Goal: Task Accomplishment & Management: Complete application form

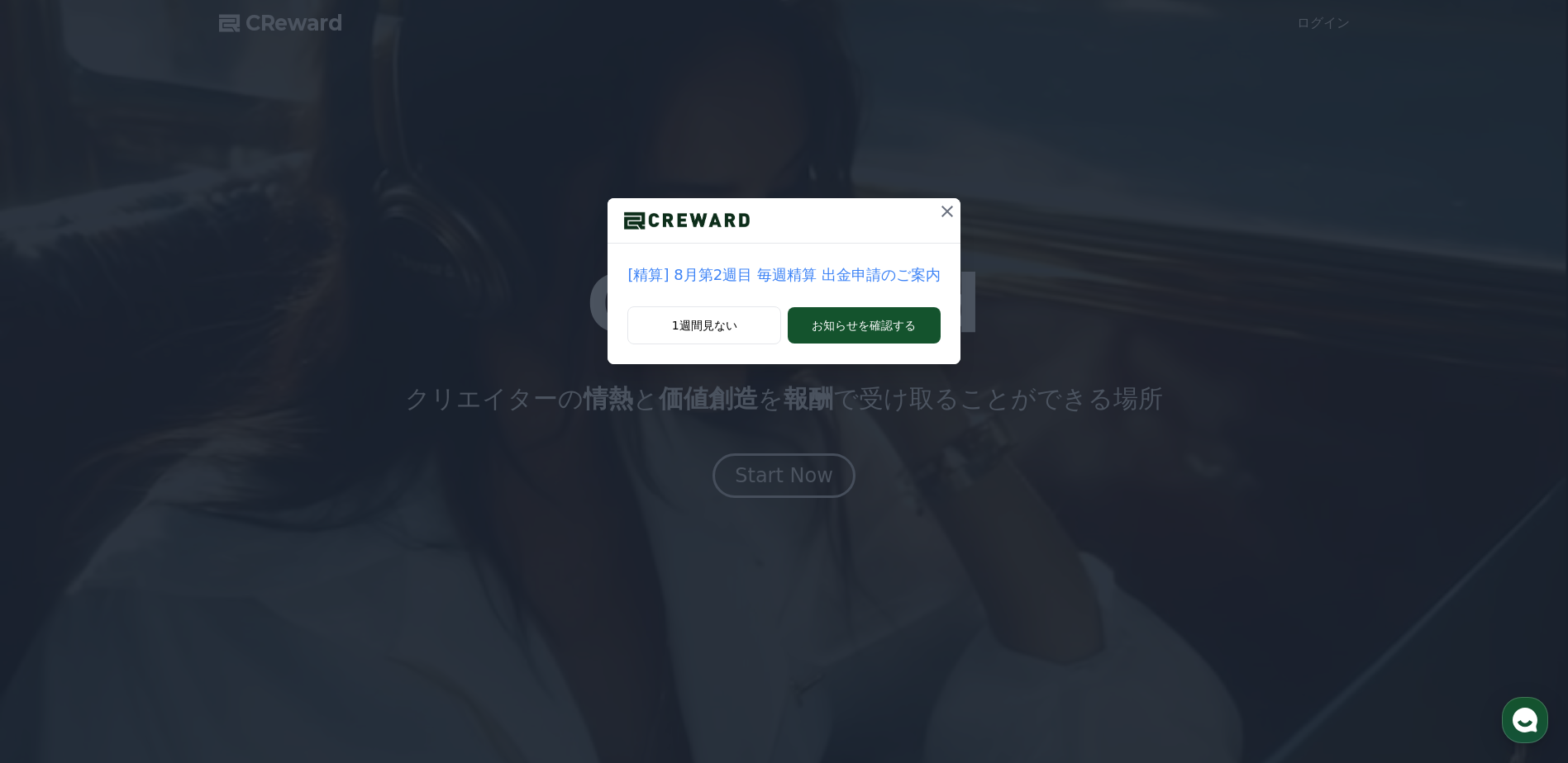
click at [943, 212] on icon at bounding box center [947, 211] width 20 height 20
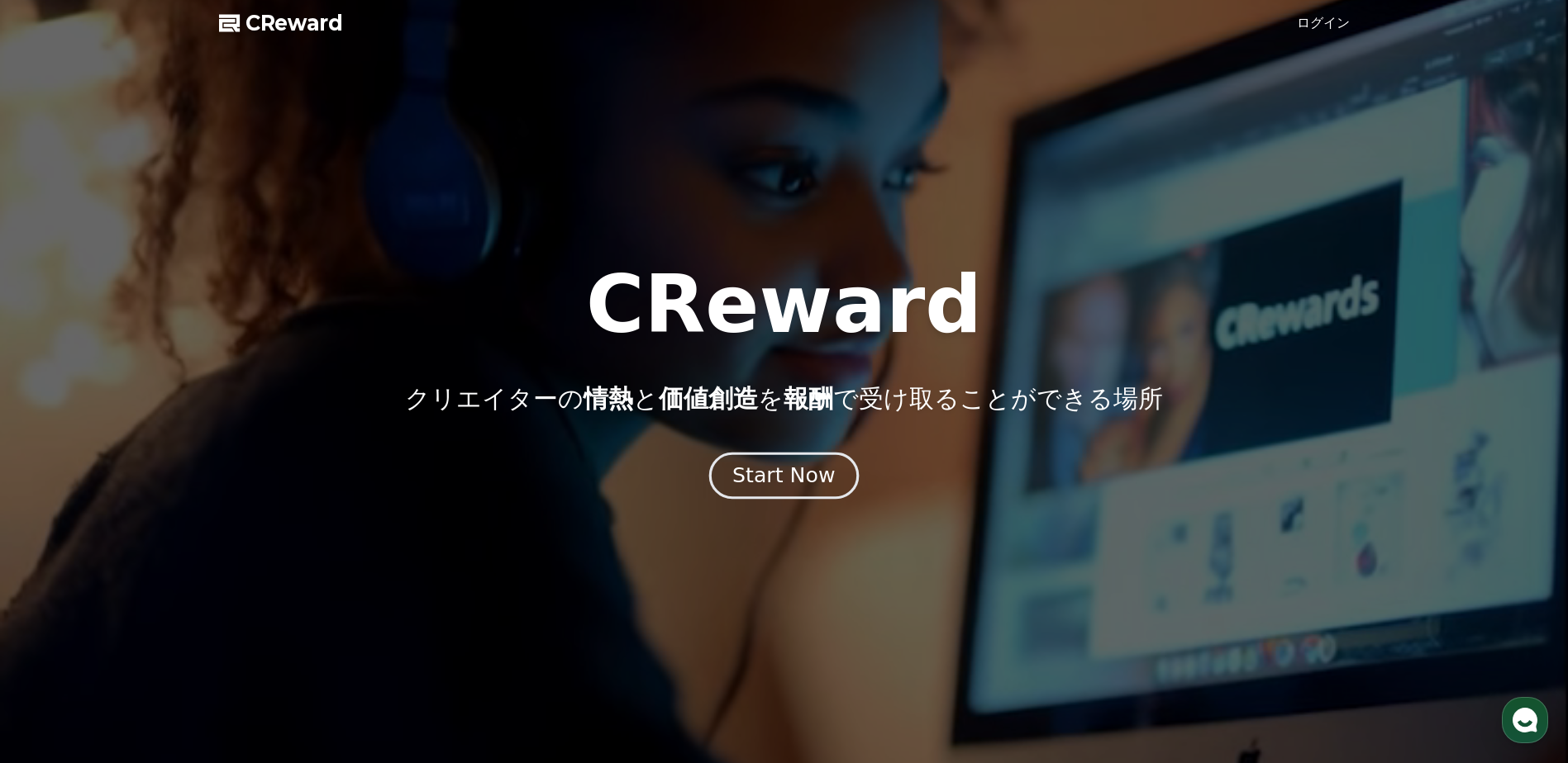
click at [811, 464] on div "Start Now" at bounding box center [784, 475] width 102 height 28
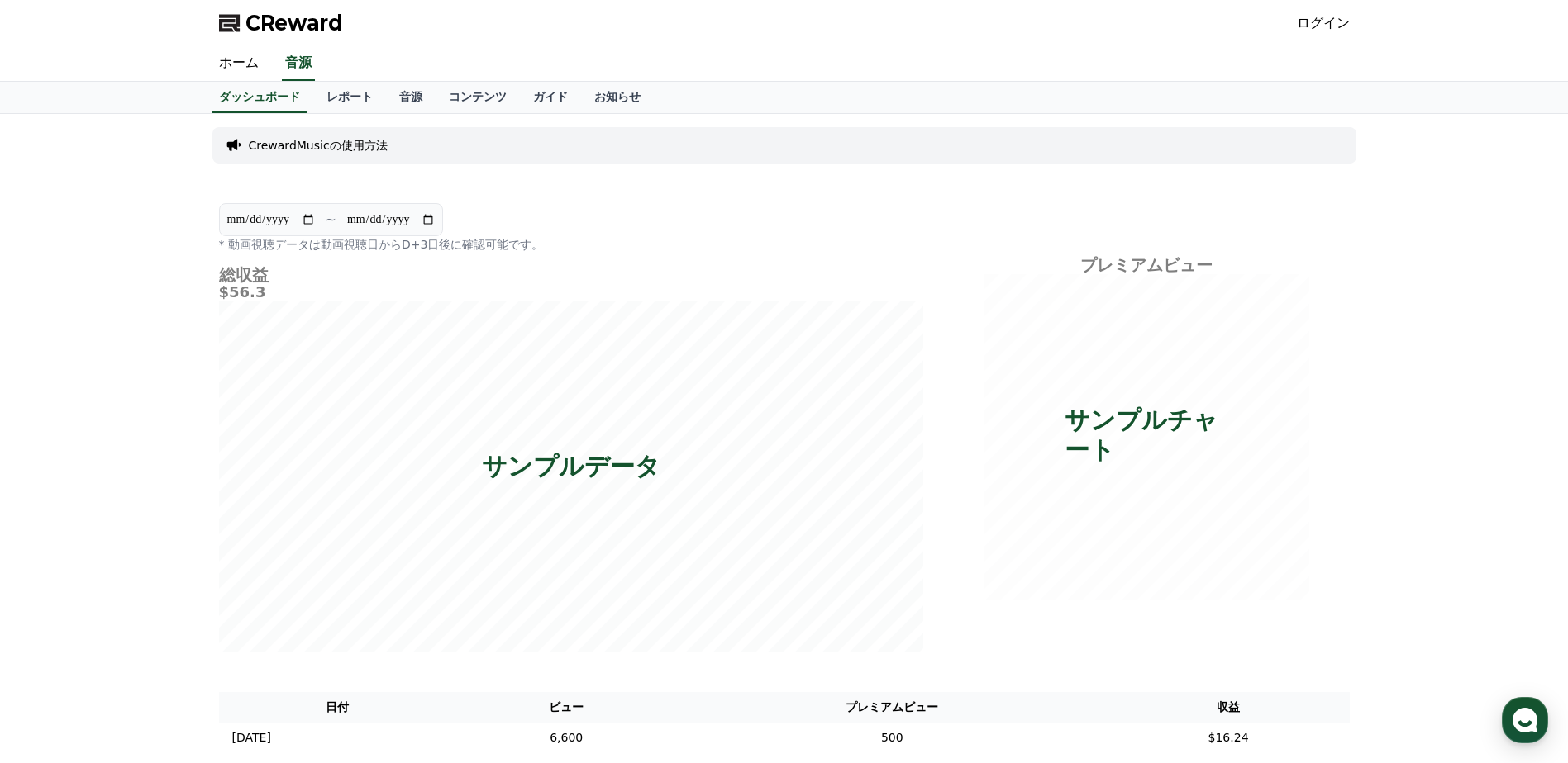
click at [1317, 26] on link "ログイン" at bounding box center [1323, 23] width 53 height 20
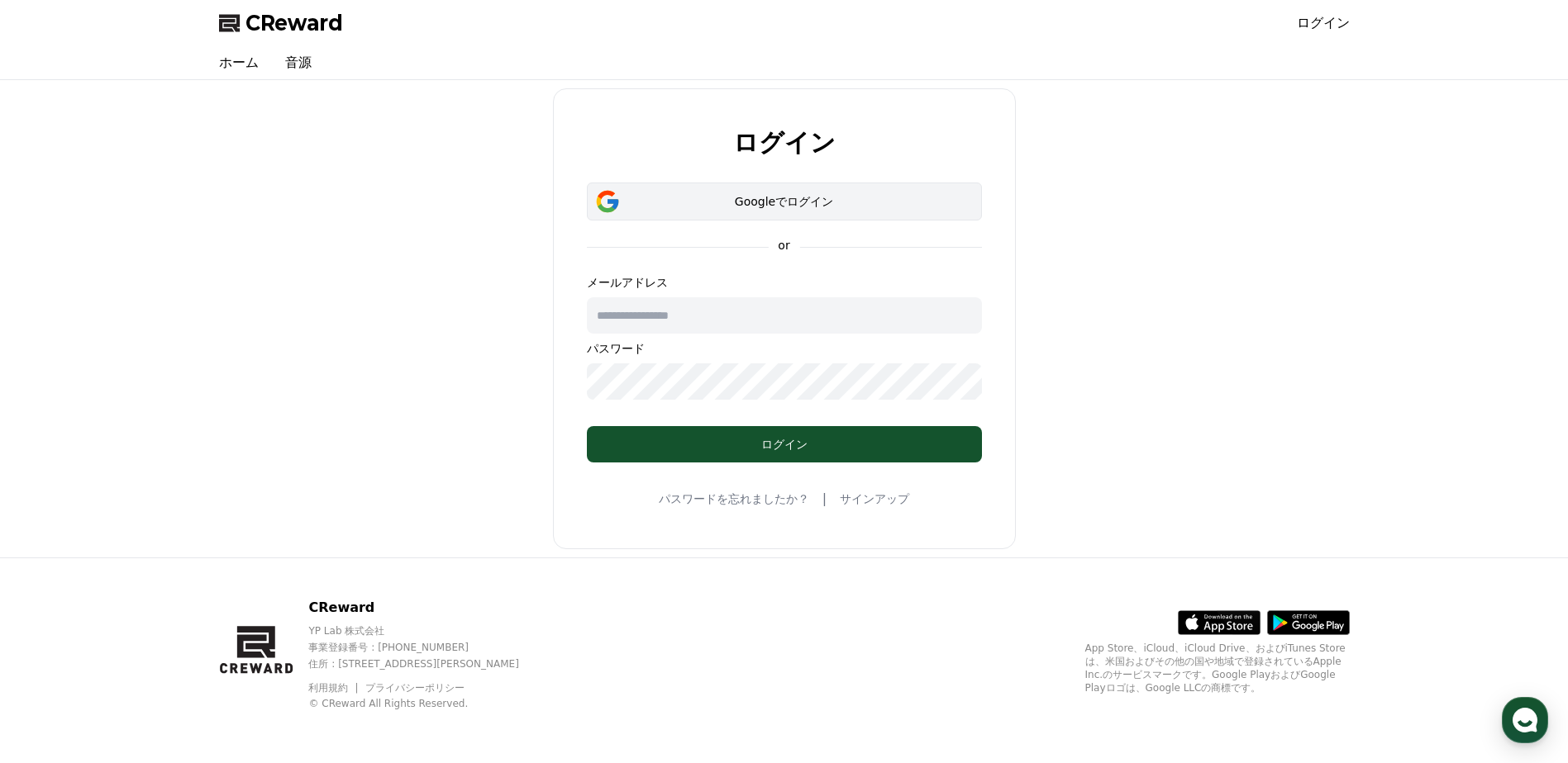
click at [805, 187] on button "Googleでログイン" at bounding box center [784, 201] width 395 height 38
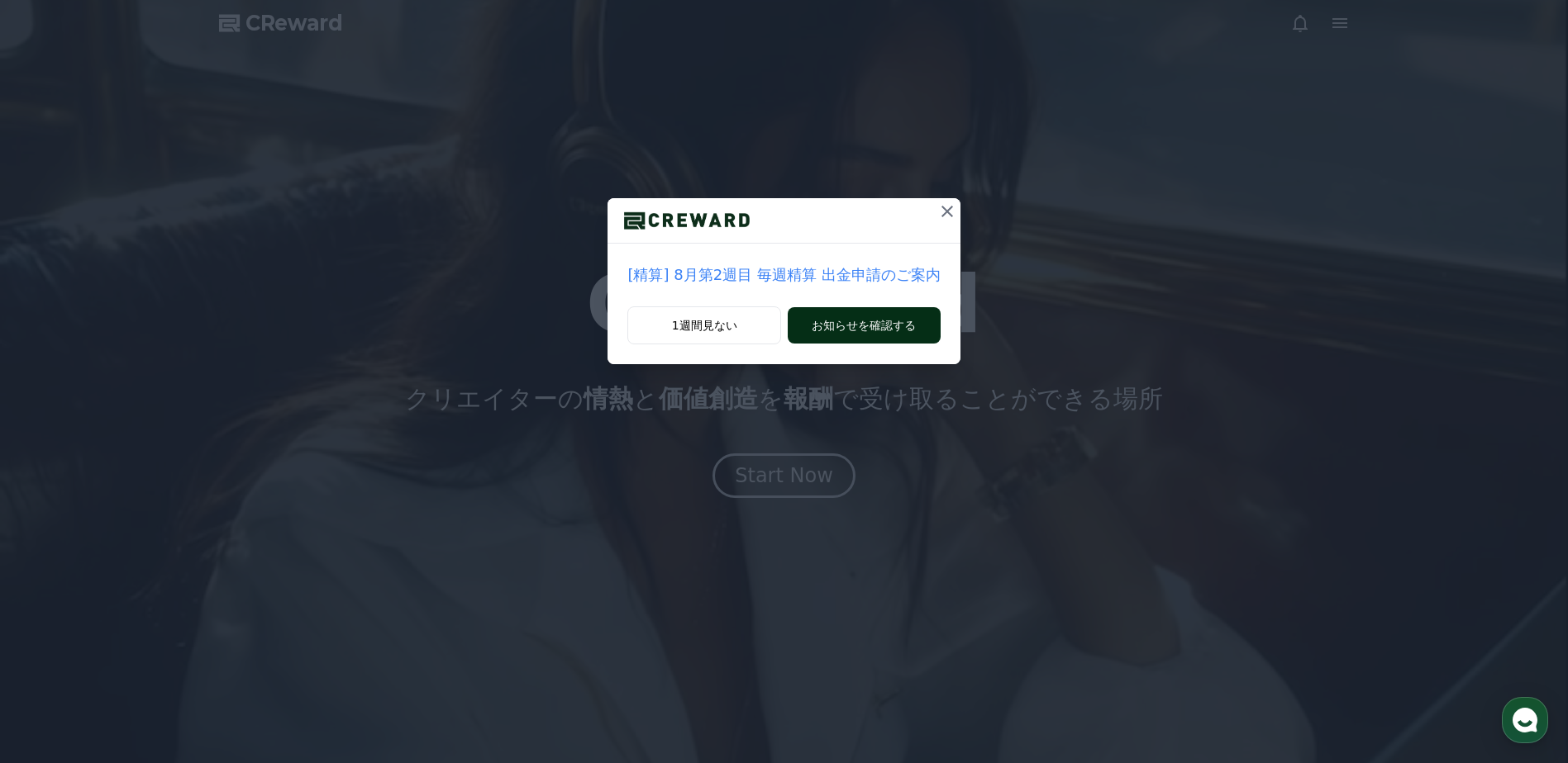
click at [896, 327] on button "お知らせを確認する" at bounding box center [864, 326] width 152 height 37
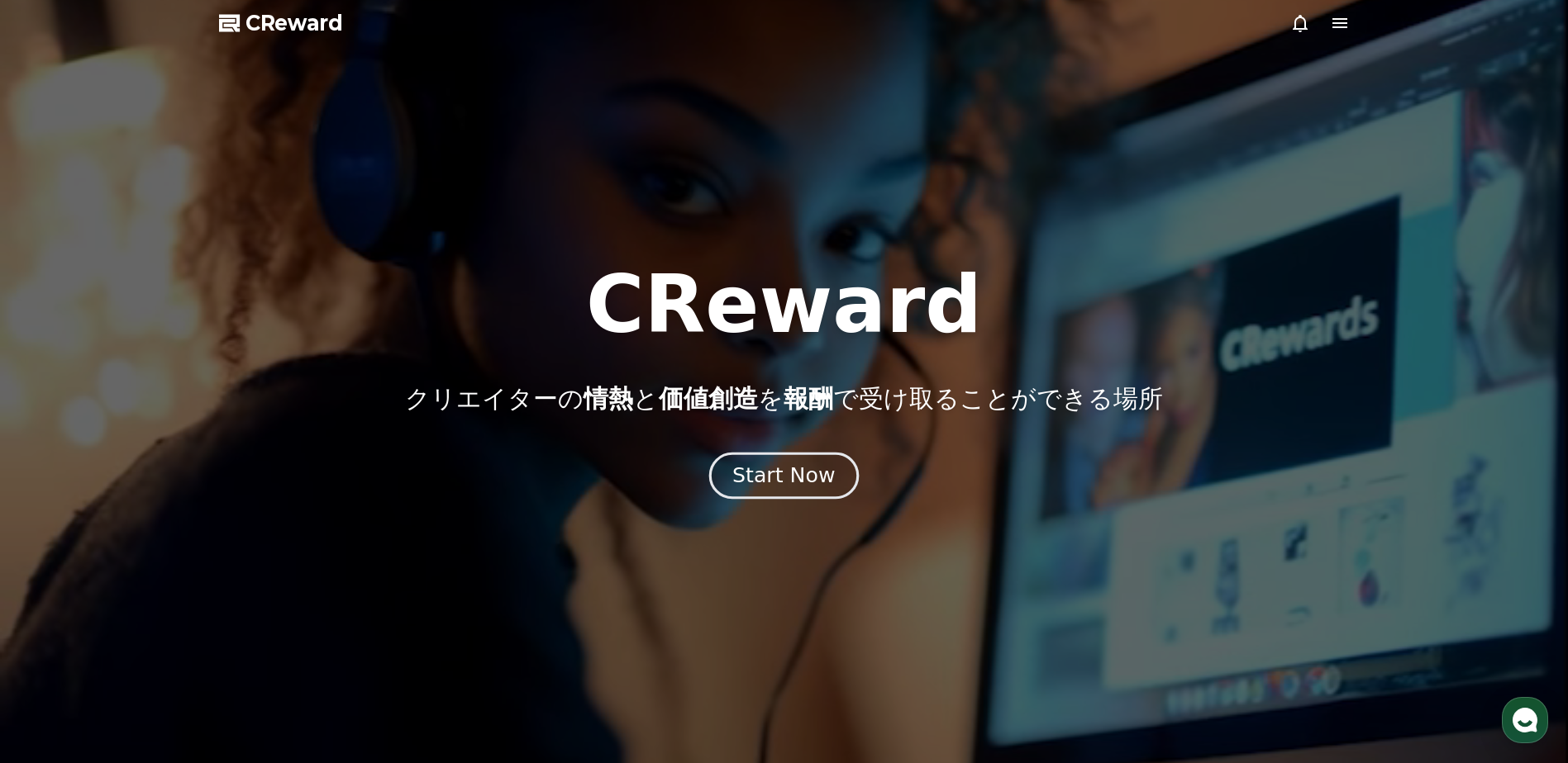
click at [754, 472] on div "Start Now" at bounding box center [784, 475] width 102 height 28
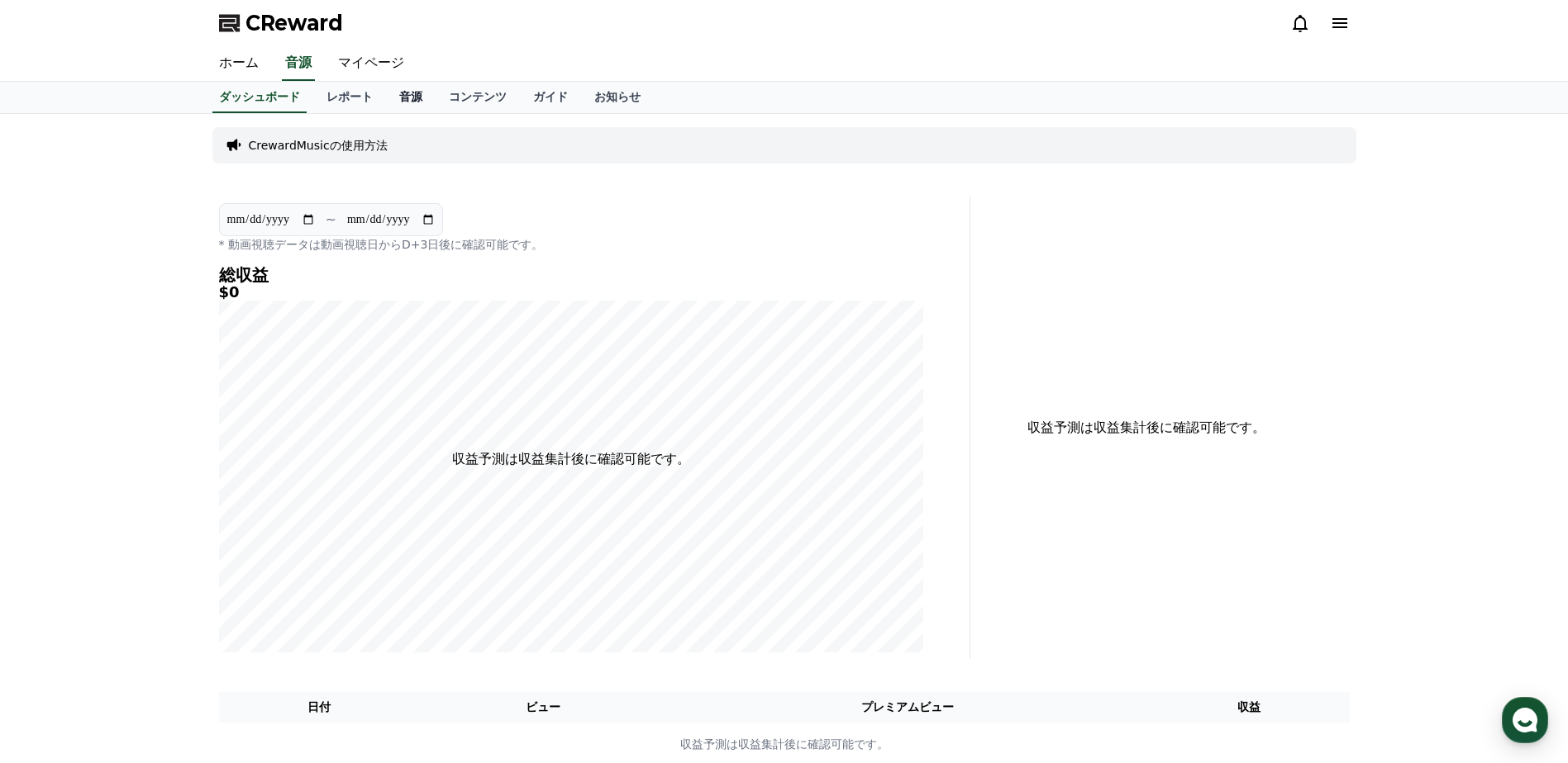
click at [386, 93] on link "音源" at bounding box center [411, 97] width 49 height 32
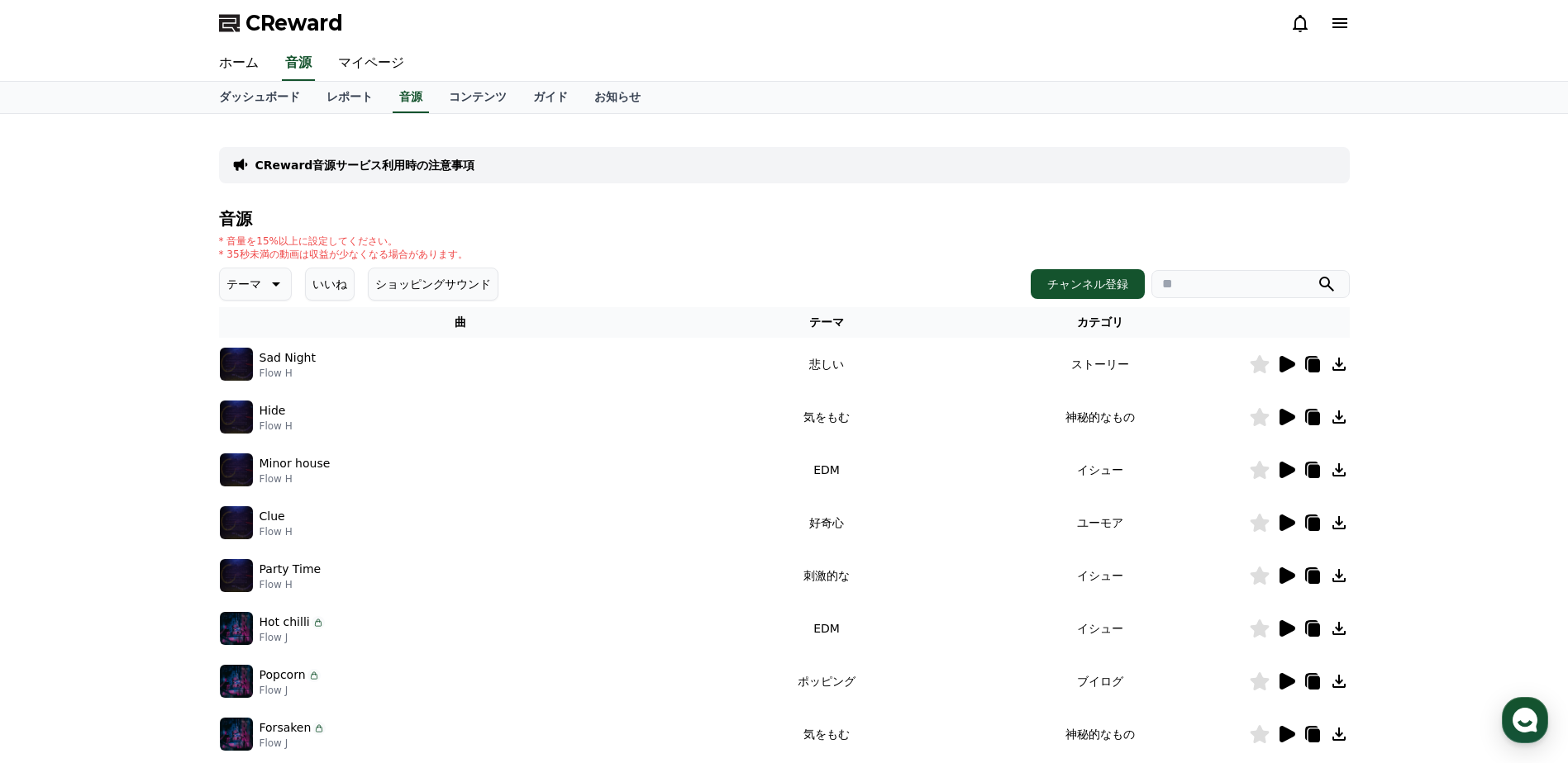
click at [386, 283] on button "ショッピングサウンド" at bounding box center [434, 284] width 131 height 33
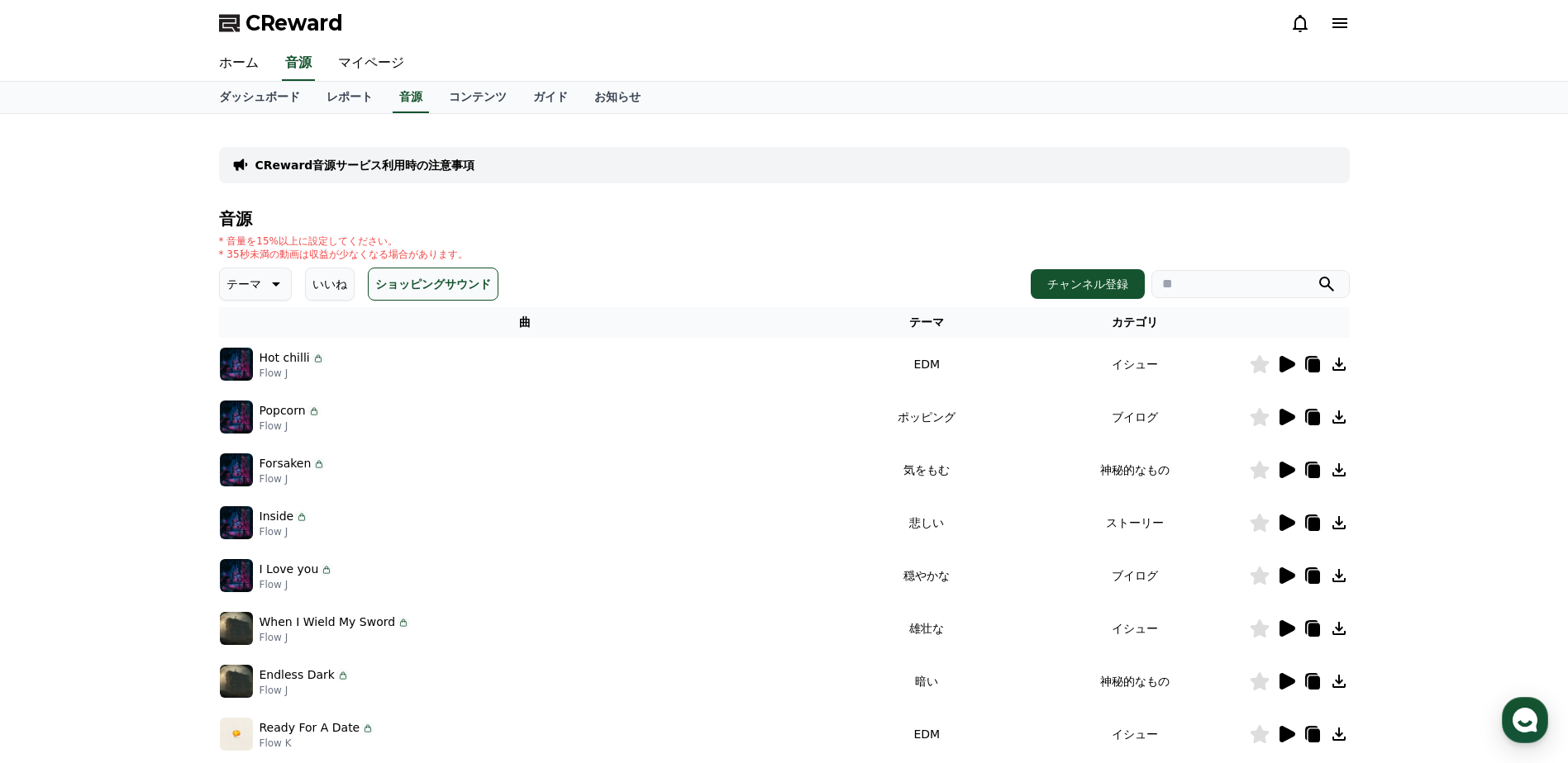
click at [386, 282] on button "ショッピングサウンド" at bounding box center [434, 284] width 131 height 33
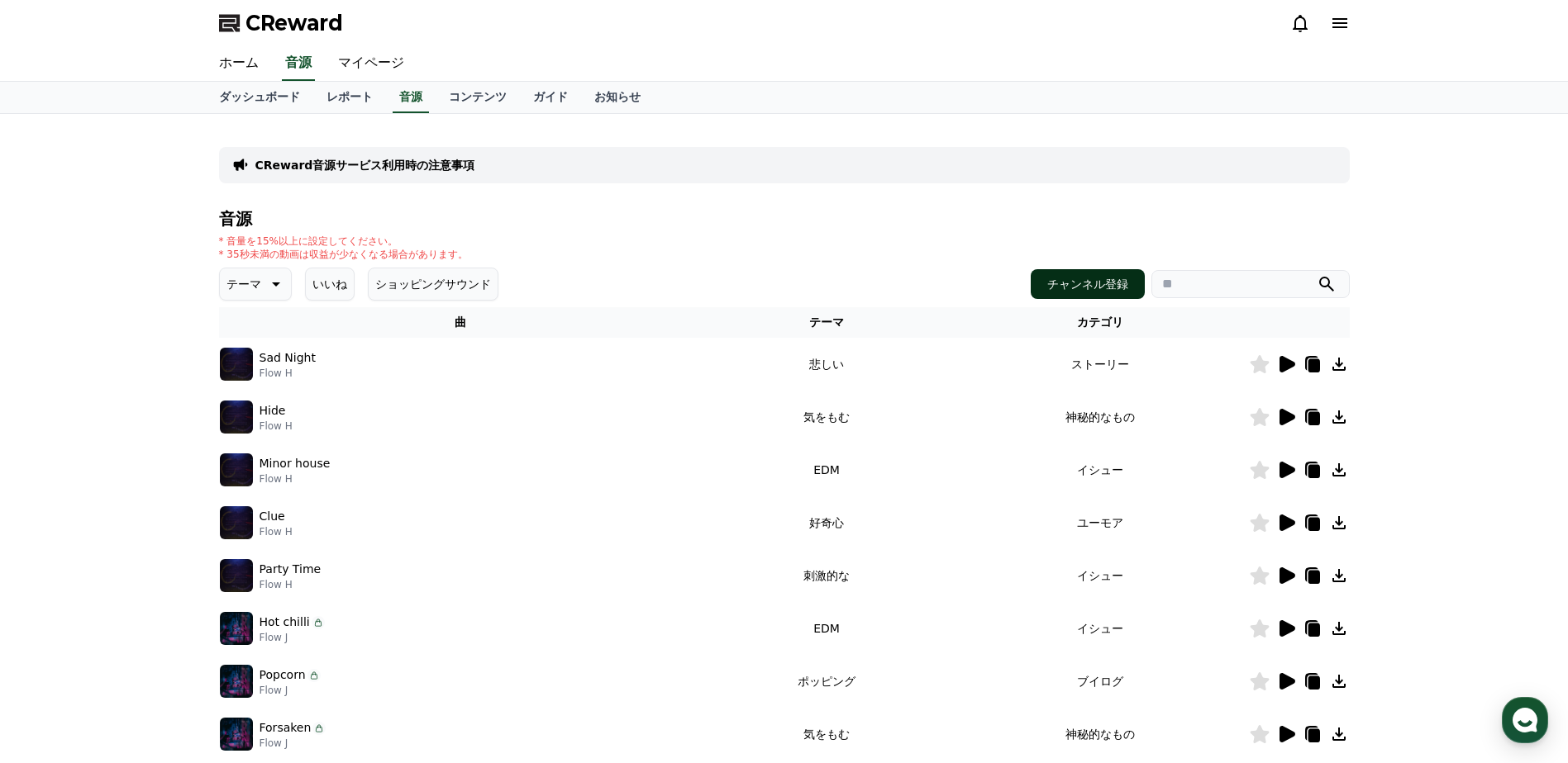
click at [1104, 286] on button "チャンネル登録" at bounding box center [1087, 284] width 114 height 30
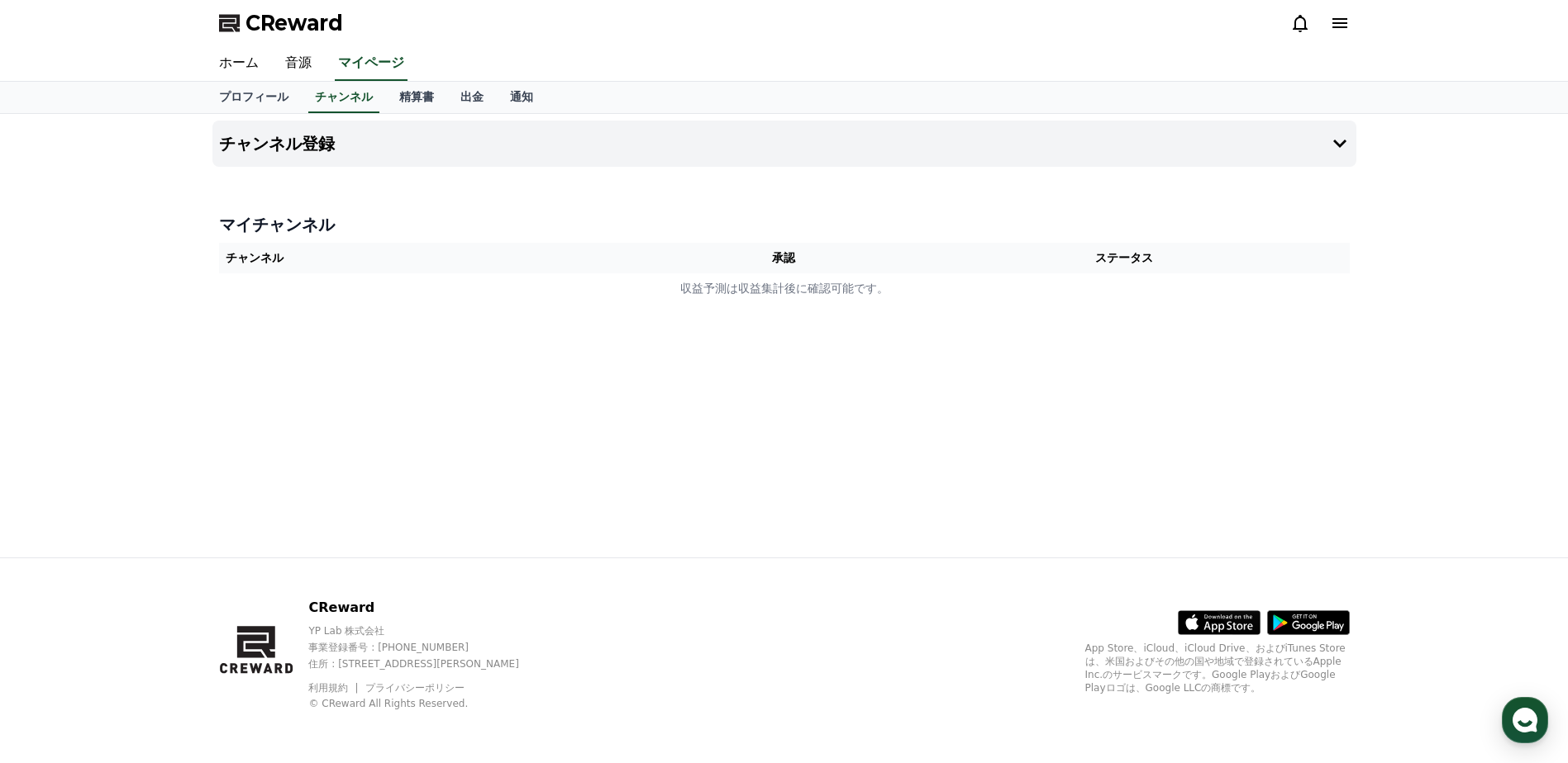
click at [315, 260] on th "チャンネル" at bounding box center [443, 258] width 450 height 31
click at [1348, 148] on icon at bounding box center [1340, 144] width 20 height 20
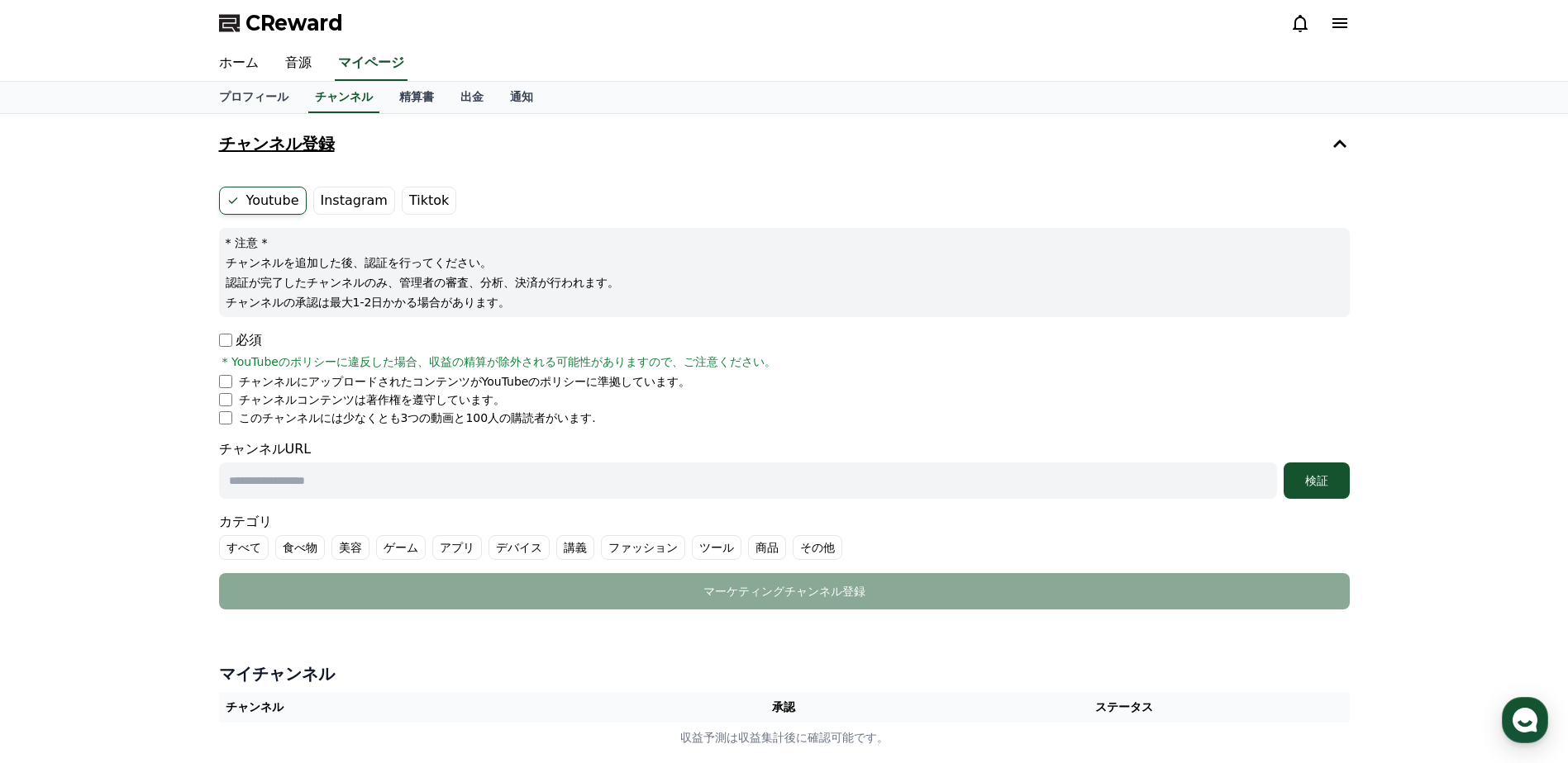
click at [343, 201] on label "Instagram" at bounding box center [354, 200] width 82 height 28
click at [415, 200] on label "Tiktok" at bounding box center [429, 200] width 55 height 28
click at [331, 200] on label "Instagram" at bounding box center [354, 200] width 82 height 28
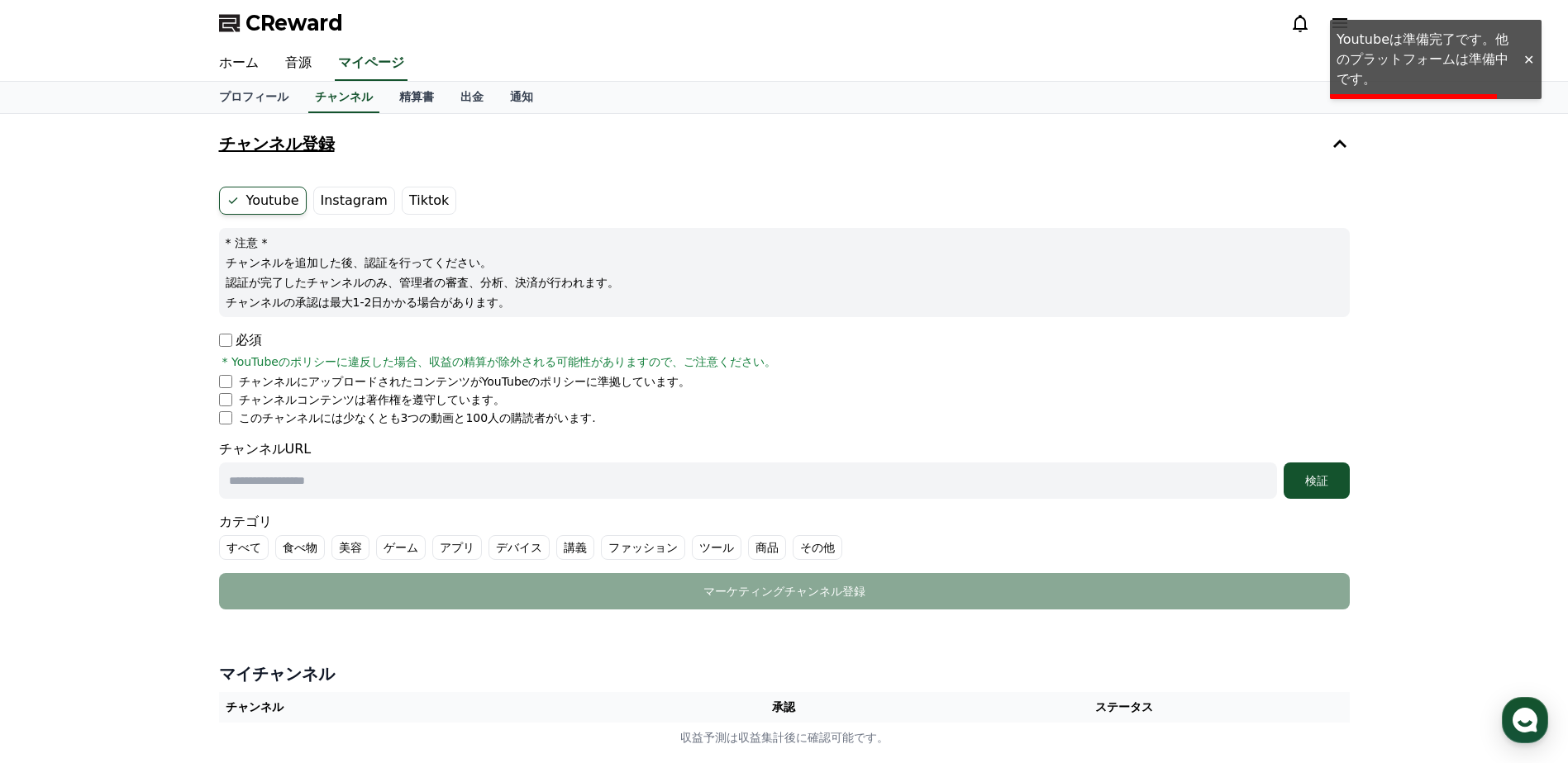
click at [331, 200] on label "Instagram" at bounding box center [354, 200] width 82 height 28
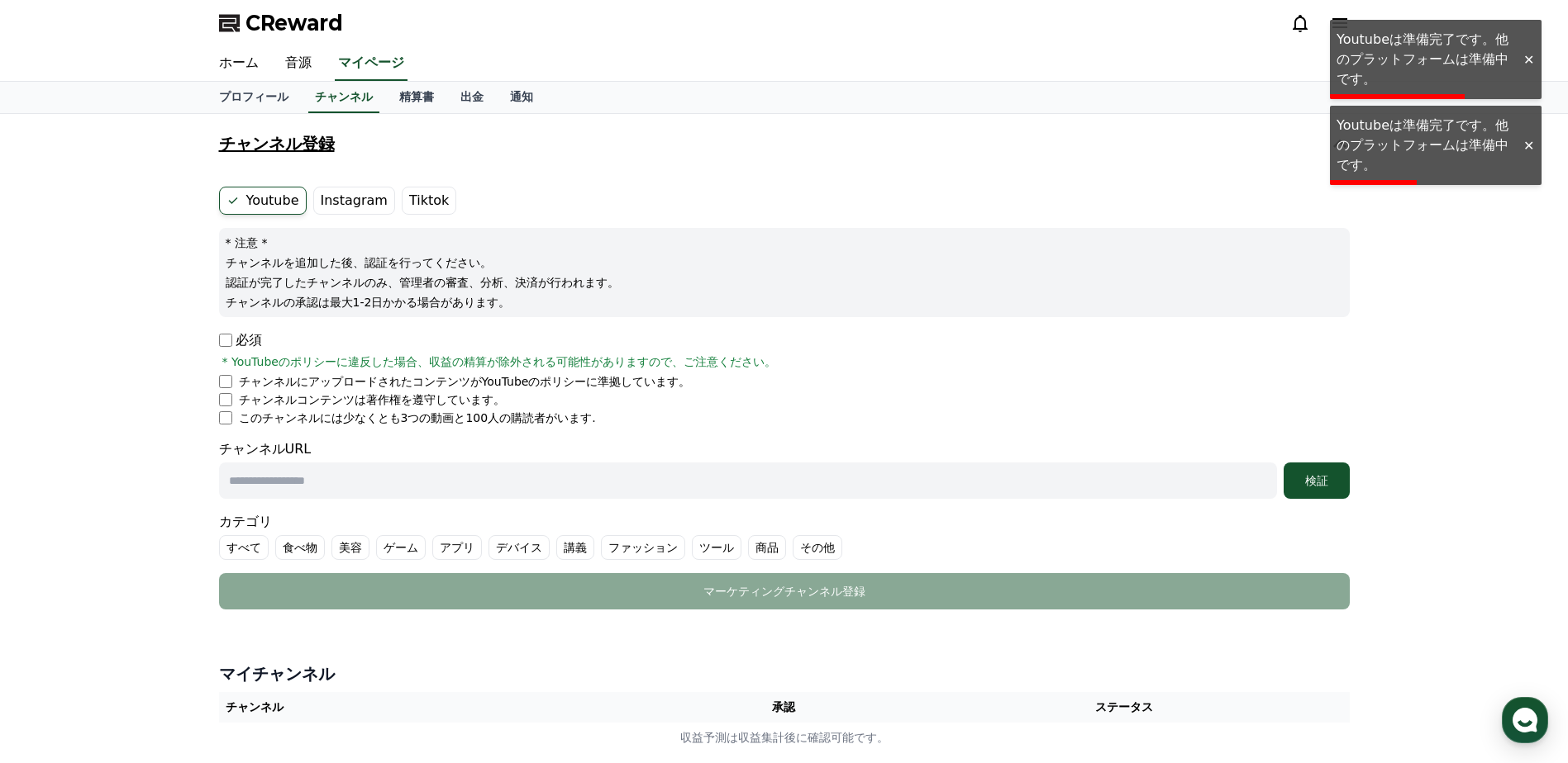
click at [524, 221] on form "Youtube Instagram Tiktok * 注意 * チャンネルを追加した後、認証を行ってください。 認証が完了したチャンネルのみ、管理者の審査、分…" at bounding box center [784, 398] width 1130 height 423
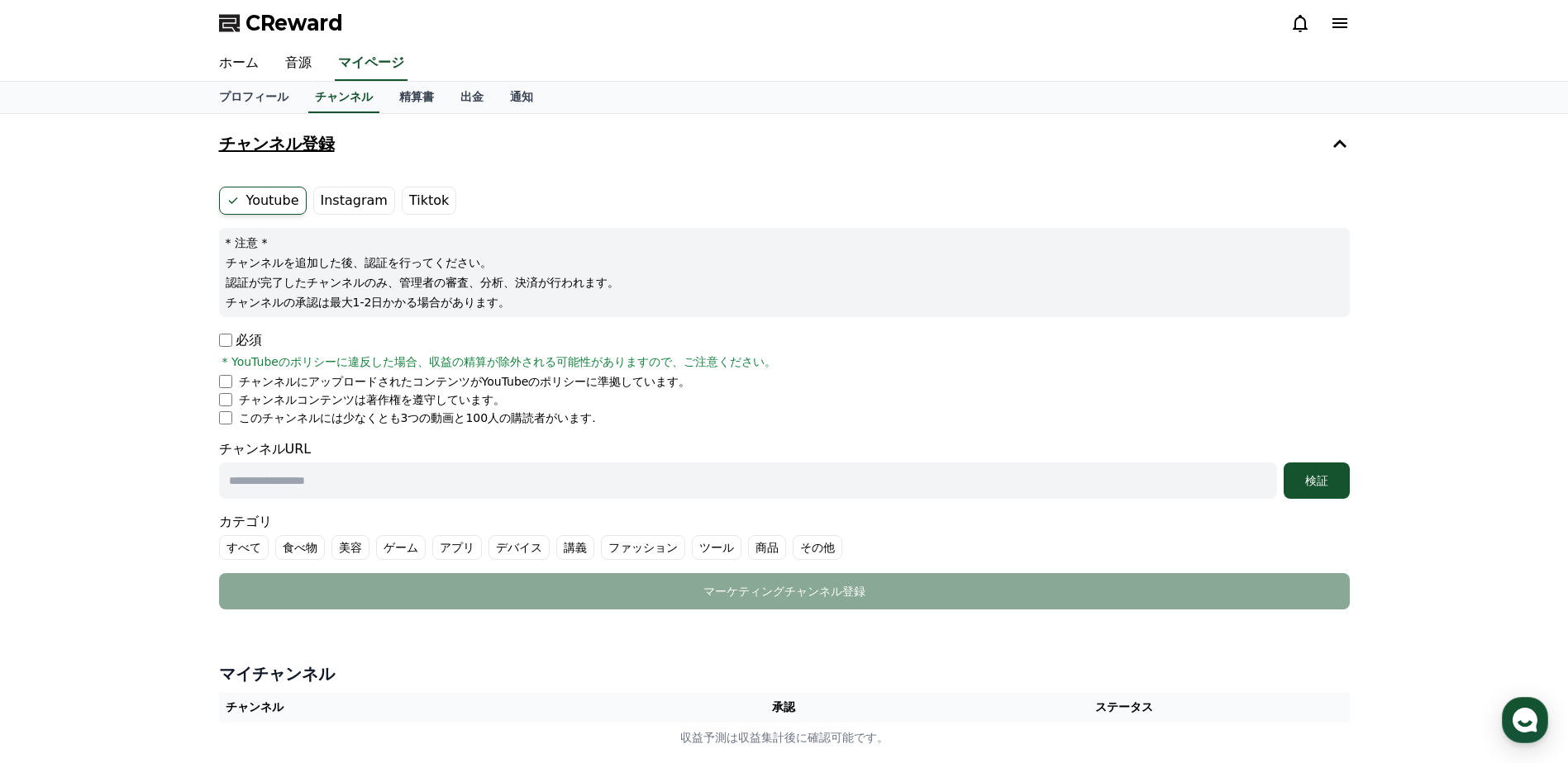
click at [219, 409] on ul "チャンネルにアップロードされたコンテンツがYouTubeのポリシーに準拠しています。 チャンネルコンテンツは著作権を遵守しています。 このチャンネルには少なく…" at bounding box center [784, 400] width 1130 height 53
click at [224, 430] on form "Youtube Instagram Tiktok * 注意 * チャンネルを追加した後、認証を行ってください。 認証が完了したチャンネルのみ、管理者の審査、分…" at bounding box center [784, 398] width 1130 height 423
click at [385, 484] on input "text" at bounding box center [748, 481] width 1058 height 37
drag, startPoint x: 326, startPoint y: 418, endPoint x: 548, endPoint y: 434, distance: 222.6
click at [548, 434] on form "Youtube Instagram Tiktok * 注意 * チャンネルを追加した後、認証を行ってください。 認証が完了したチャンネルのみ、管理者の審査、分…" at bounding box center [784, 398] width 1130 height 423
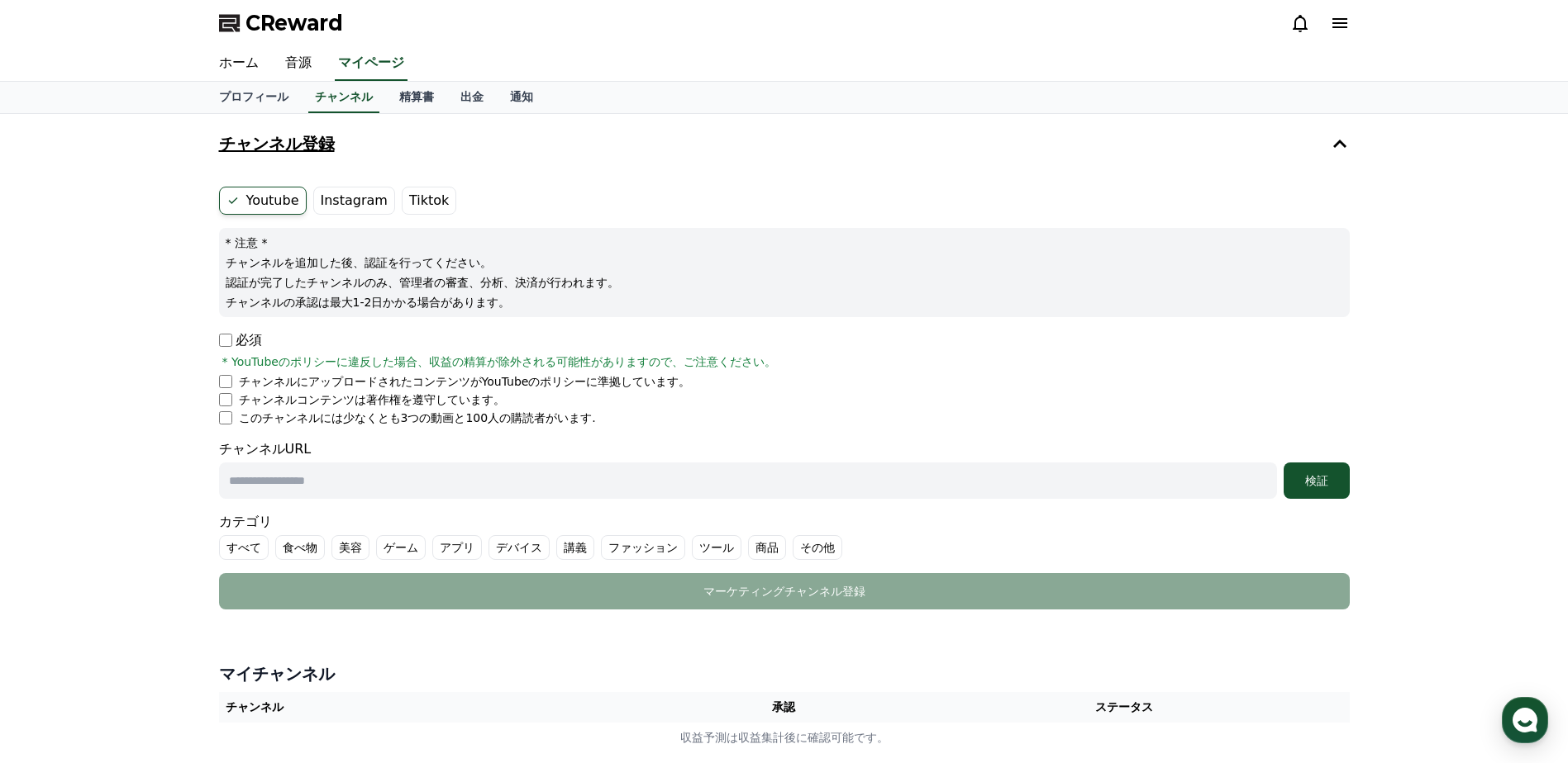
drag, startPoint x: 340, startPoint y: 439, endPoint x: 330, endPoint y: 443, distance: 10.8
click at [338, 439] on div "チャンネルURL 検証" at bounding box center [784, 469] width 1130 height 60
drag, startPoint x: 362, startPoint y: 450, endPoint x: 333, endPoint y: 454, distance: 29.3
click at [363, 451] on div "チャンネルURL 検証" at bounding box center [784, 469] width 1130 height 60
click at [243, 482] on input "text" at bounding box center [748, 481] width 1058 height 37
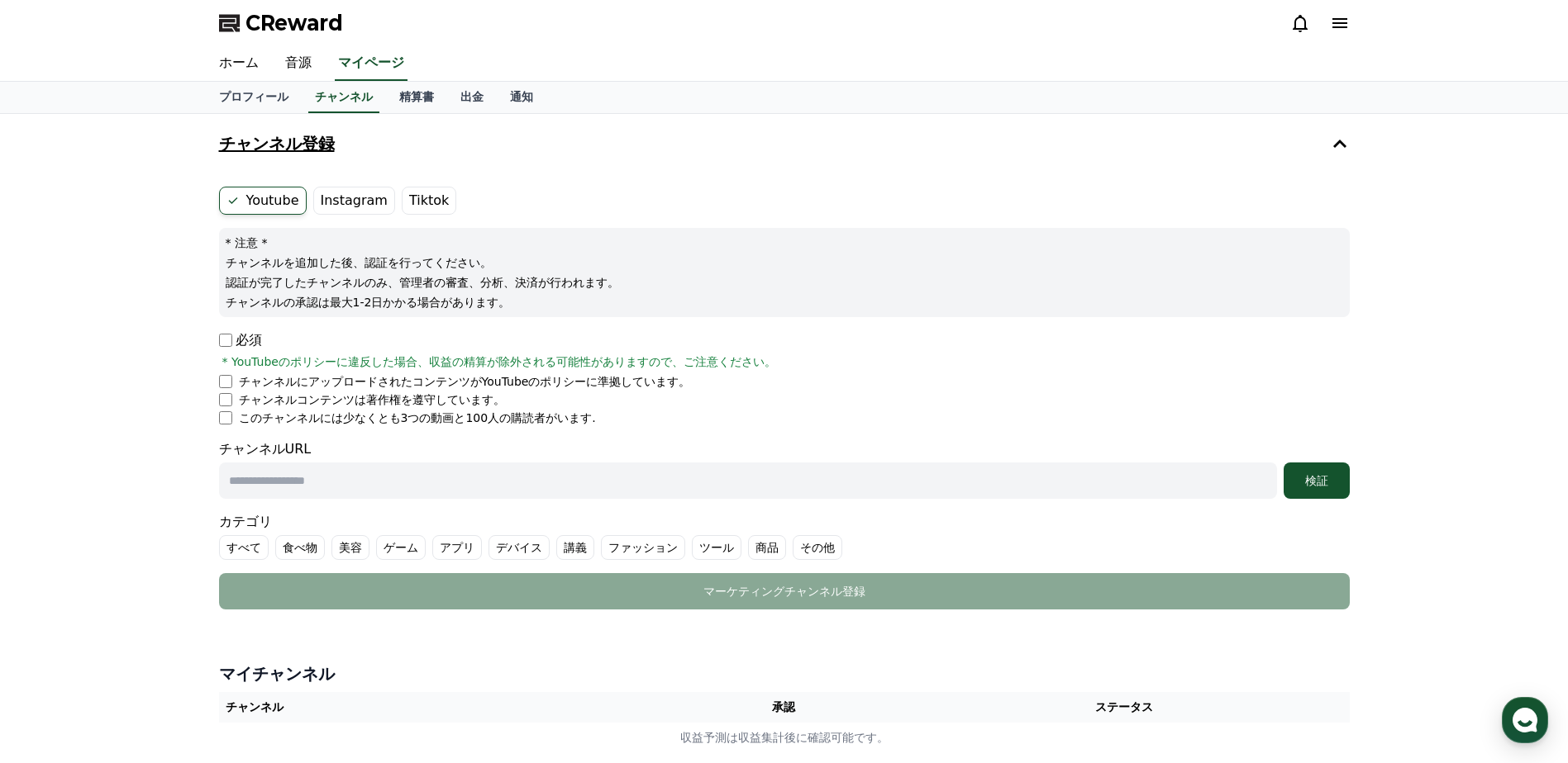
paste input "**********"
type input "**********"
click at [1306, 487] on div "検証" at bounding box center [1316, 481] width 53 height 16
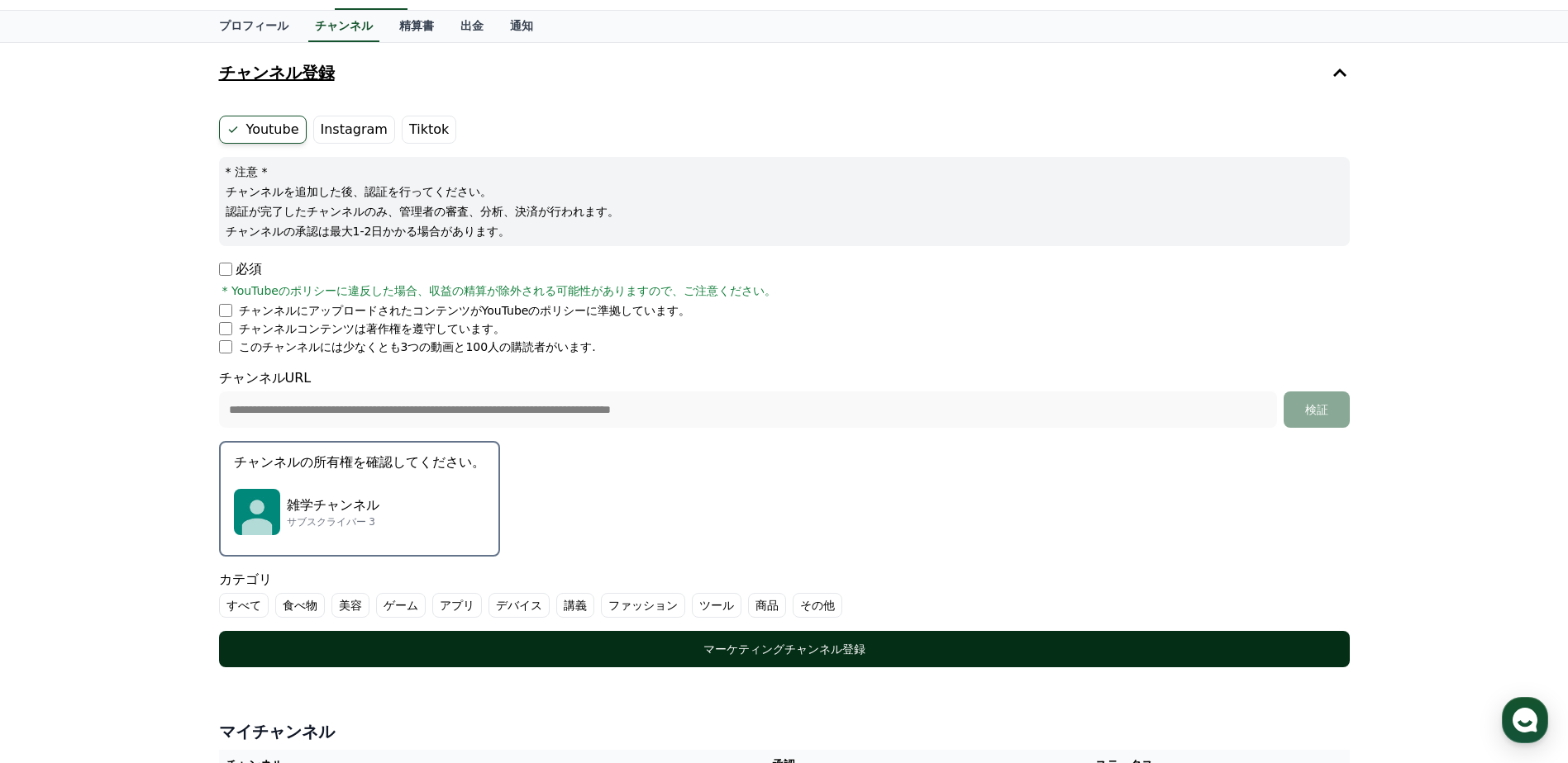
scroll to position [338, 0]
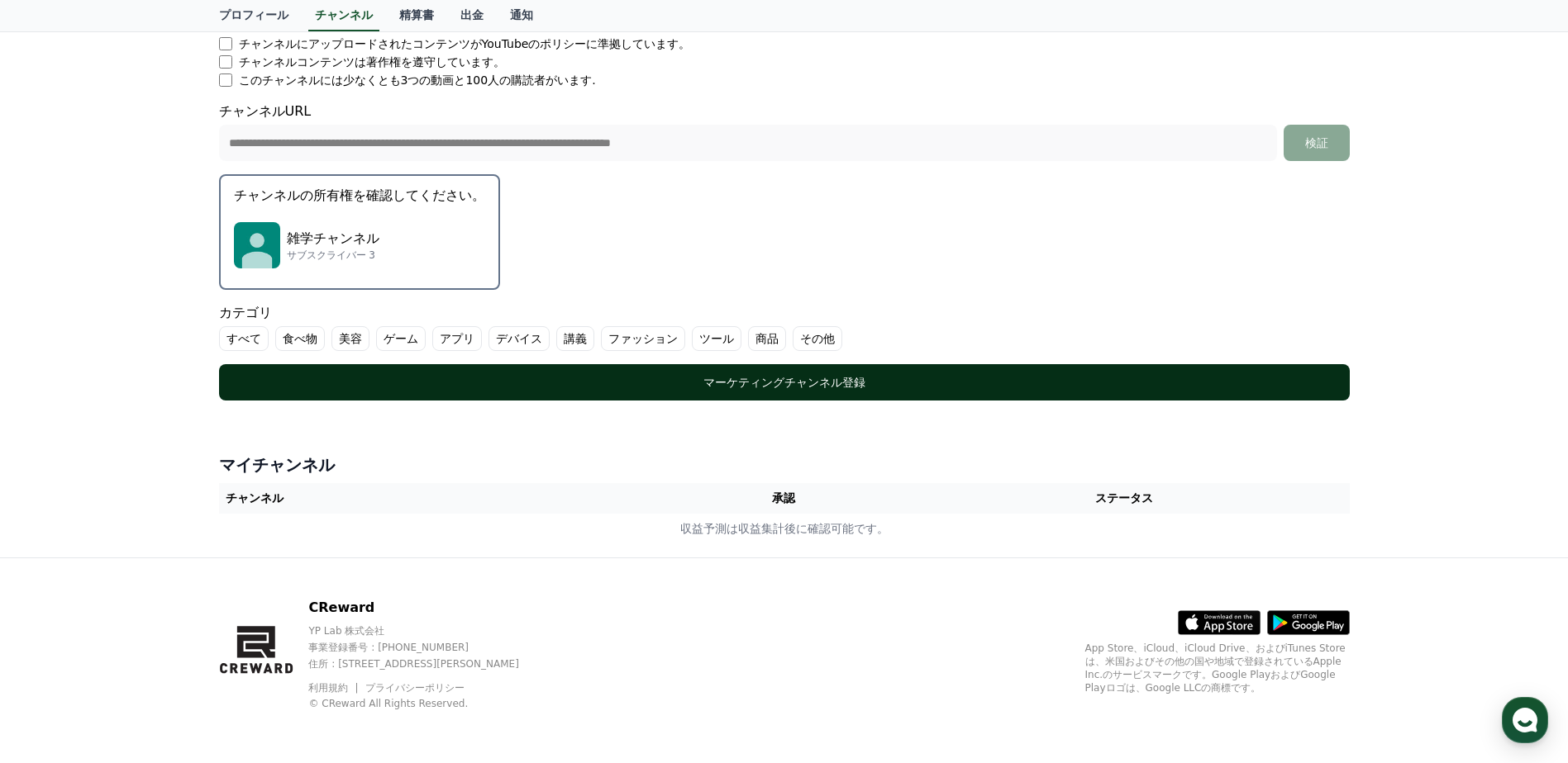
click at [873, 389] on div "マーケティングチャンネル登録" at bounding box center [784, 382] width 1065 height 16
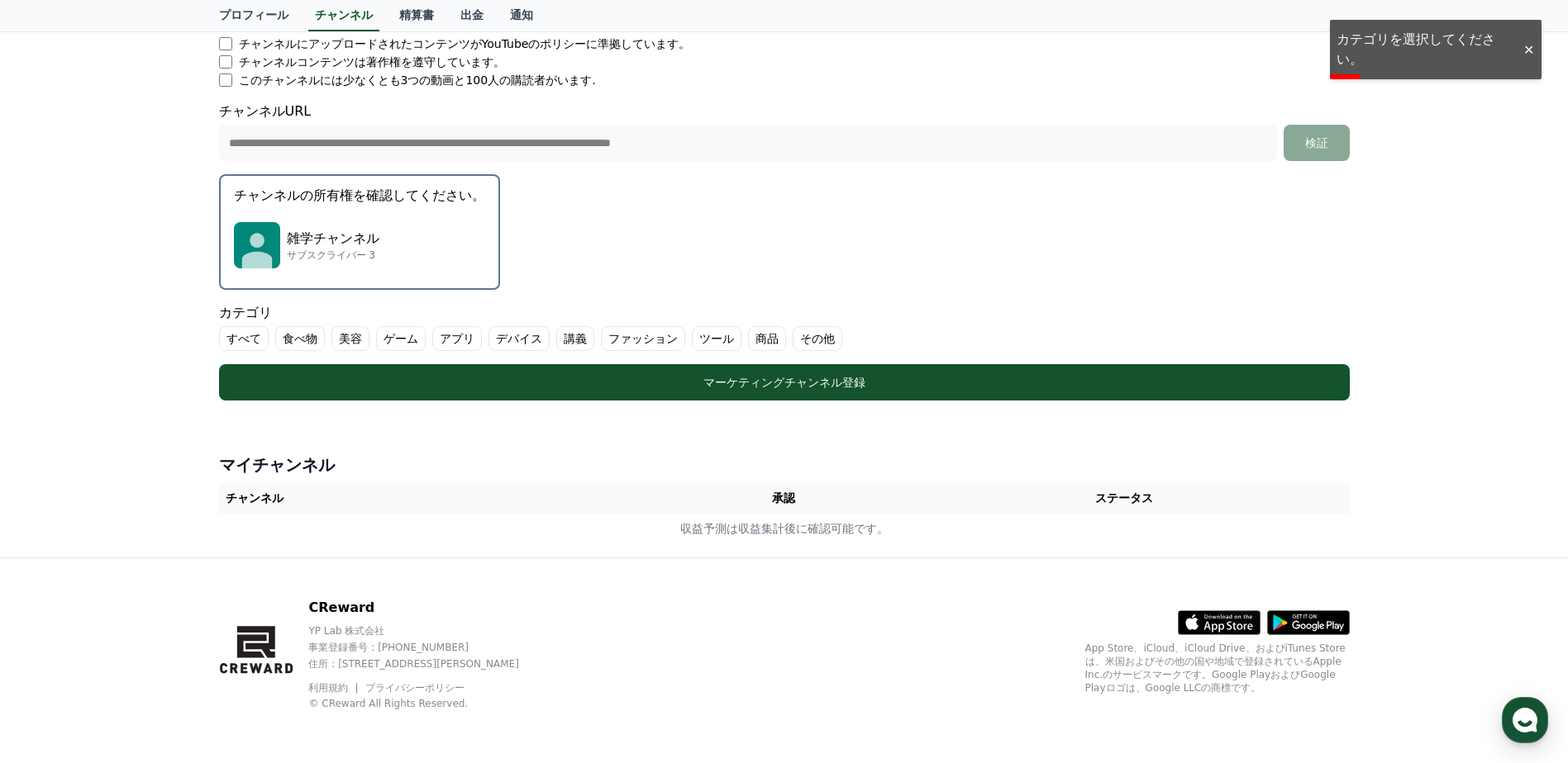
click at [792, 342] on label "その他" at bounding box center [816, 339] width 49 height 25
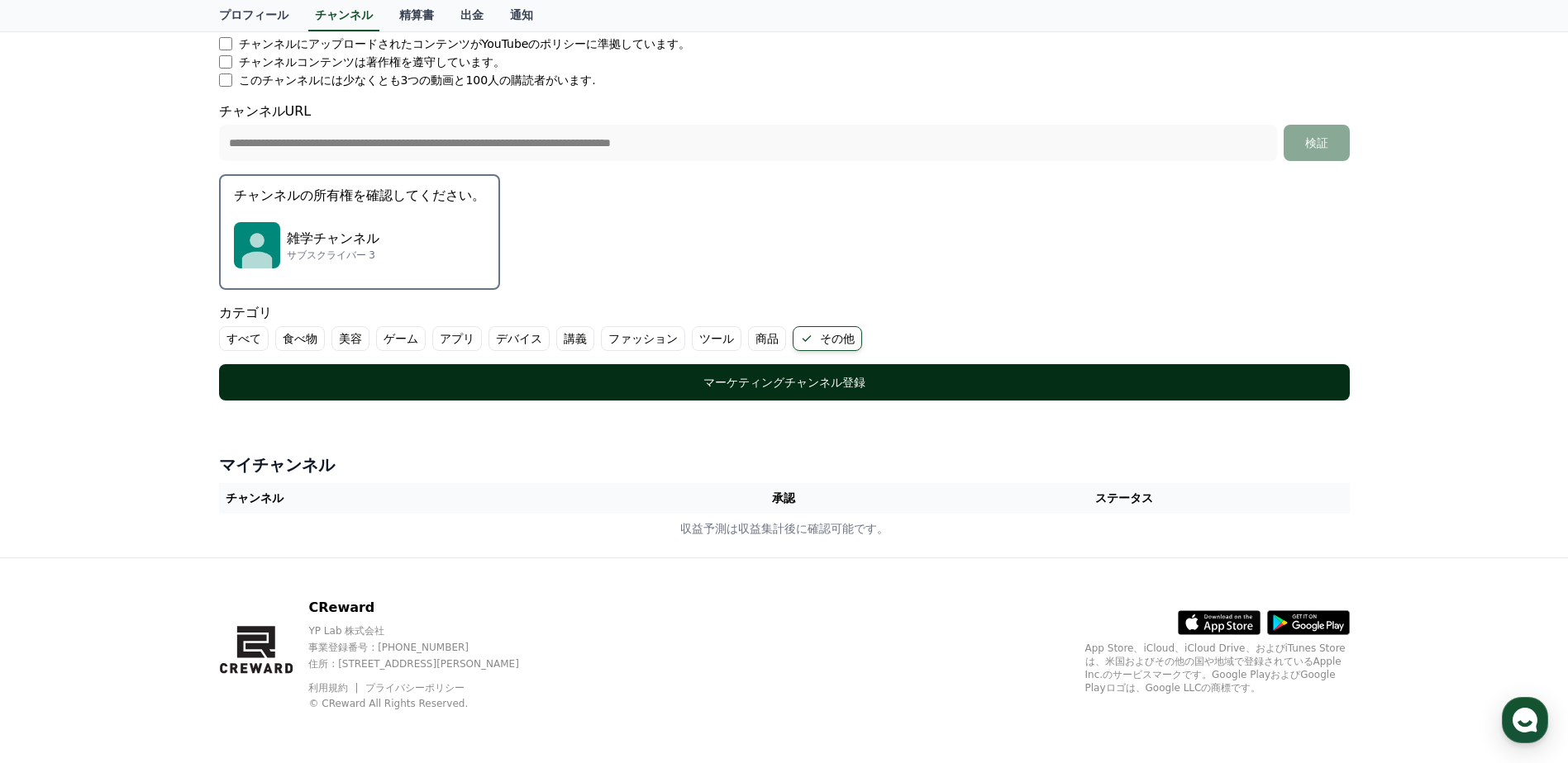
click at [640, 385] on div "マーケティングチャンネル登録" at bounding box center [784, 382] width 1065 height 16
click at [827, 398] on button "マーケティングチャンネル登録" at bounding box center [784, 382] width 1130 height 37
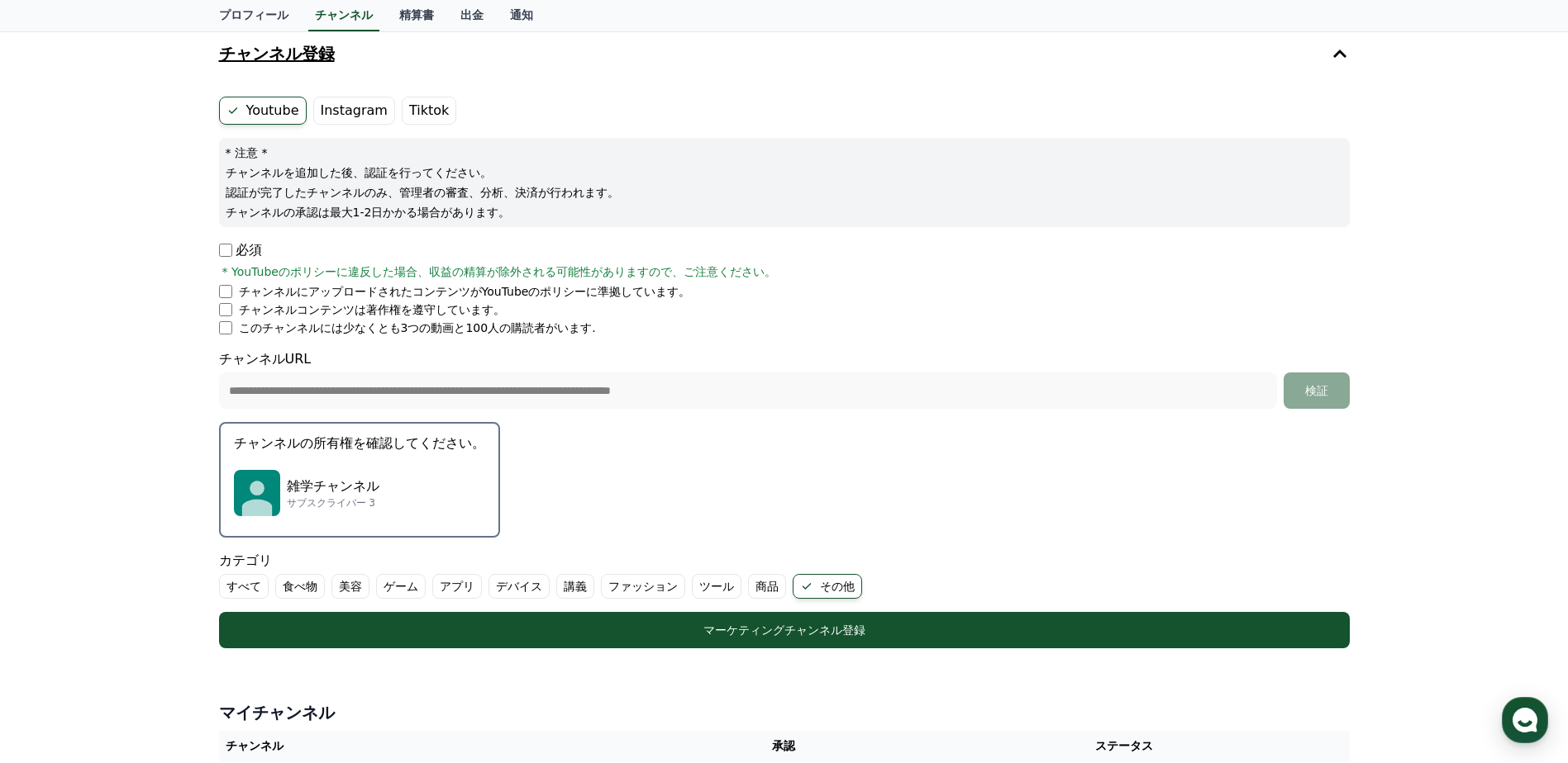
scroll to position [0, 0]
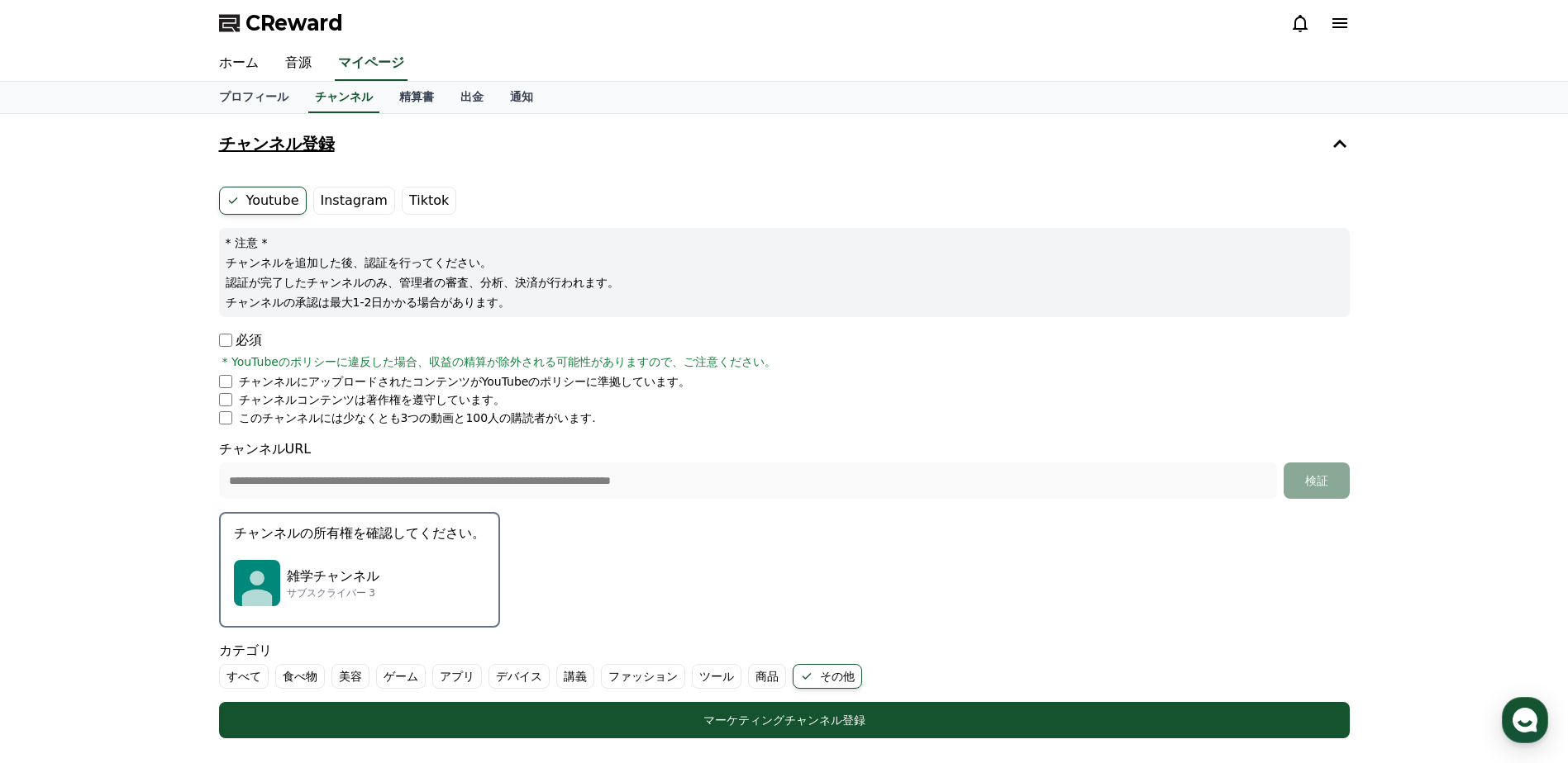
click at [262, 586] on img "button" at bounding box center [257, 583] width 46 height 46
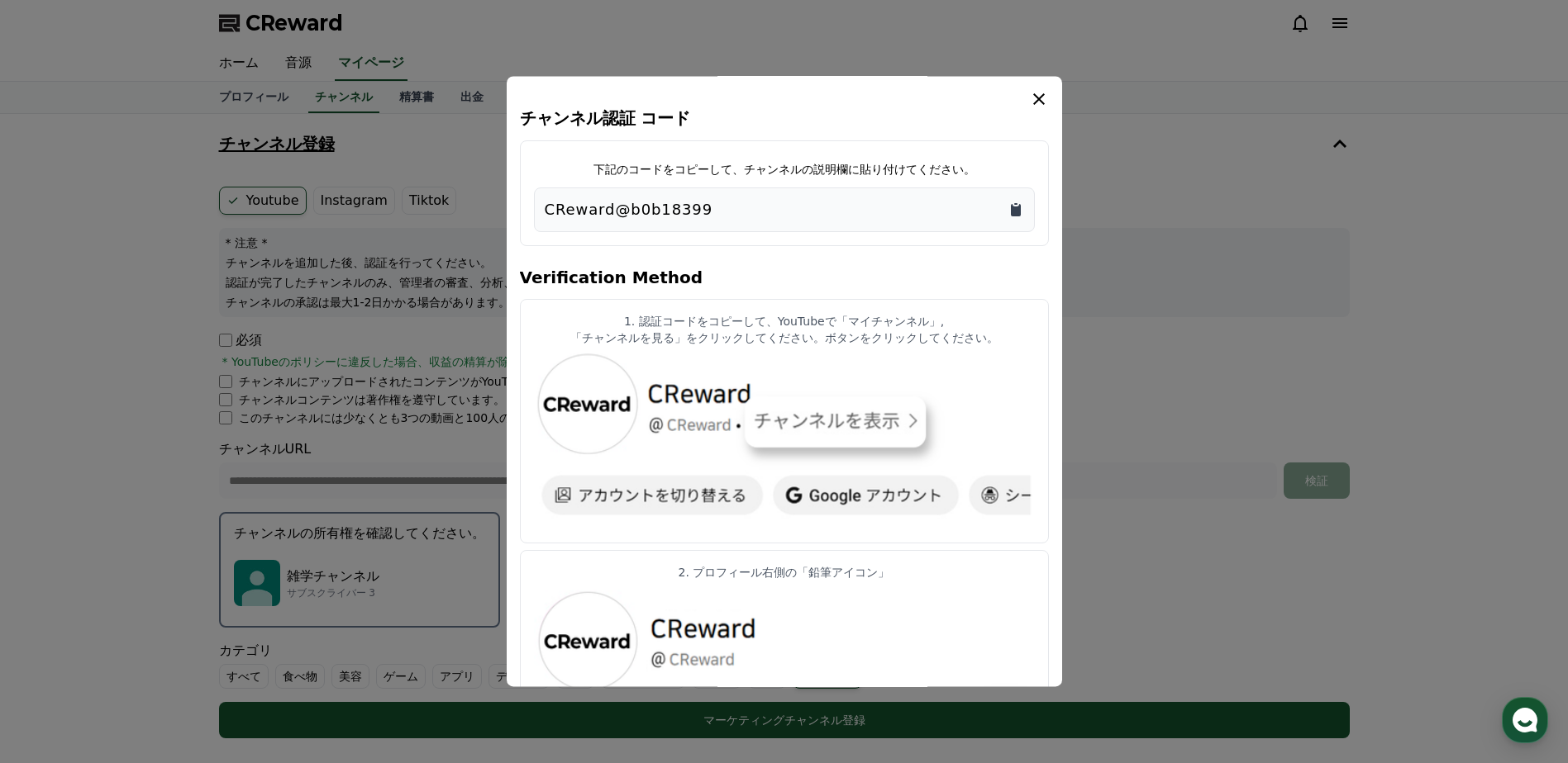
click at [1010, 210] on icon "Copy to clipboard" at bounding box center [1015, 209] width 16 height 16
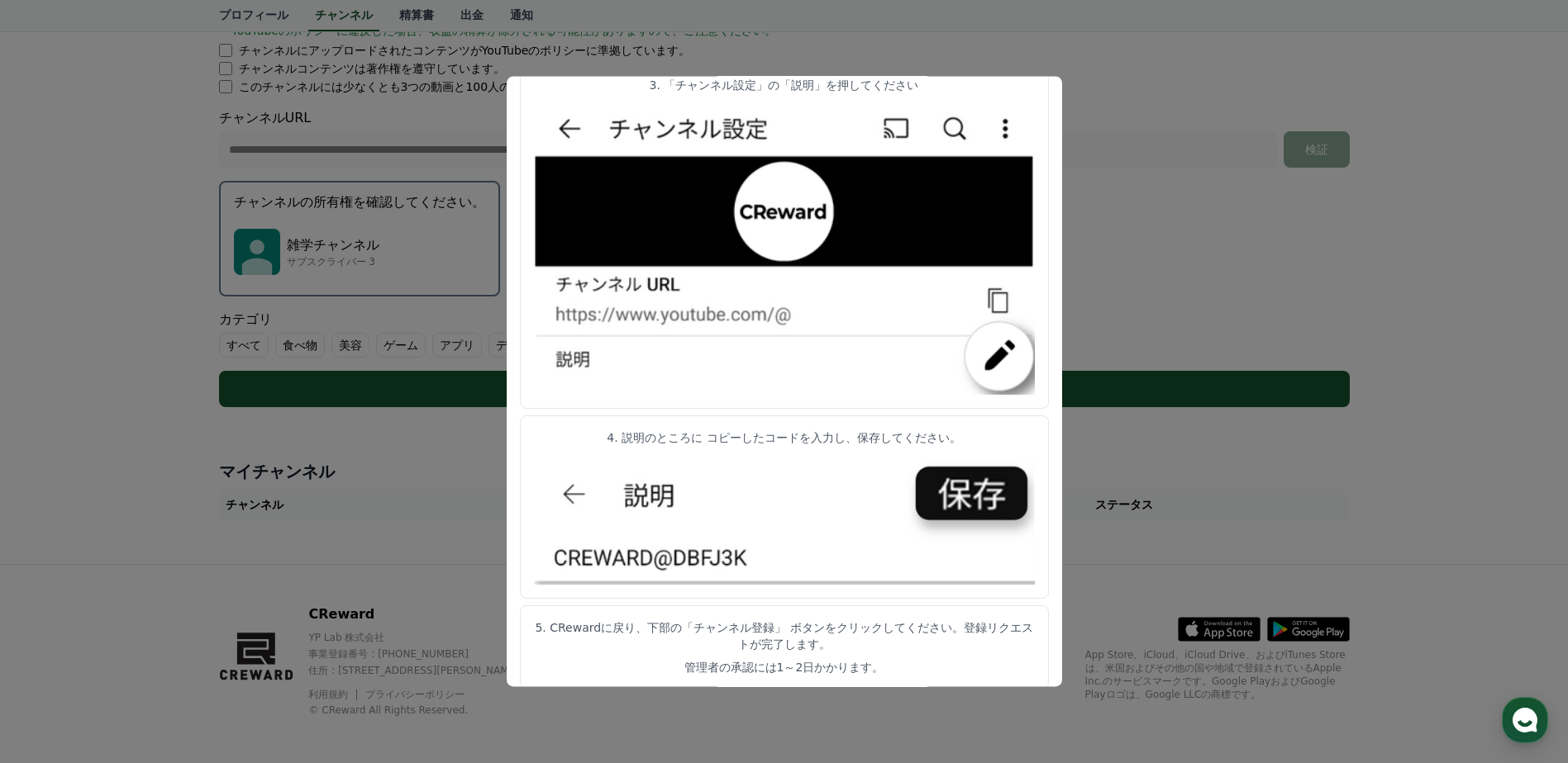
scroll to position [338, 0]
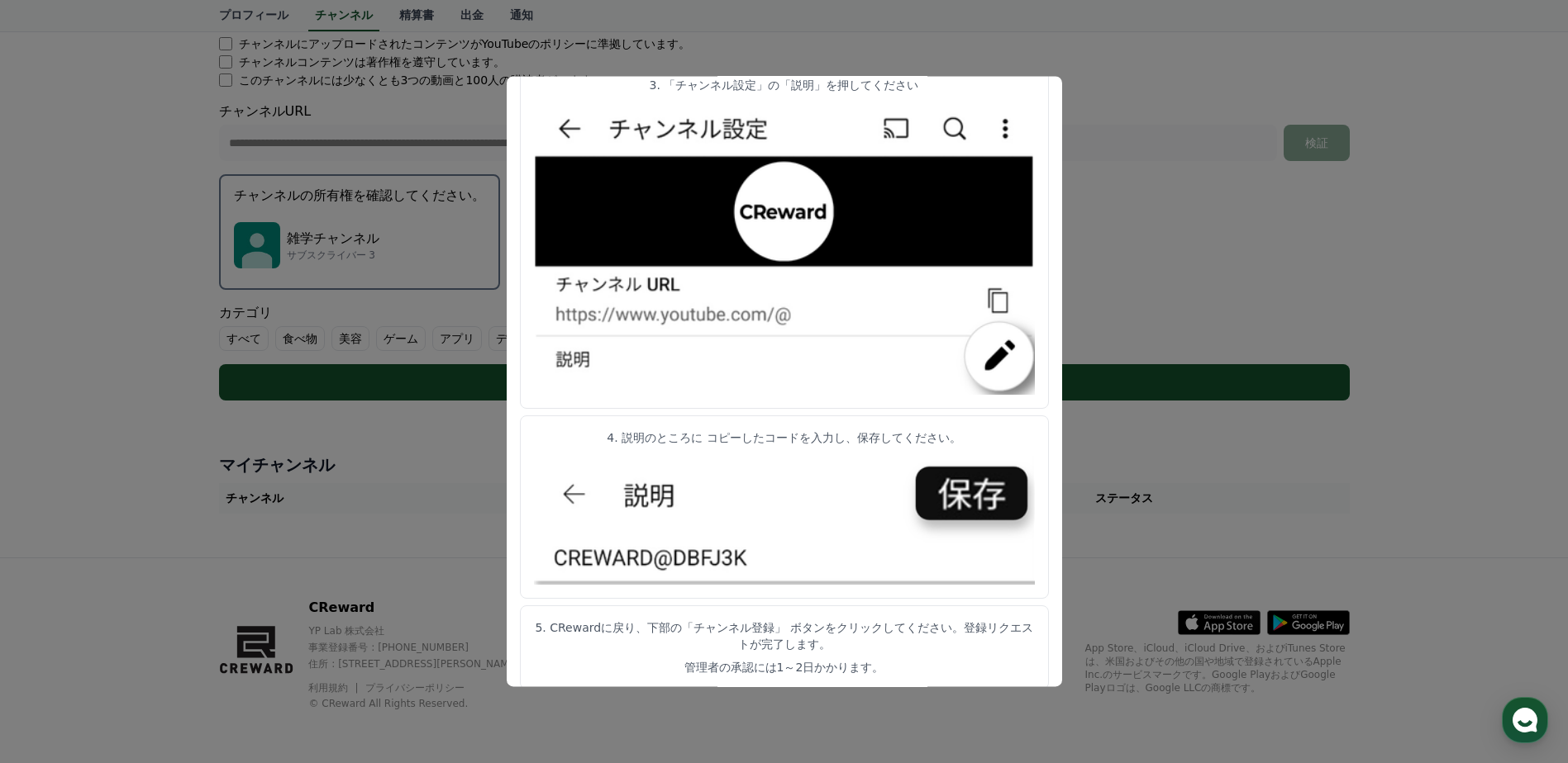
click at [1159, 563] on button "close modal" at bounding box center [784, 382] width 1568 height 763
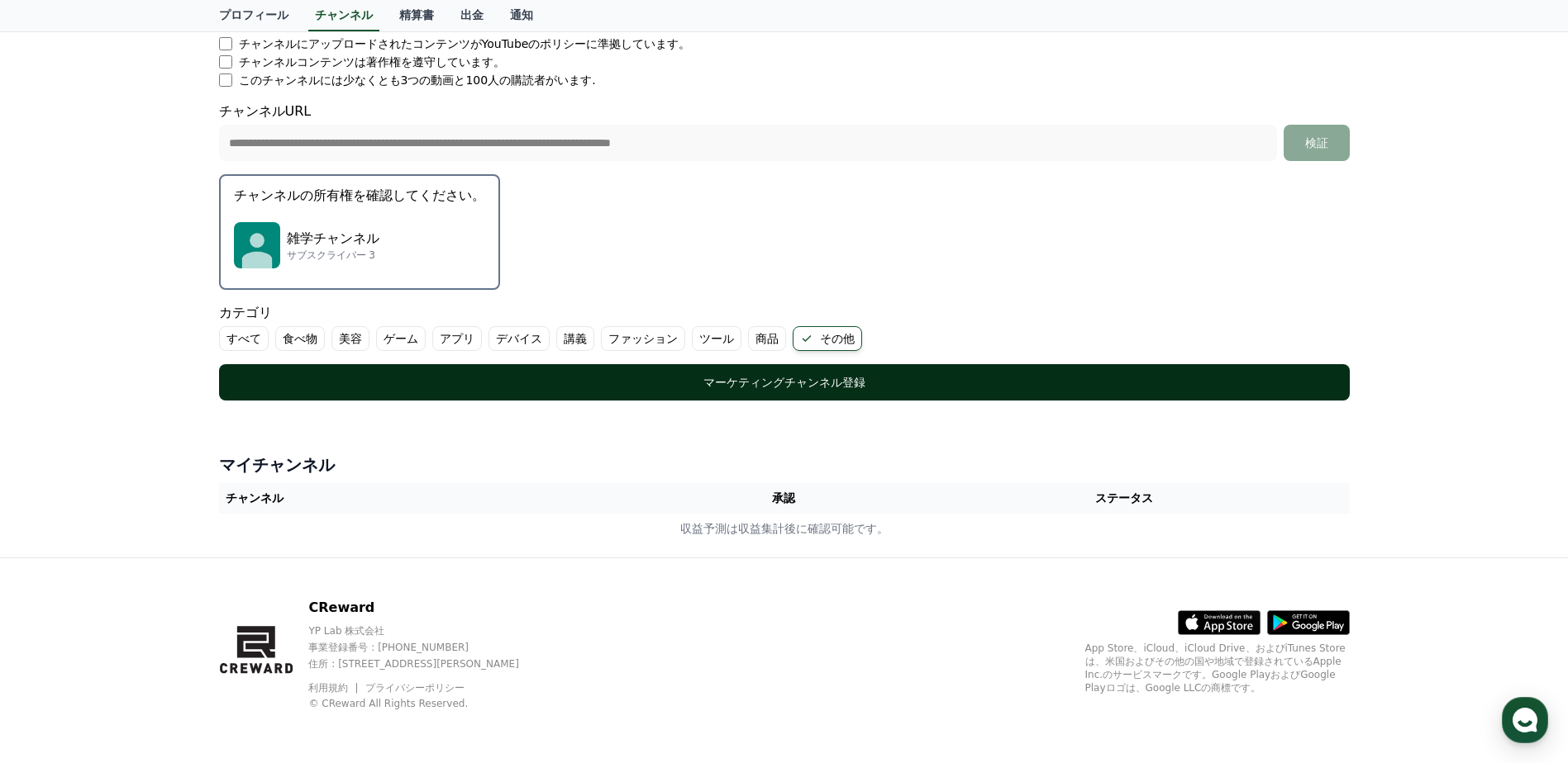
click at [811, 377] on div "マーケティングチャンネル登録" at bounding box center [784, 382] width 1065 height 16
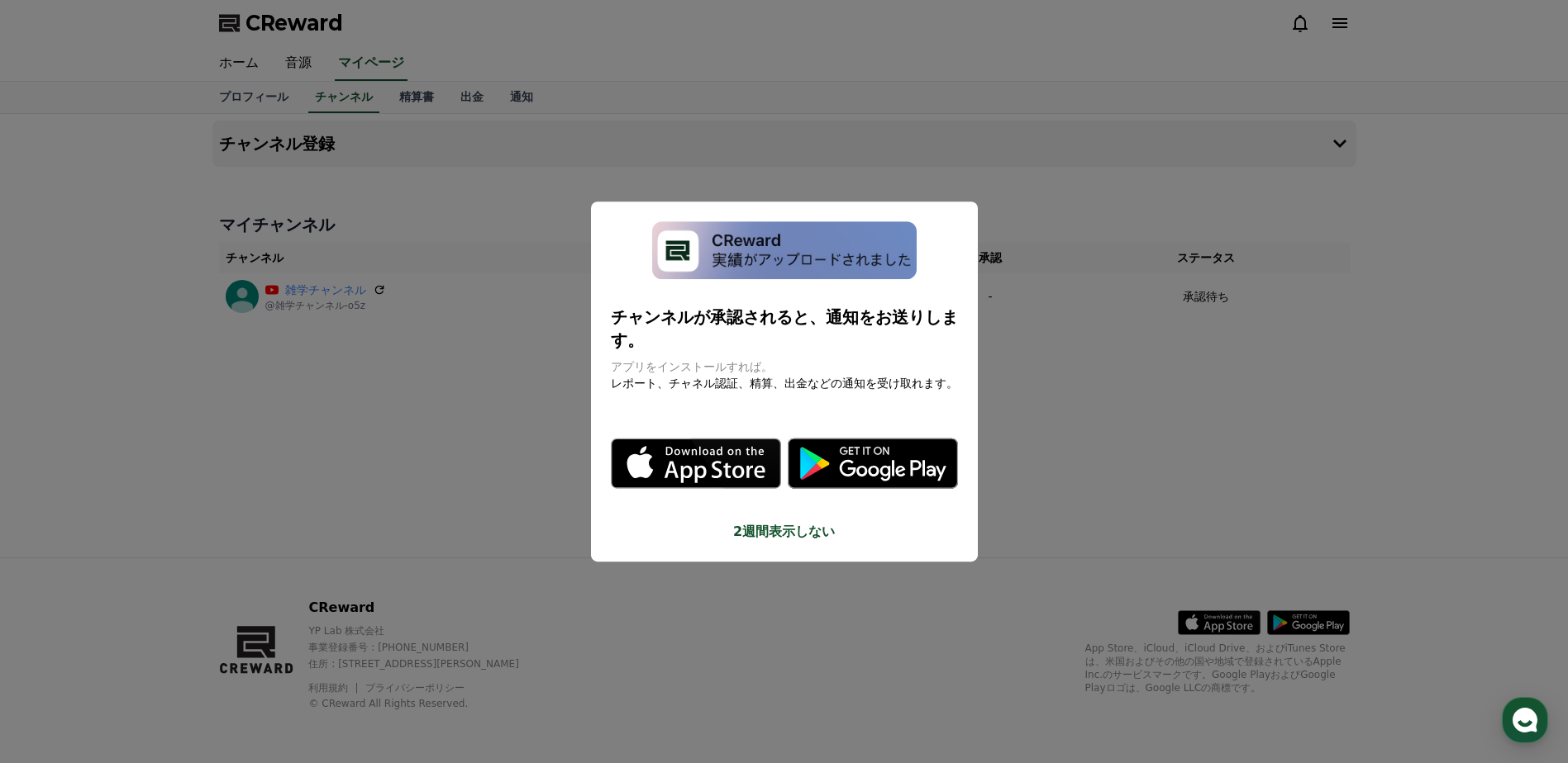
click at [1063, 374] on button "close modal" at bounding box center [784, 382] width 1568 height 763
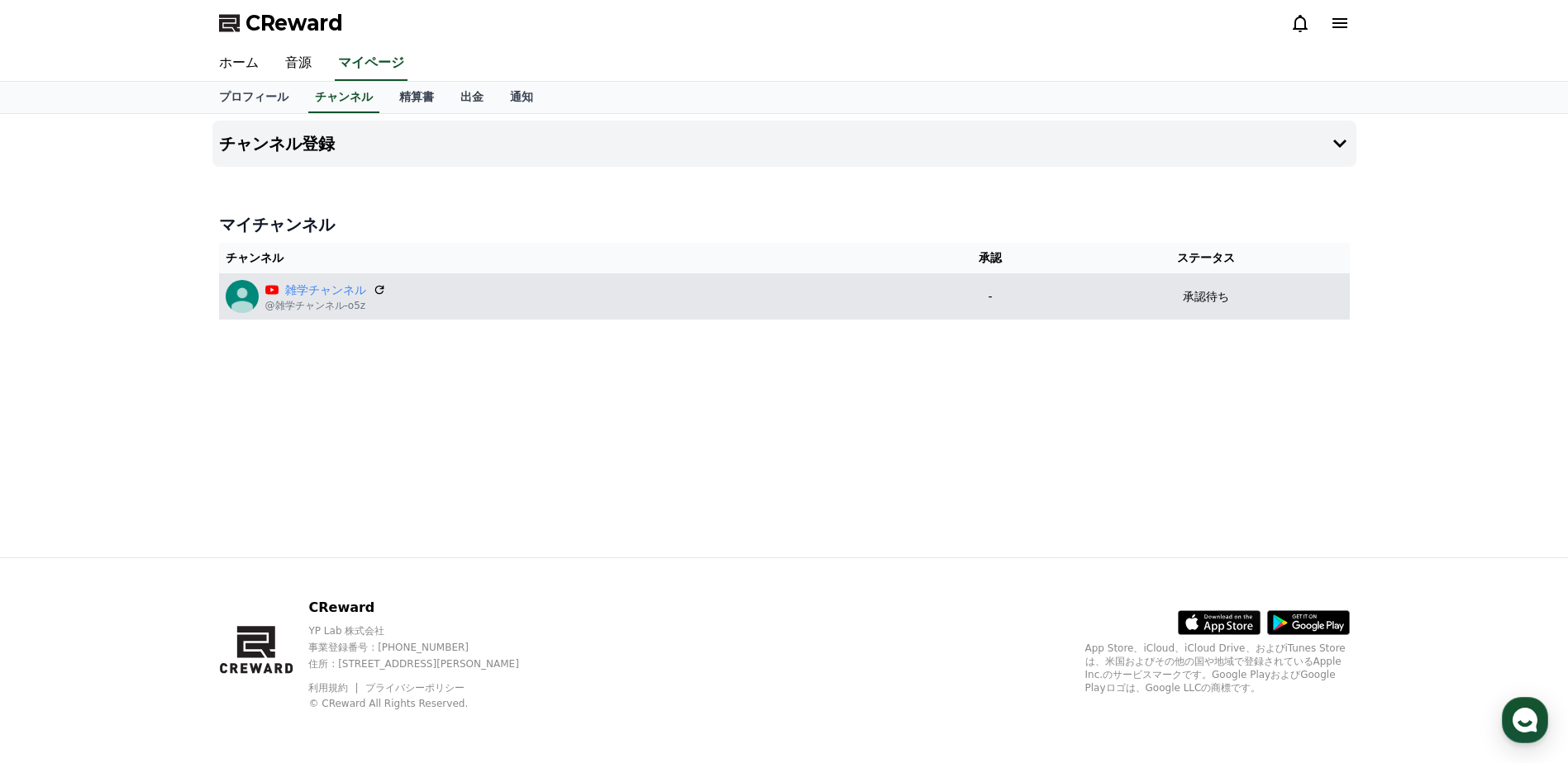
click at [620, 299] on div "雑学チャンネル @雑学チャンネル-o5z" at bounding box center [568, 297] width 685 height 33
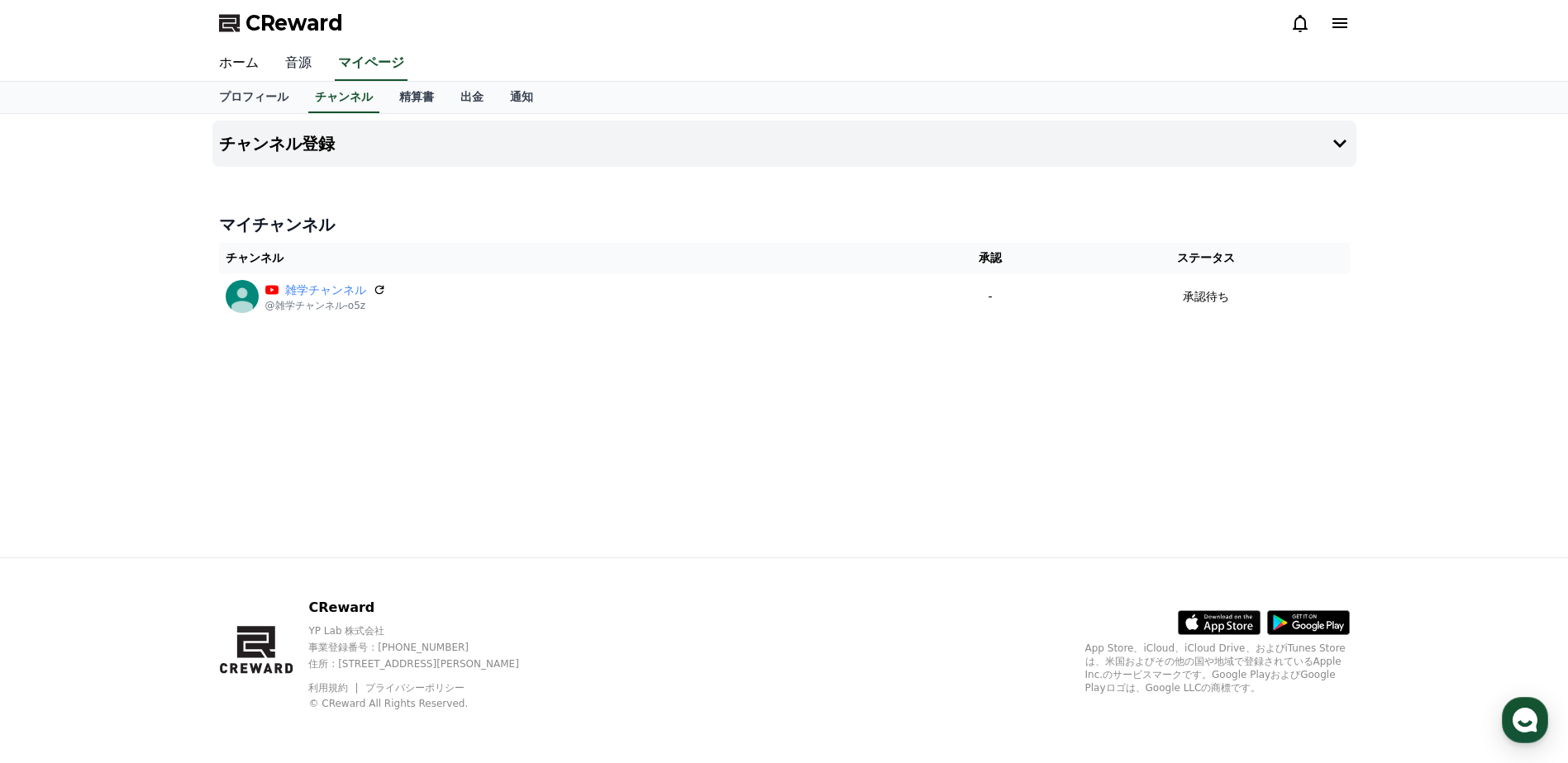
click at [287, 62] on link "音源" at bounding box center [298, 64] width 53 height 35
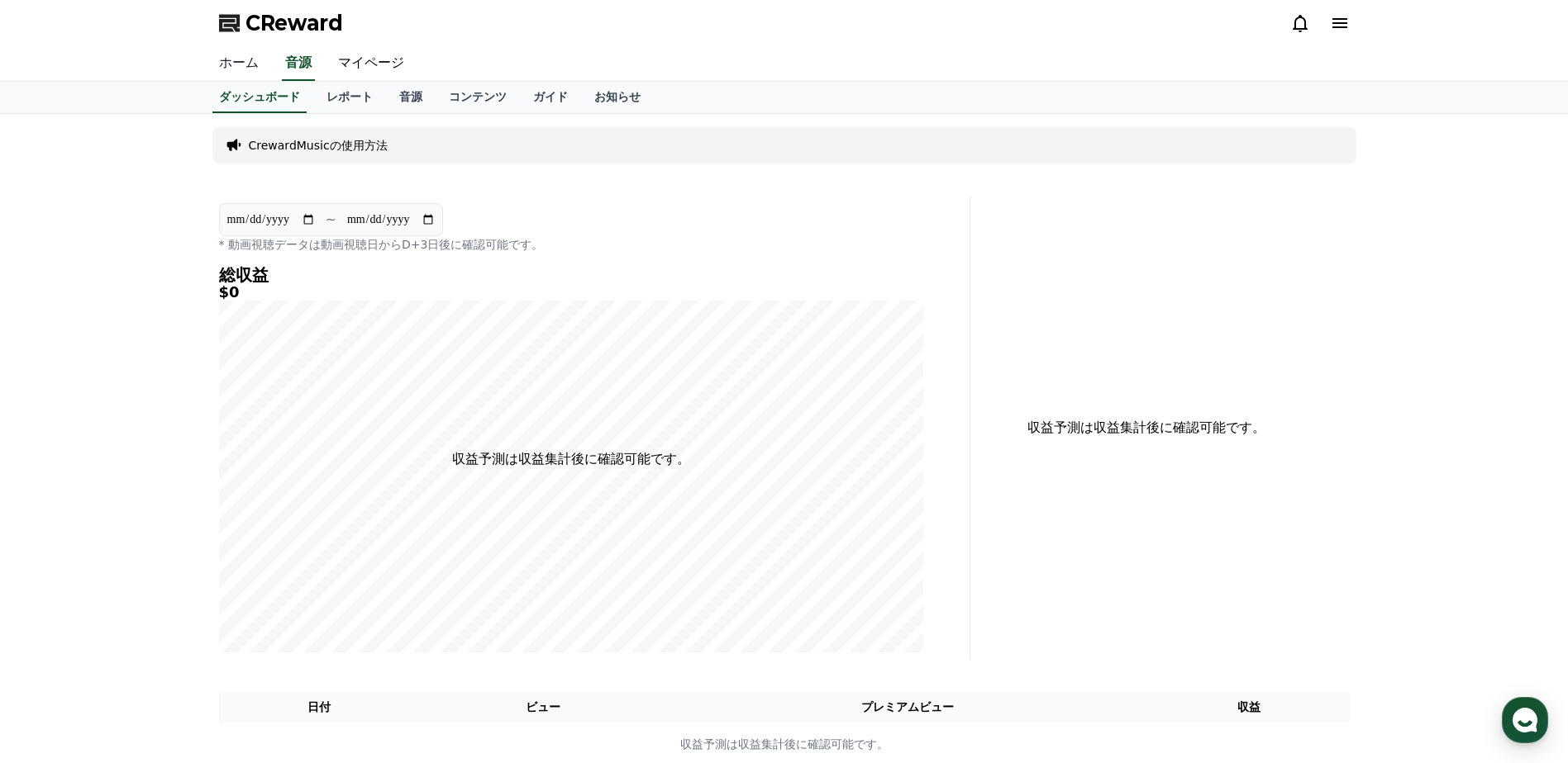
click at [224, 64] on link "ホーム" at bounding box center [239, 64] width 66 height 35
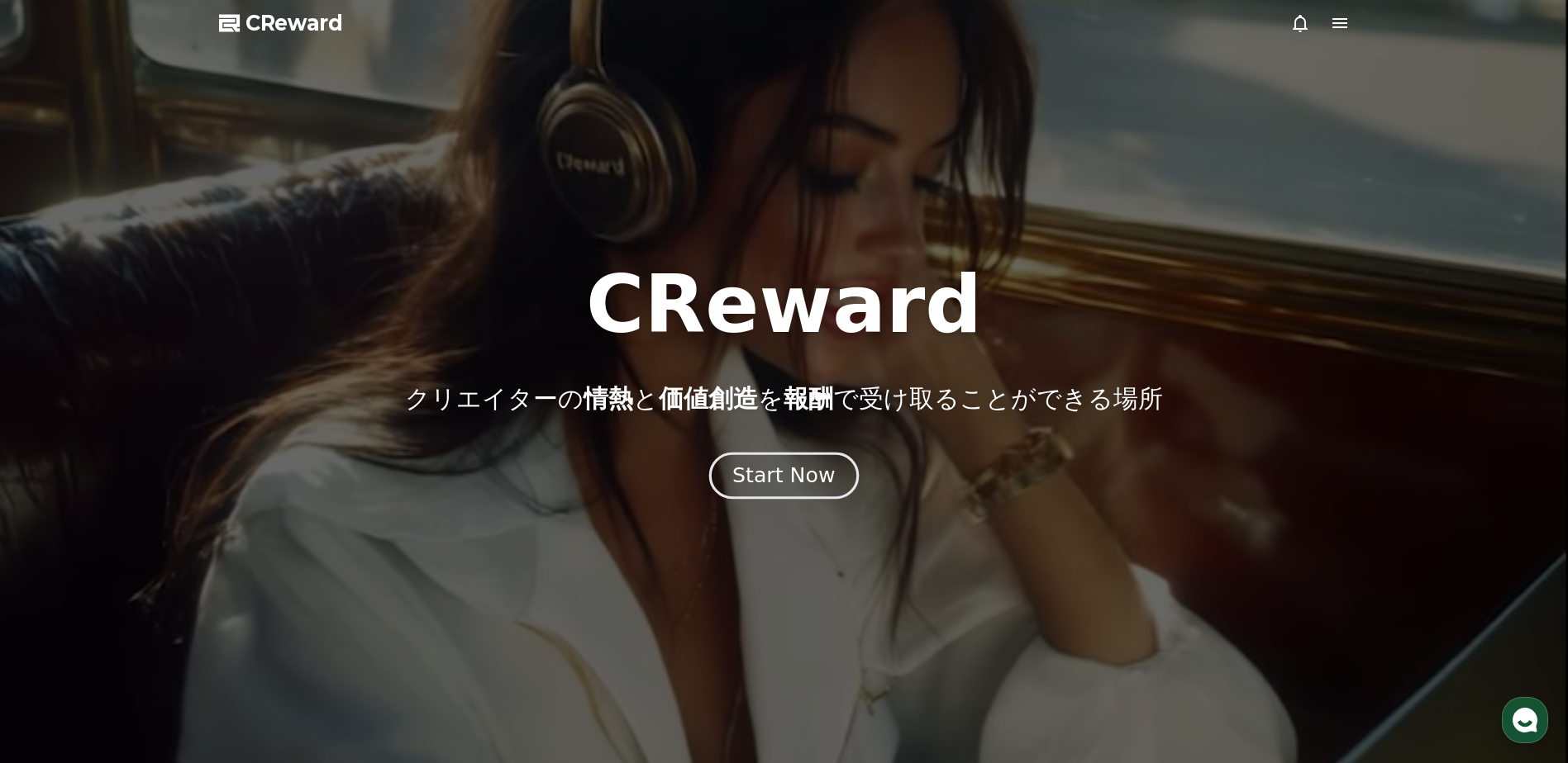
click at [790, 479] on div "Start Now" at bounding box center [784, 475] width 102 height 28
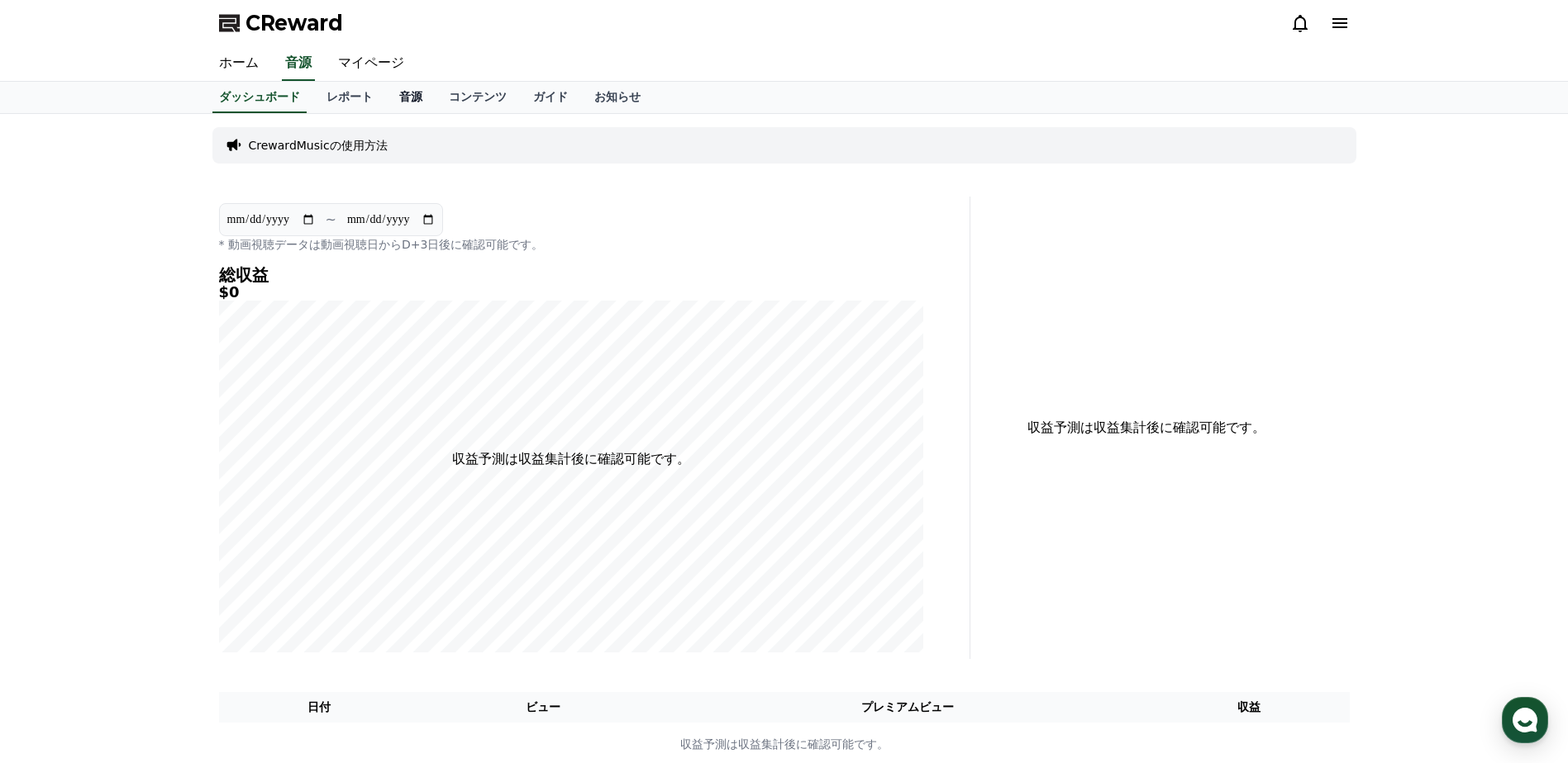
click at [386, 91] on link "音源" at bounding box center [411, 97] width 49 height 32
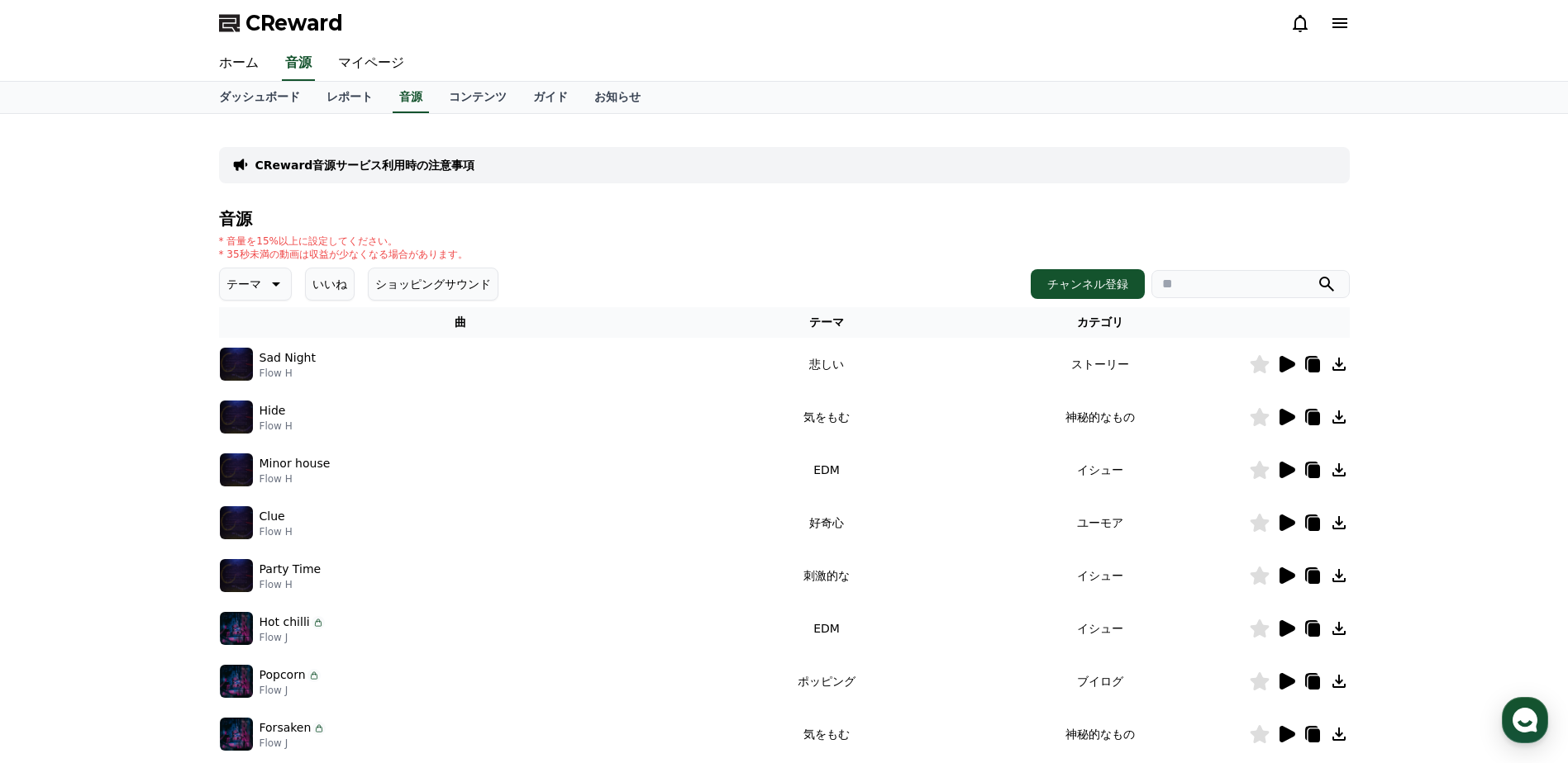
click at [385, 285] on button "ショッピングサウンド" at bounding box center [434, 284] width 131 height 33
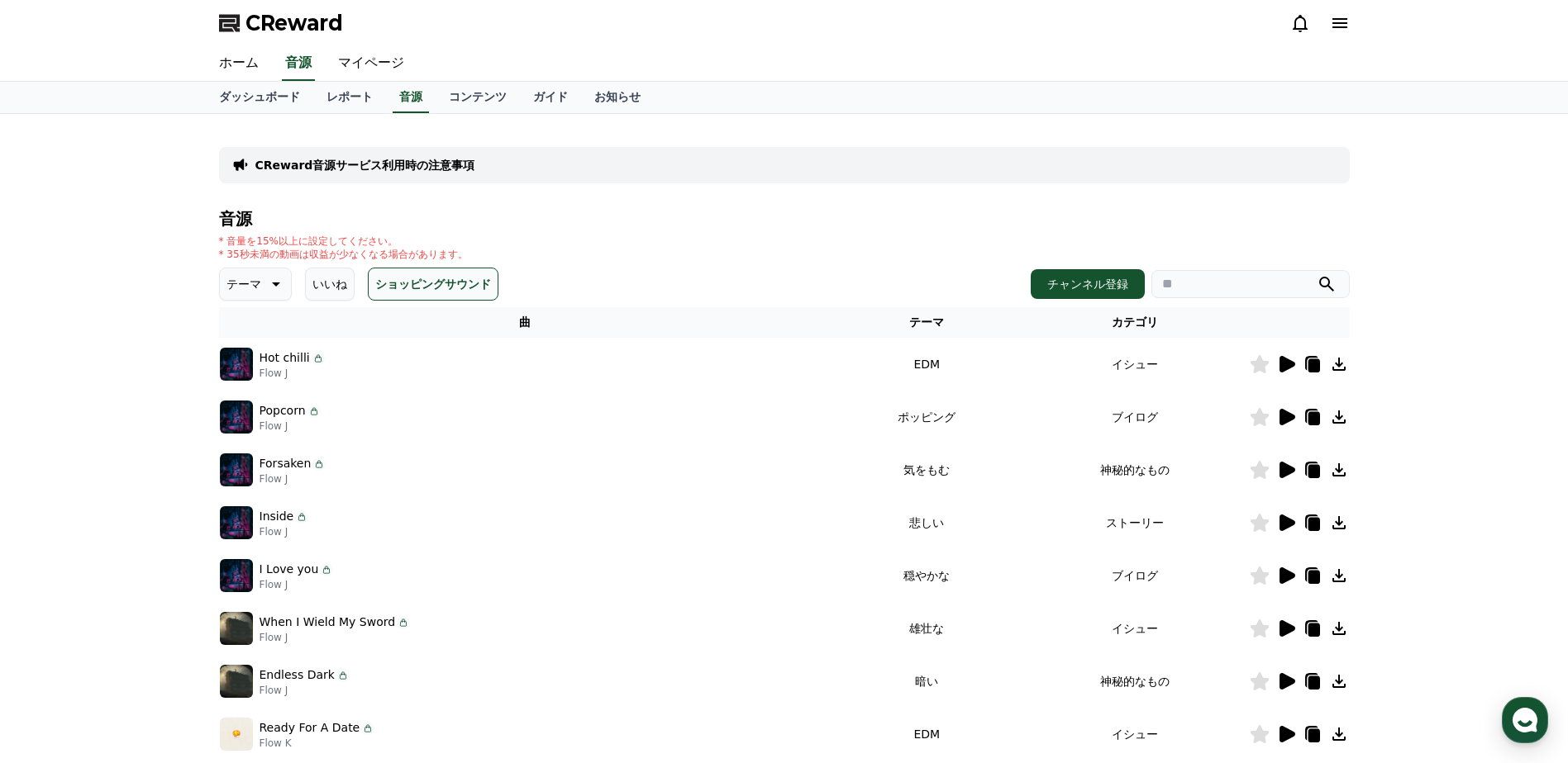
click at [310, 286] on button "いいね" at bounding box center [329, 284] width 49 height 33
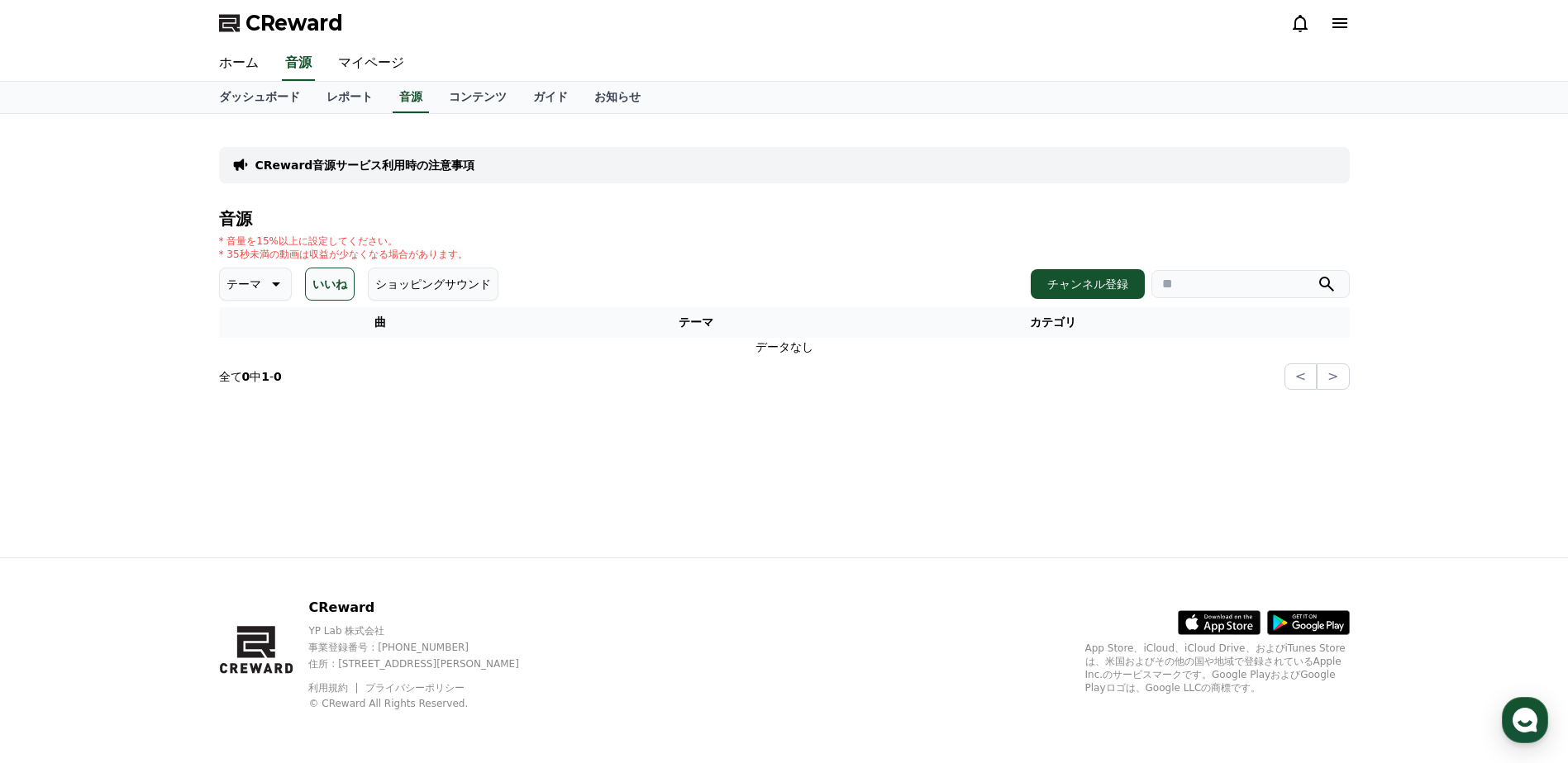
click at [266, 290] on icon at bounding box center [274, 284] width 20 height 20
click at [244, 328] on button "全て" at bounding box center [240, 329] width 37 height 37
drag, startPoint x: 0, startPoint y: 0, endPoint x: 421, endPoint y: 286, distance: 509.0
click at [421, 286] on button "ショッピングサウンド" at bounding box center [434, 284] width 131 height 33
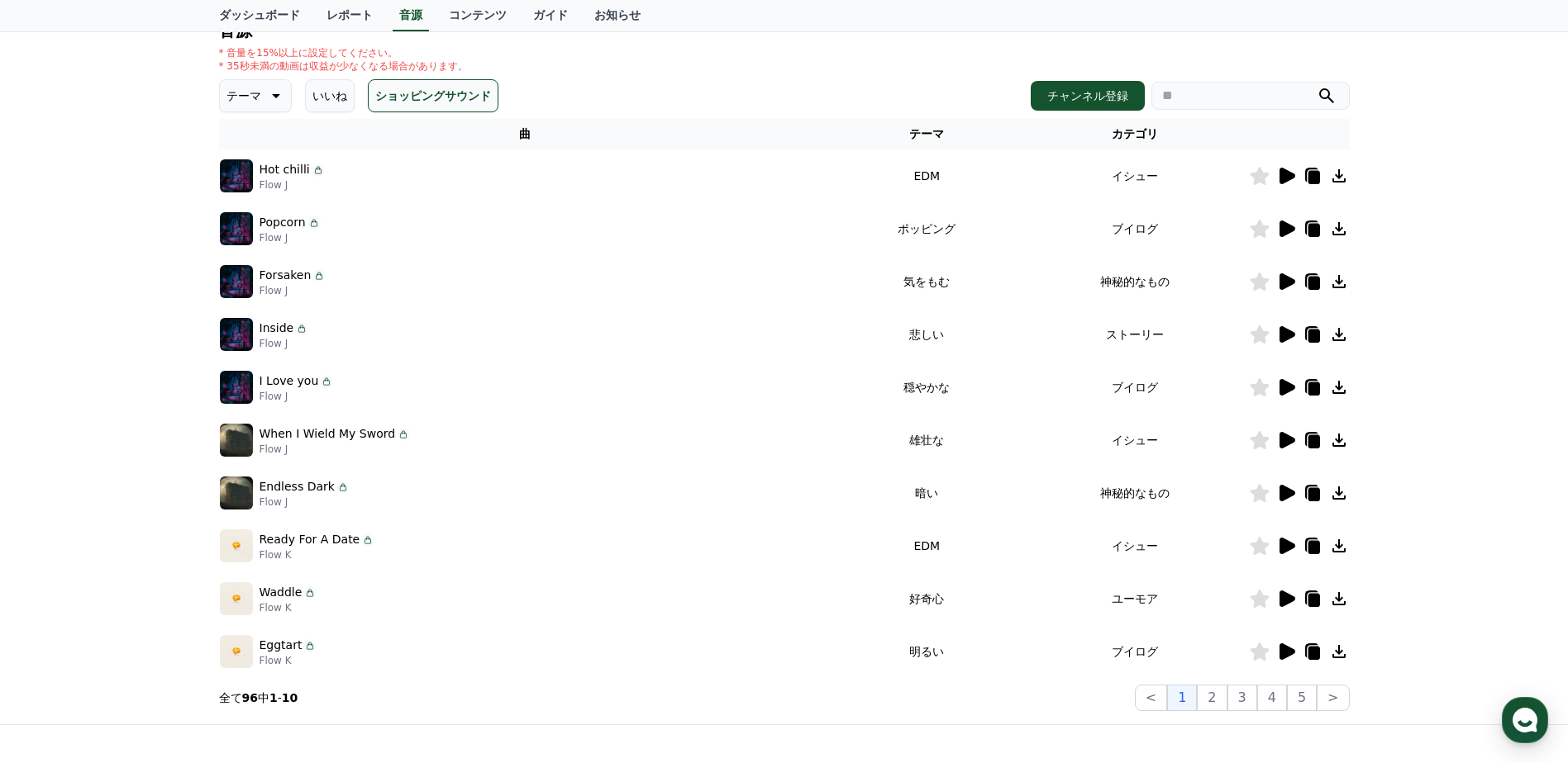
scroll to position [166, 0]
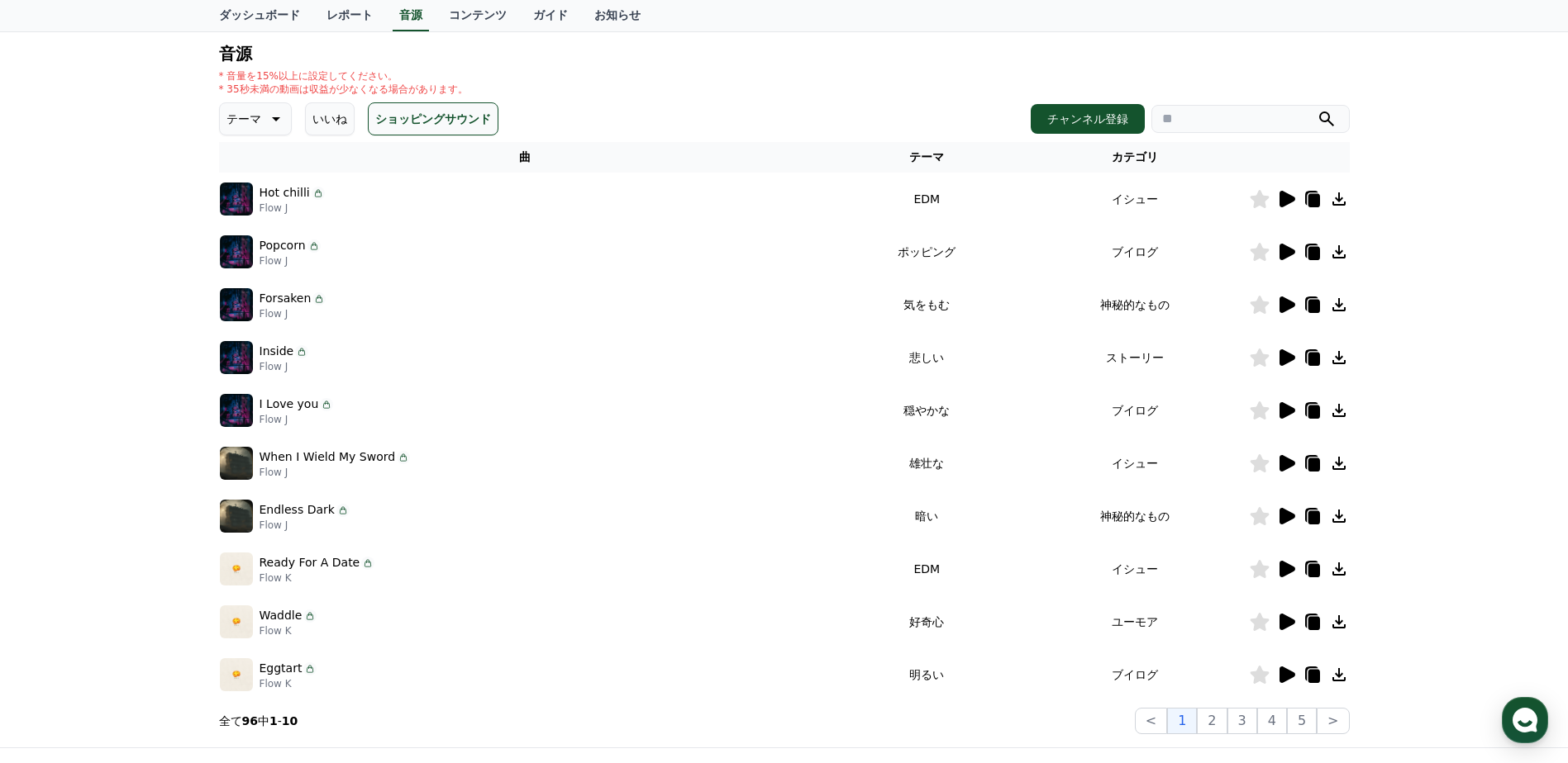
click at [1187, 123] on input "search" at bounding box center [1251, 118] width 199 height 28
click at [1283, 620] on icon at bounding box center [1288, 621] width 15 height 16
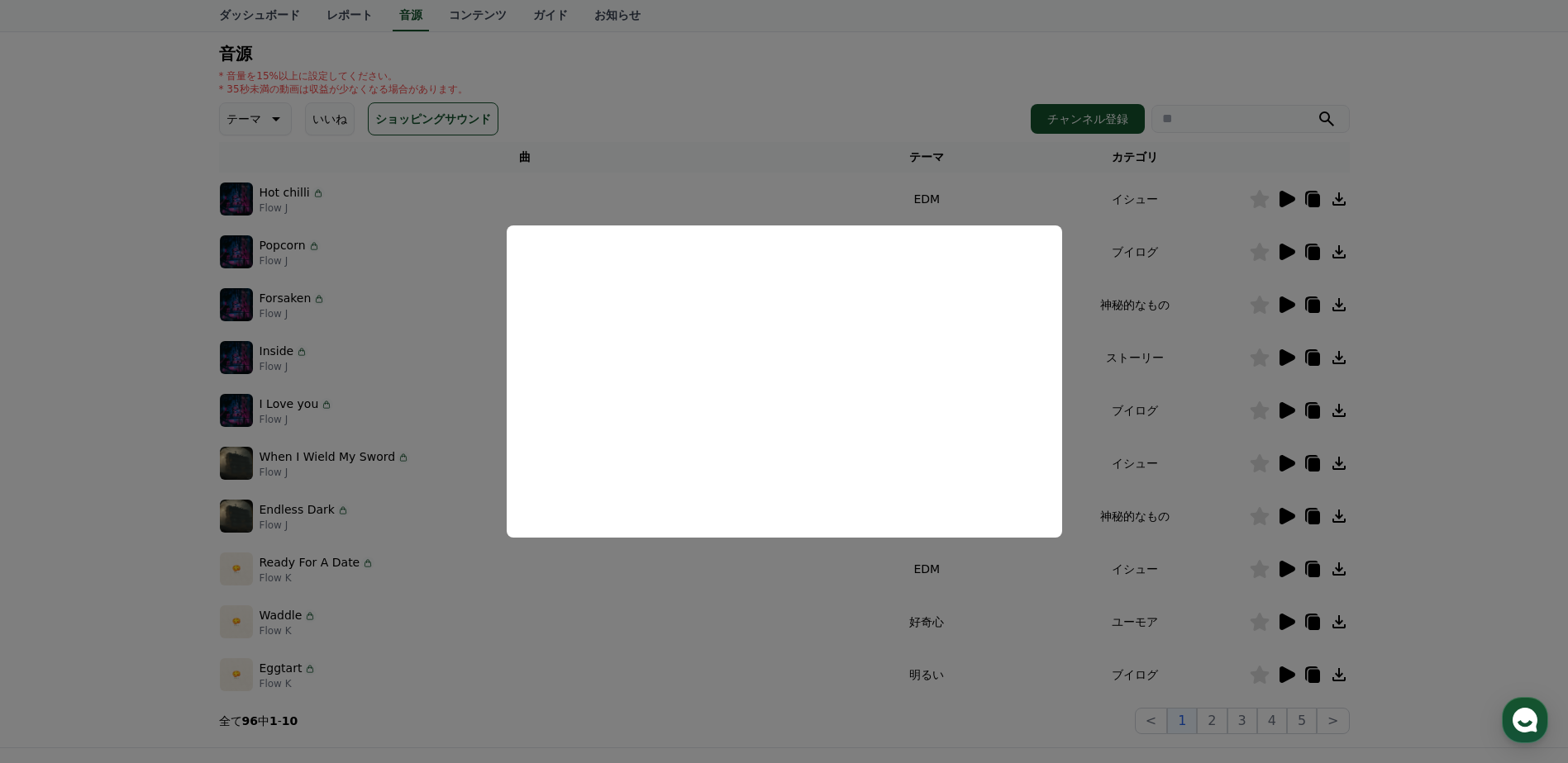
click at [681, 589] on button "close modal" at bounding box center [784, 382] width 1568 height 763
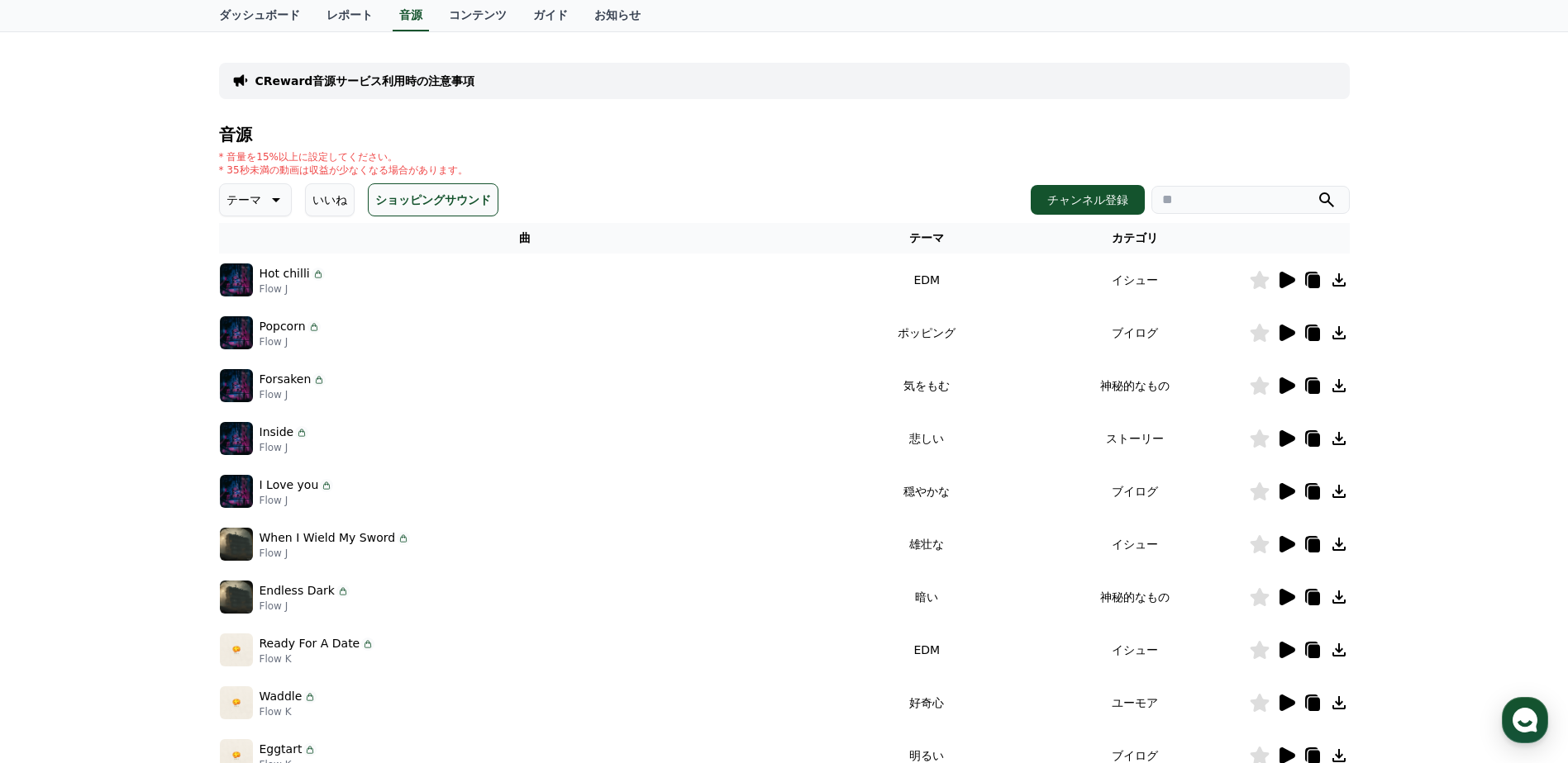
scroll to position [0, 0]
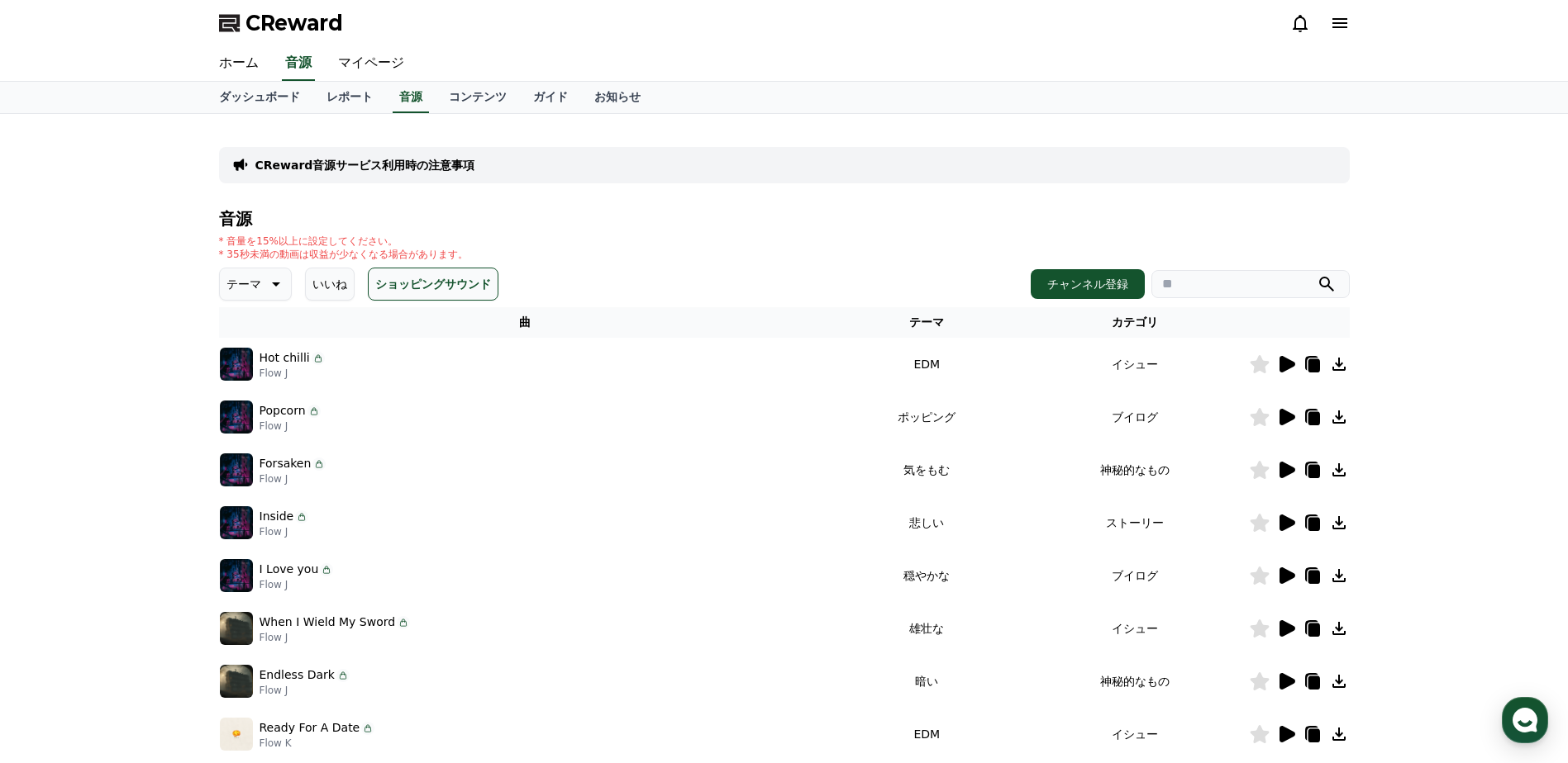
drag, startPoint x: 1244, startPoint y: 273, endPoint x: 1244, endPoint y: 284, distance: 11.0
click at [1244, 276] on input "search" at bounding box center [1251, 283] width 199 height 28
type input "***"
click at [1316, 275] on button "submit" at bounding box center [1326, 284] width 20 height 20
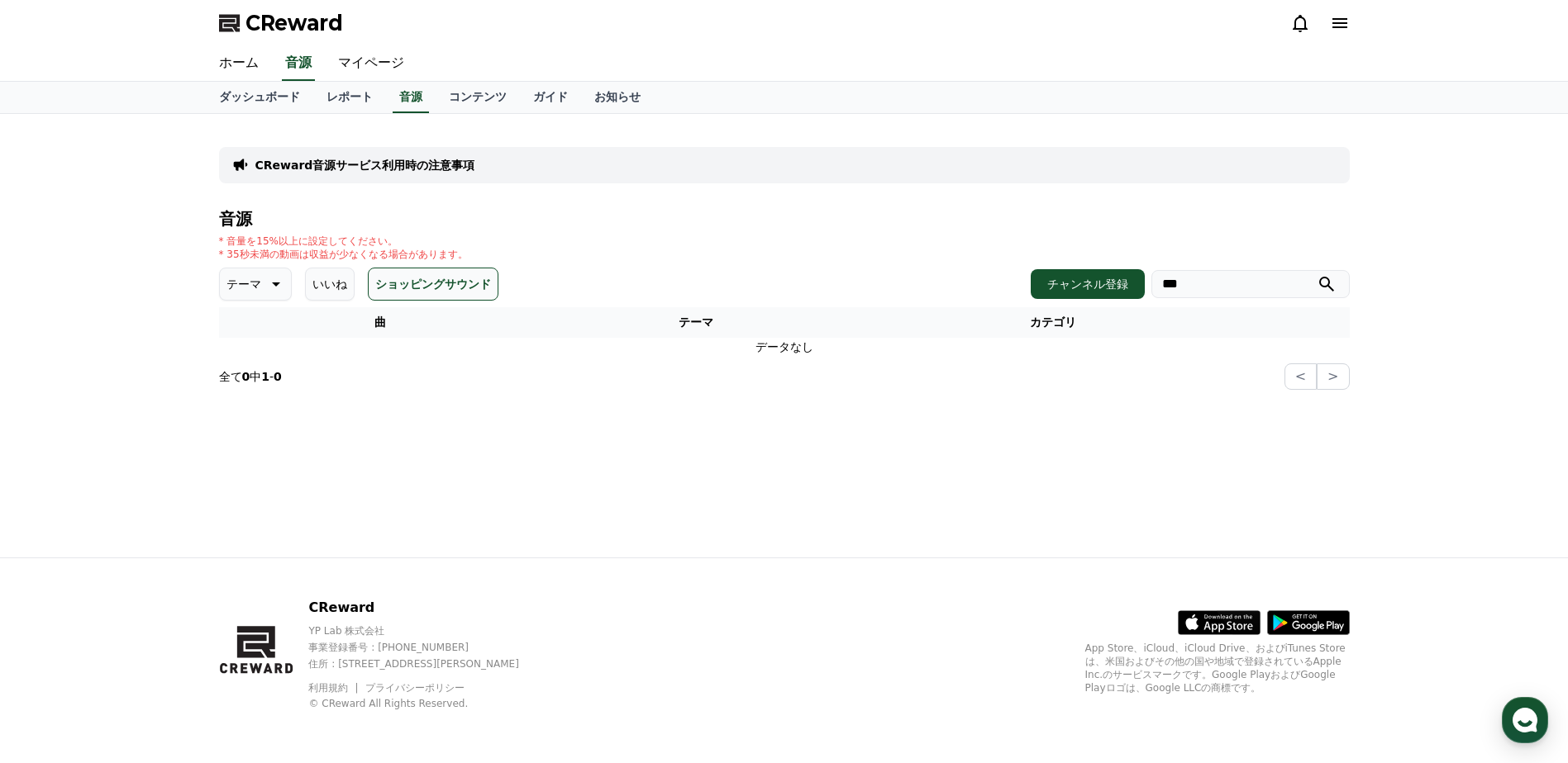
drag, startPoint x: 1209, startPoint y: 287, endPoint x: 1082, endPoint y: 303, distance: 128.0
click at [1082, 303] on div "音源 * 音量を15%以上に設定してください。 * 35秒未満の動画は収益が少なくなる場合があります。 テーマ いいね ショッピングサウンド チャンネル登録 …" at bounding box center [784, 300] width 1130 height 180
type input "*"
click at [1316, 275] on button "submit" at bounding box center [1326, 284] width 20 height 20
type input "*"
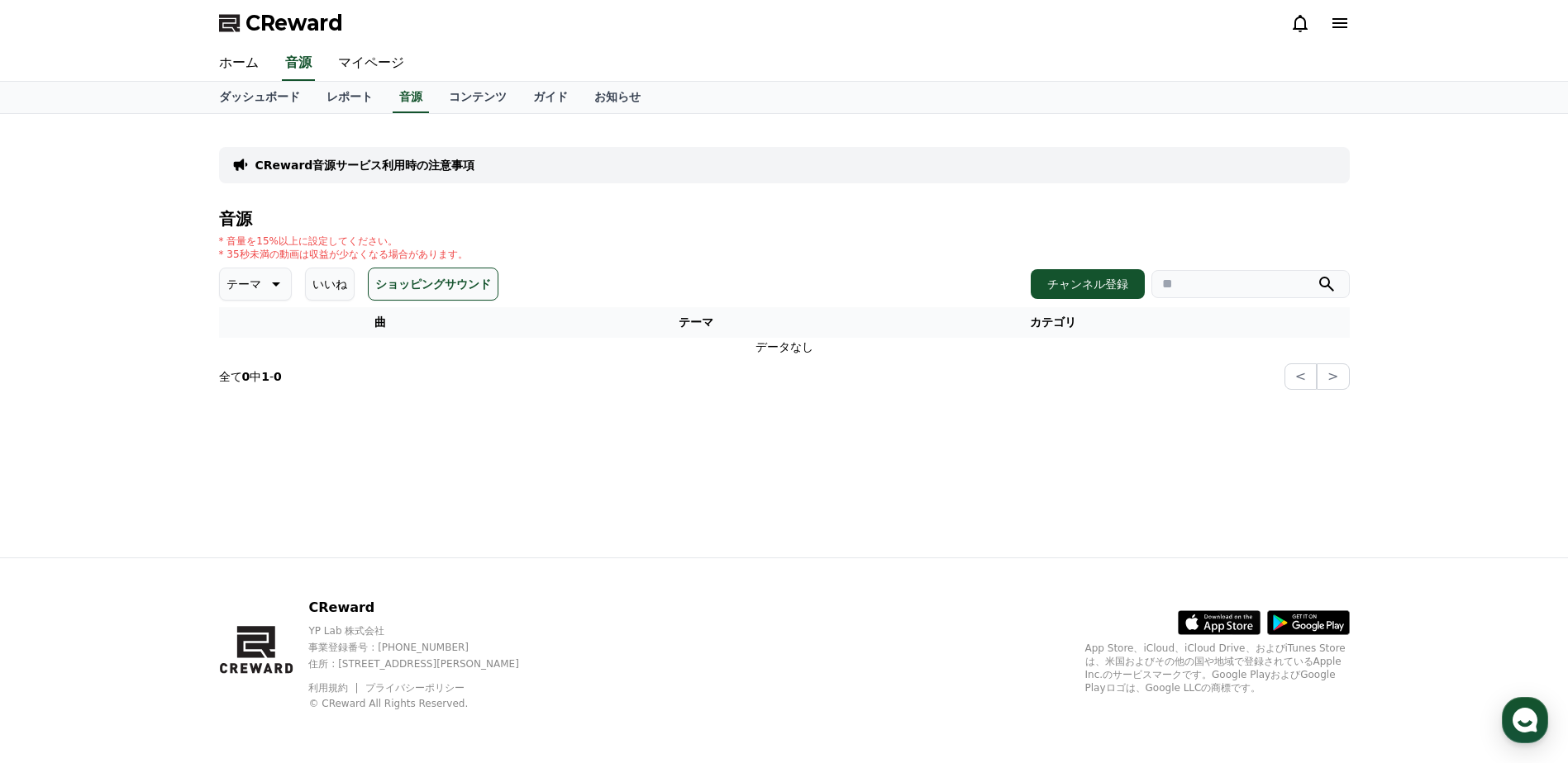
click at [1117, 416] on div "CReward音源サービス利用時の注意事項 音源 * 音量を15%以上に設定してください。 * 35秒未満の動画は収益が少なくなる場合があります。 テーマ い…" at bounding box center [784, 335] width 1157 height 444
click at [266, 290] on icon at bounding box center [274, 284] width 20 height 20
click at [251, 329] on button "全て" at bounding box center [240, 329] width 37 height 37
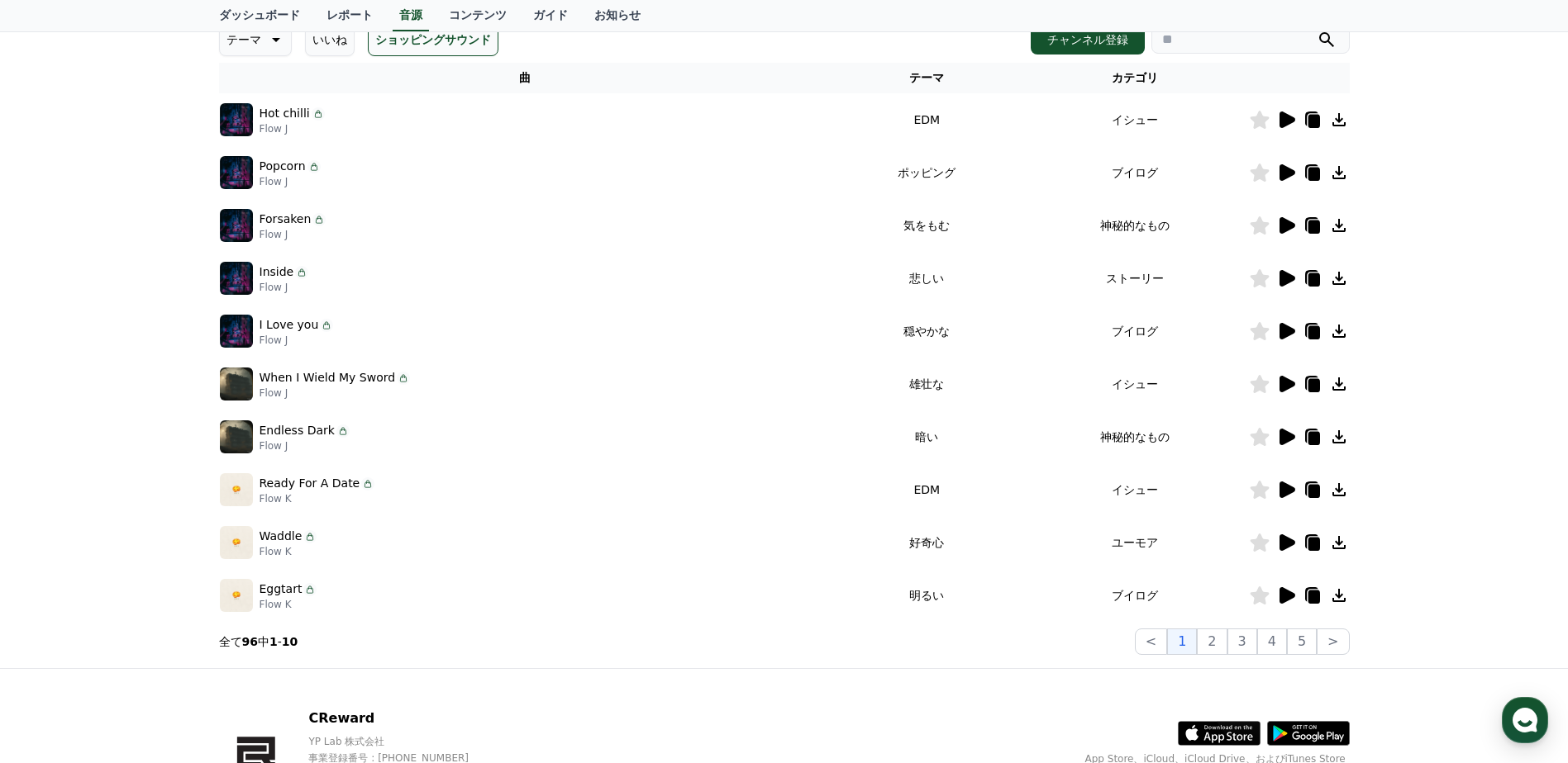
scroll to position [166, 0]
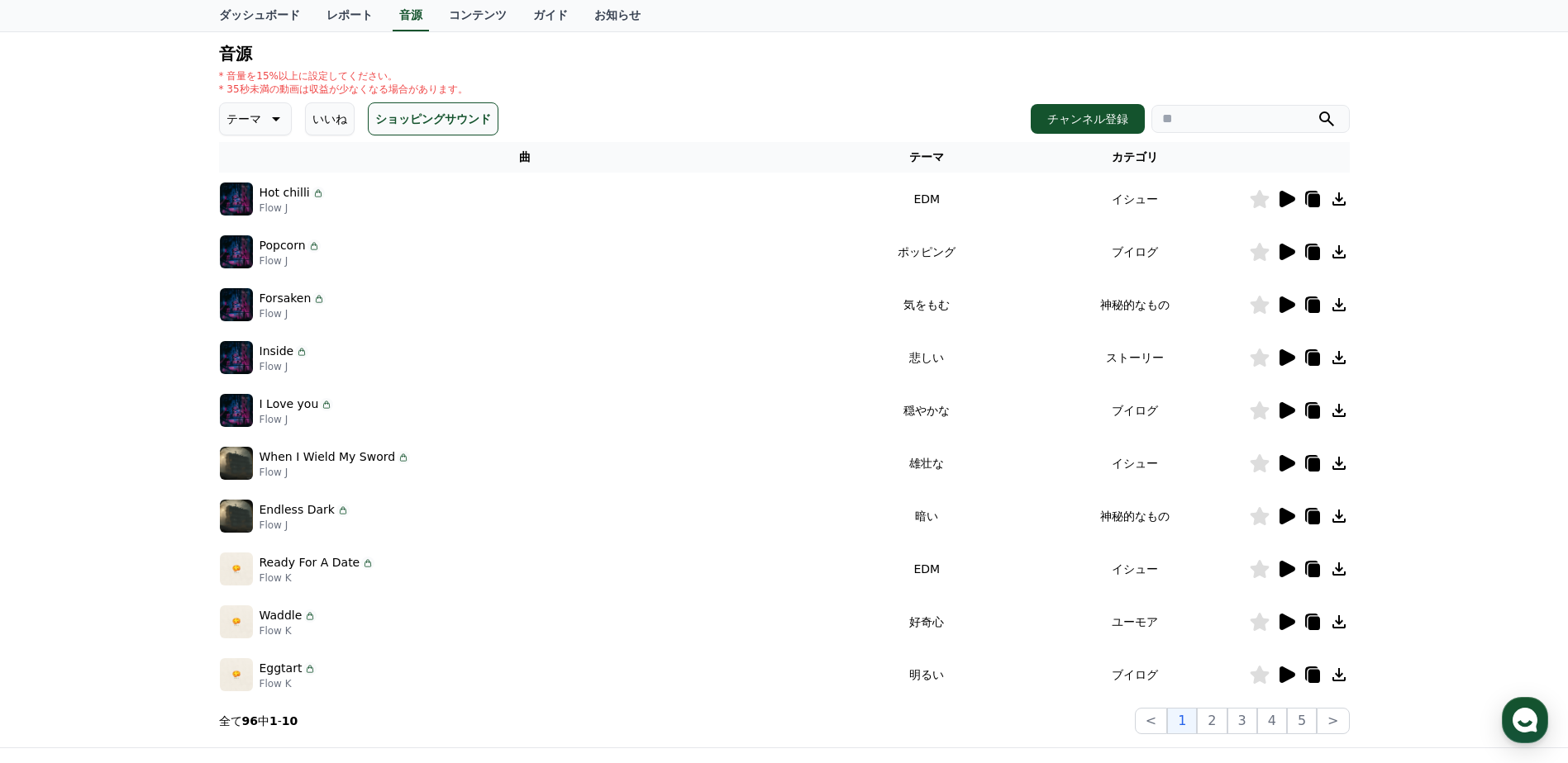
click at [1281, 411] on icon at bounding box center [1288, 410] width 15 height 16
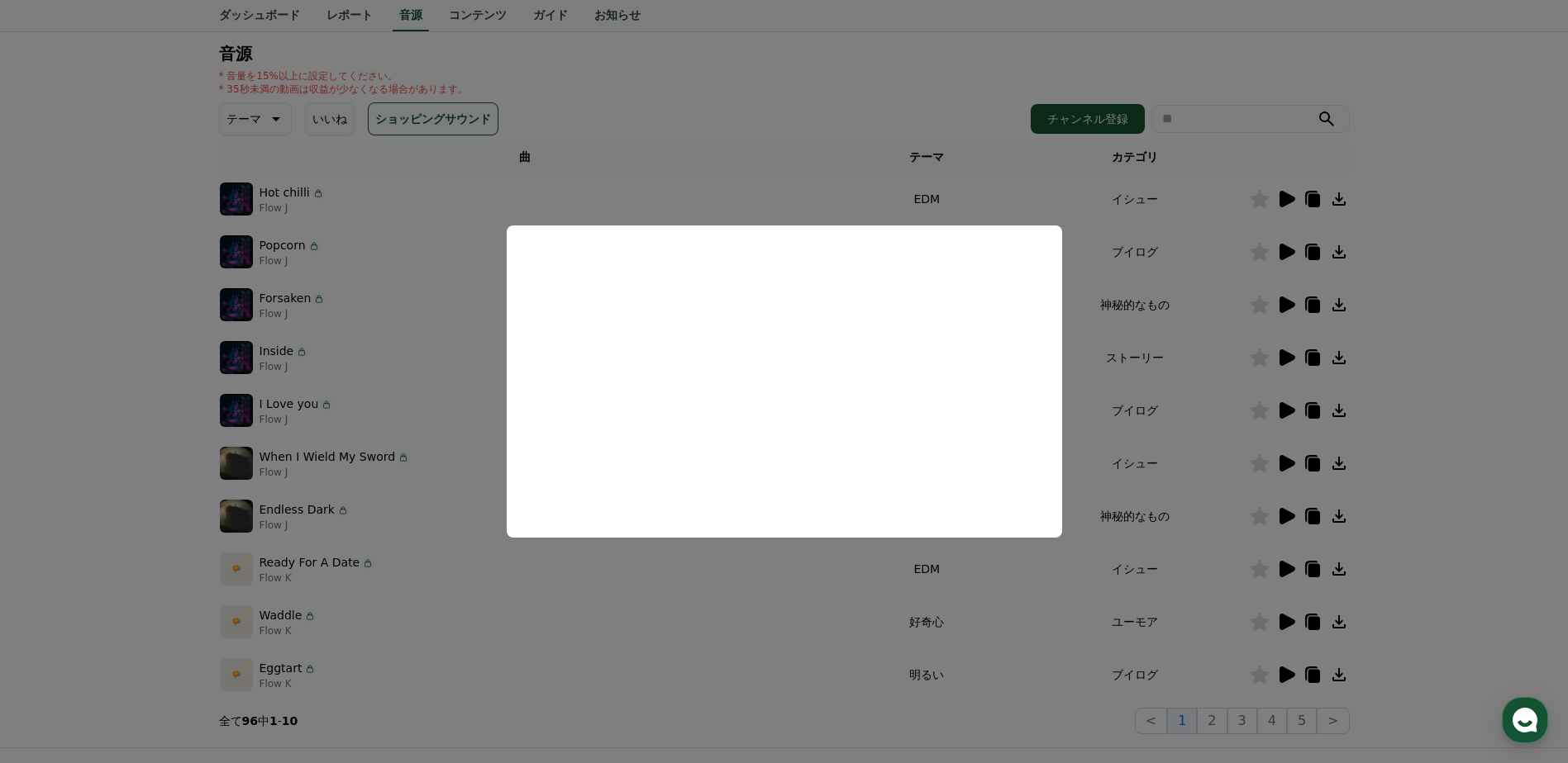
click at [1147, 461] on button "close modal" at bounding box center [784, 382] width 1568 height 763
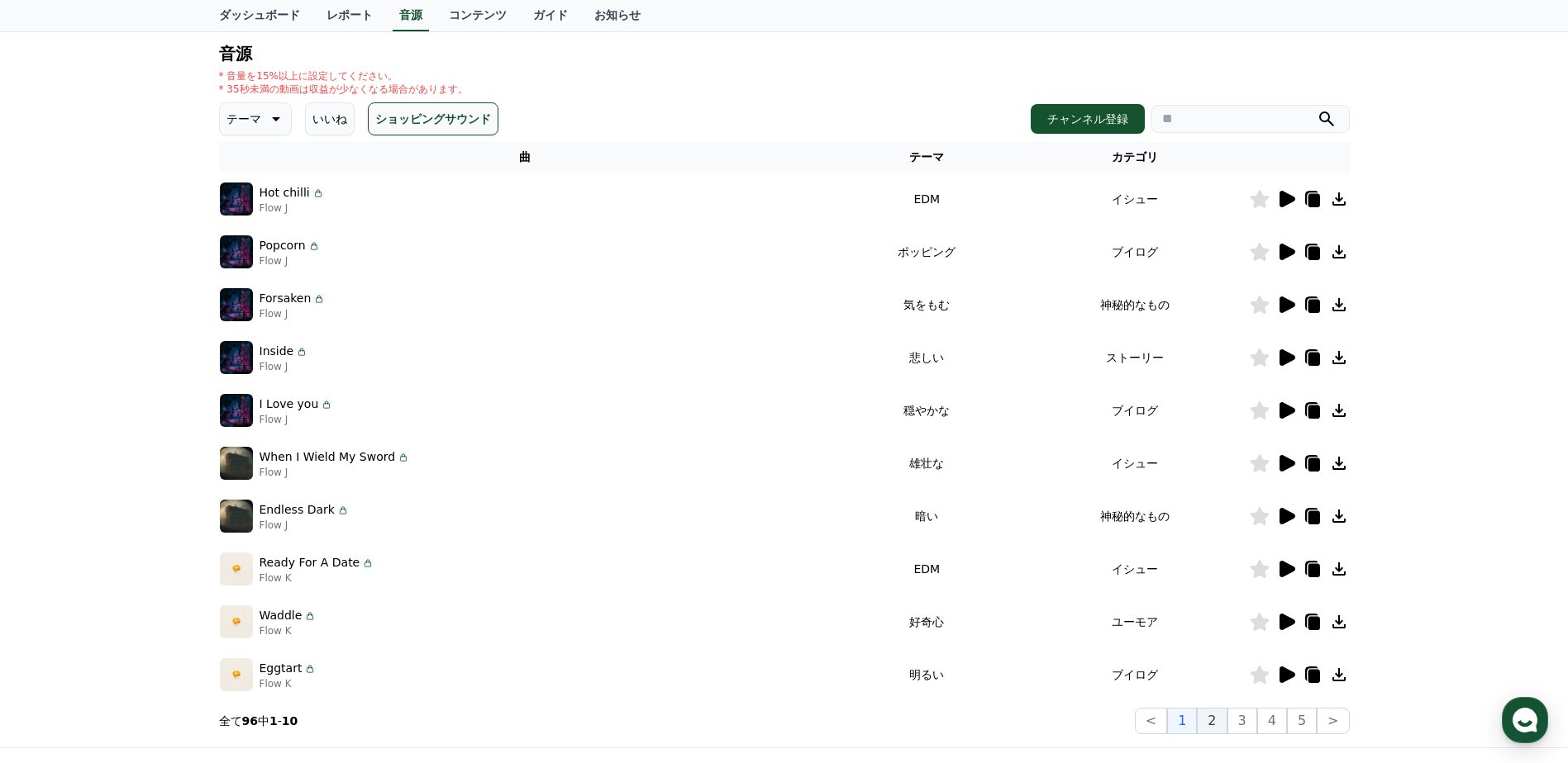
click at [1221, 724] on button "2" at bounding box center [1211, 721] width 30 height 26
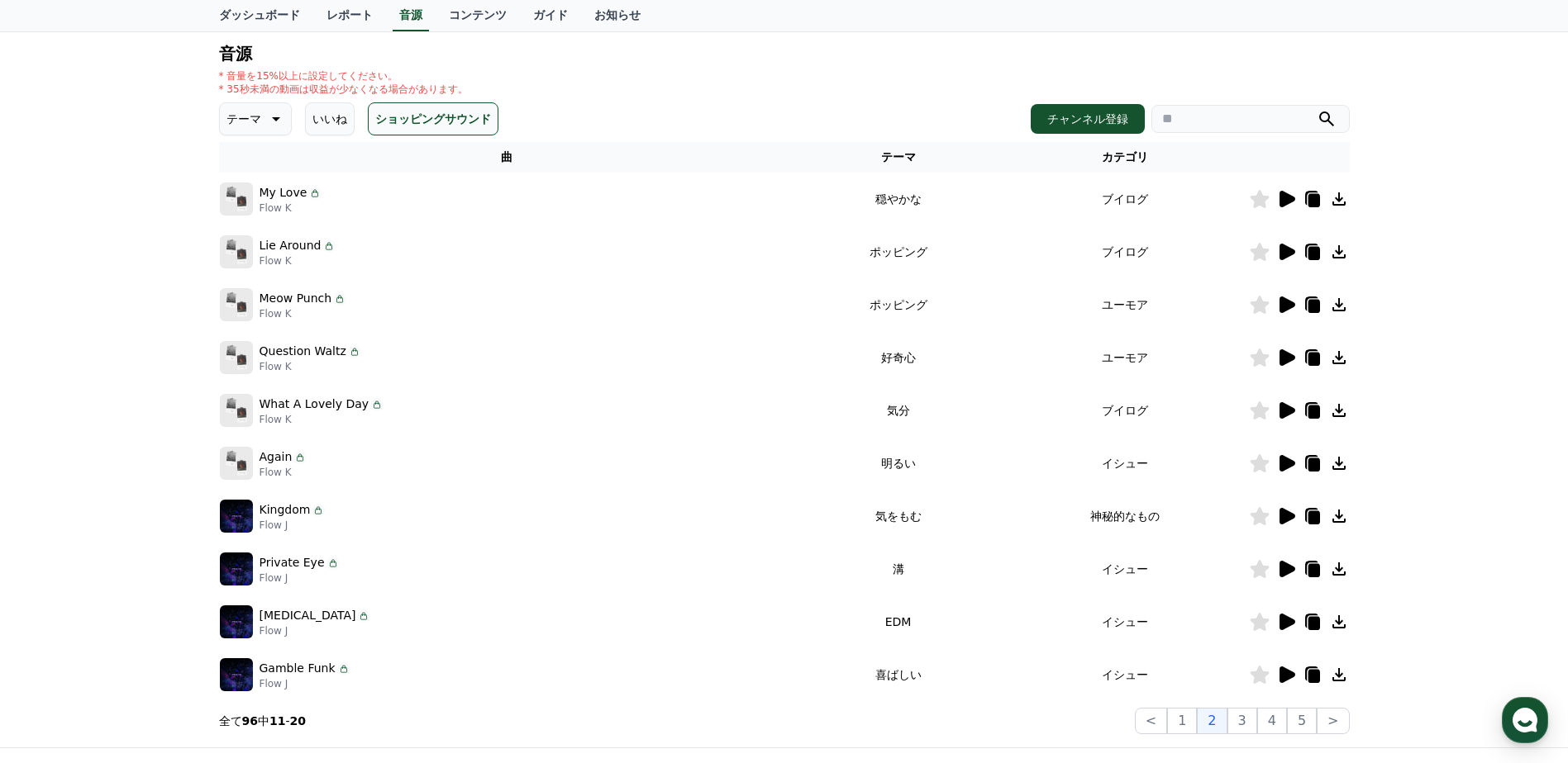
click at [1286, 413] on icon at bounding box center [1288, 410] width 15 height 16
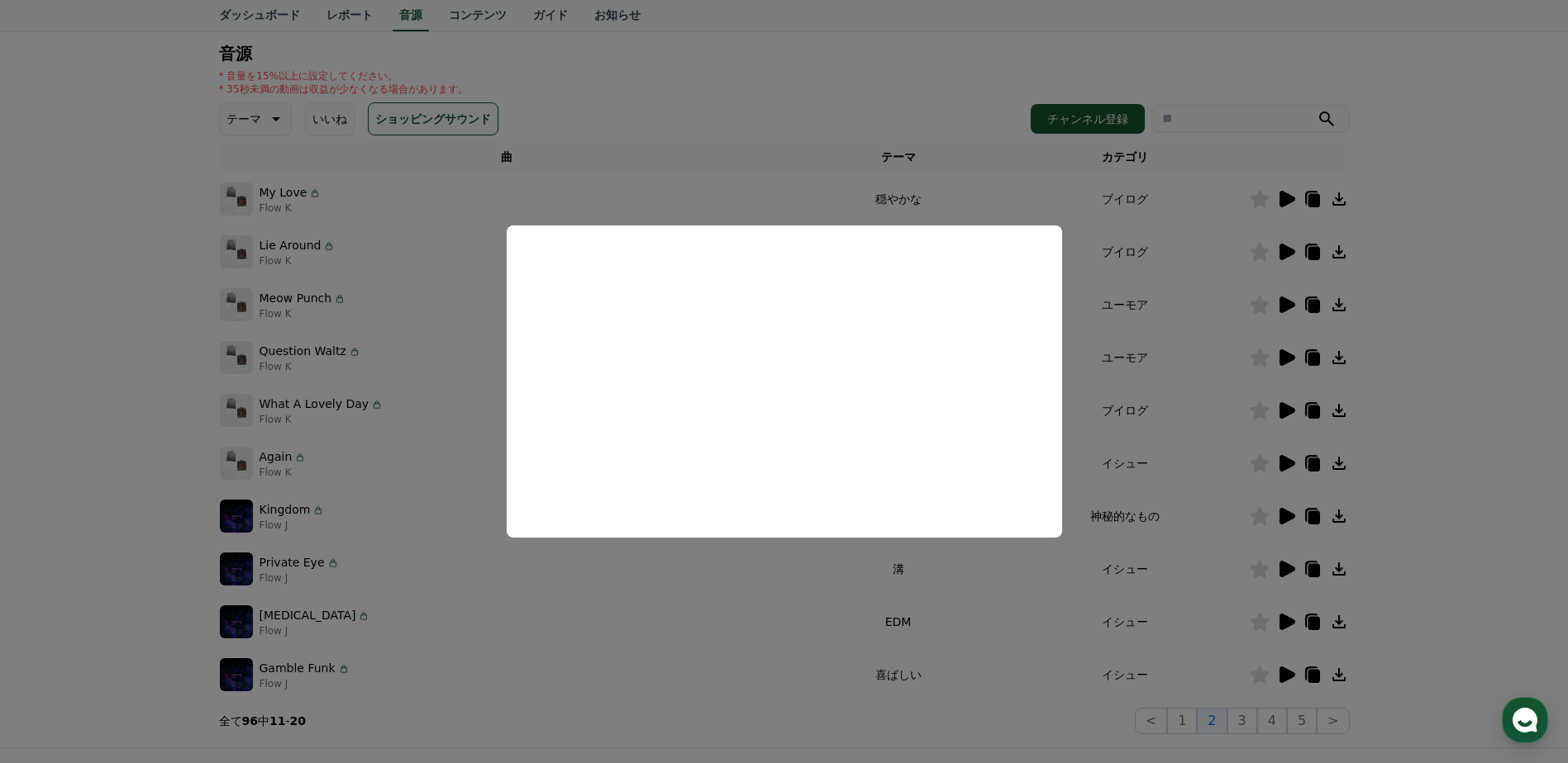
click at [1182, 424] on button "close modal" at bounding box center [784, 382] width 1568 height 763
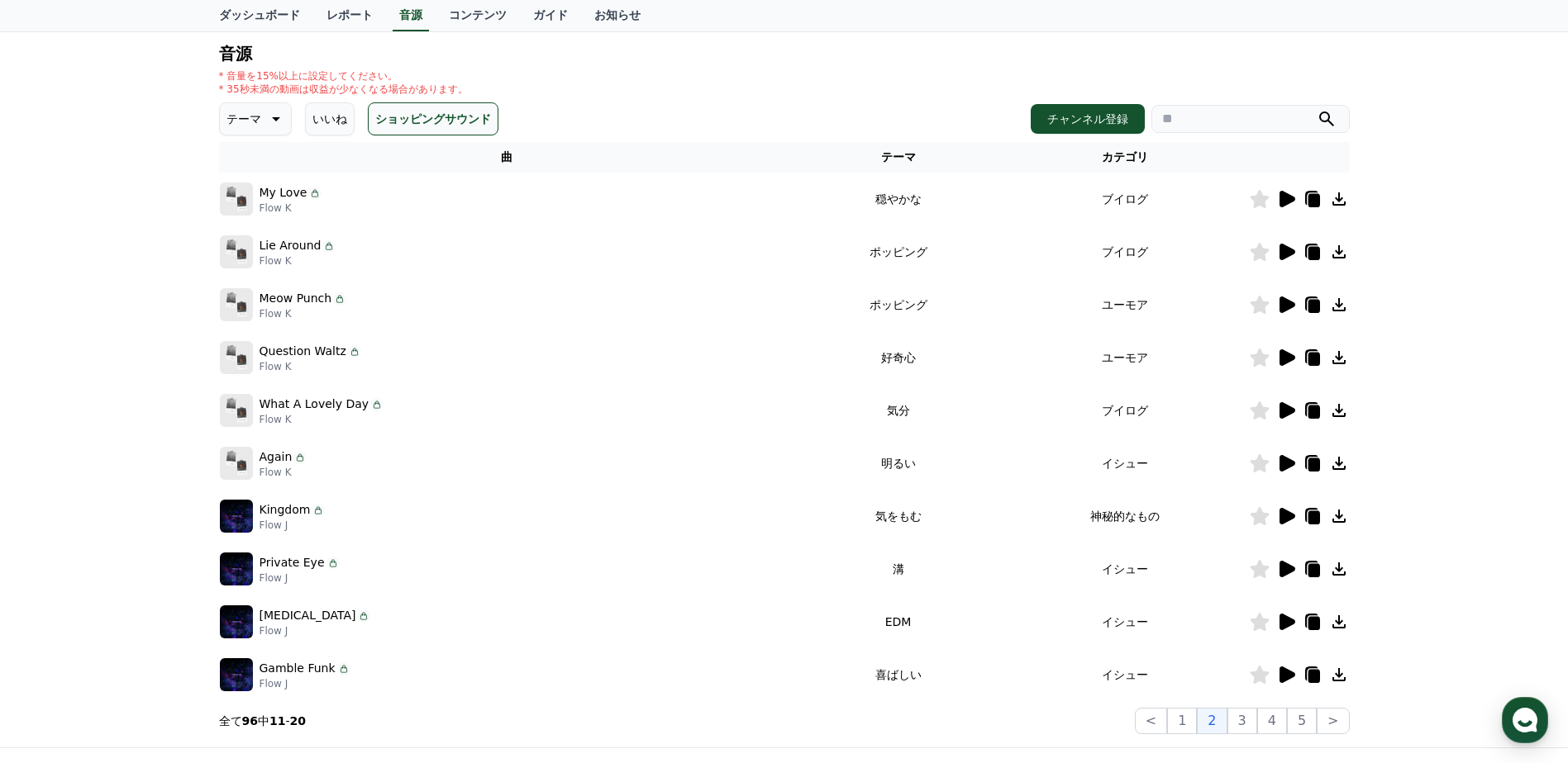
click at [1280, 675] on icon at bounding box center [1288, 674] width 15 height 16
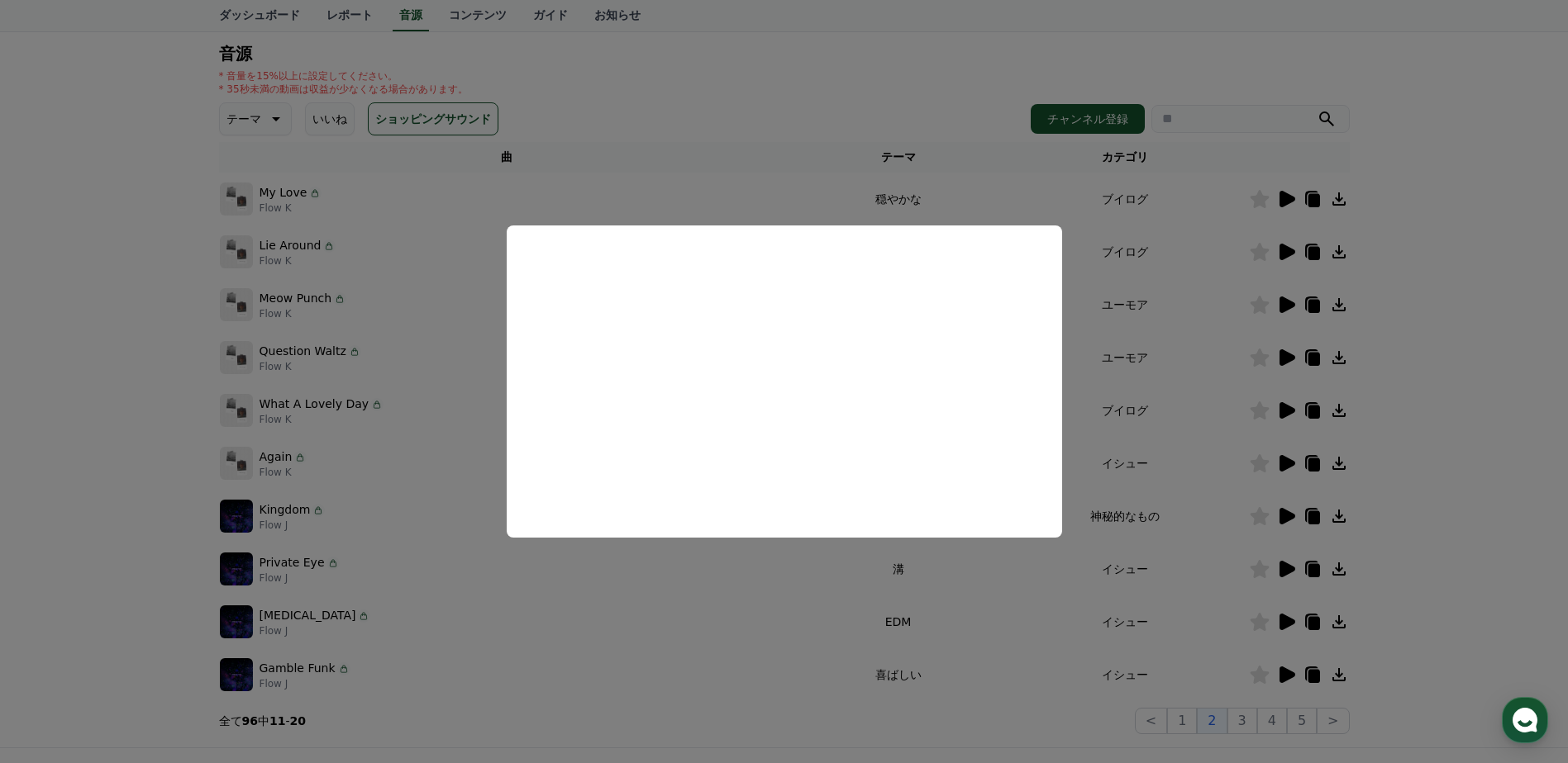
click at [1193, 628] on button "close modal" at bounding box center [784, 382] width 1568 height 763
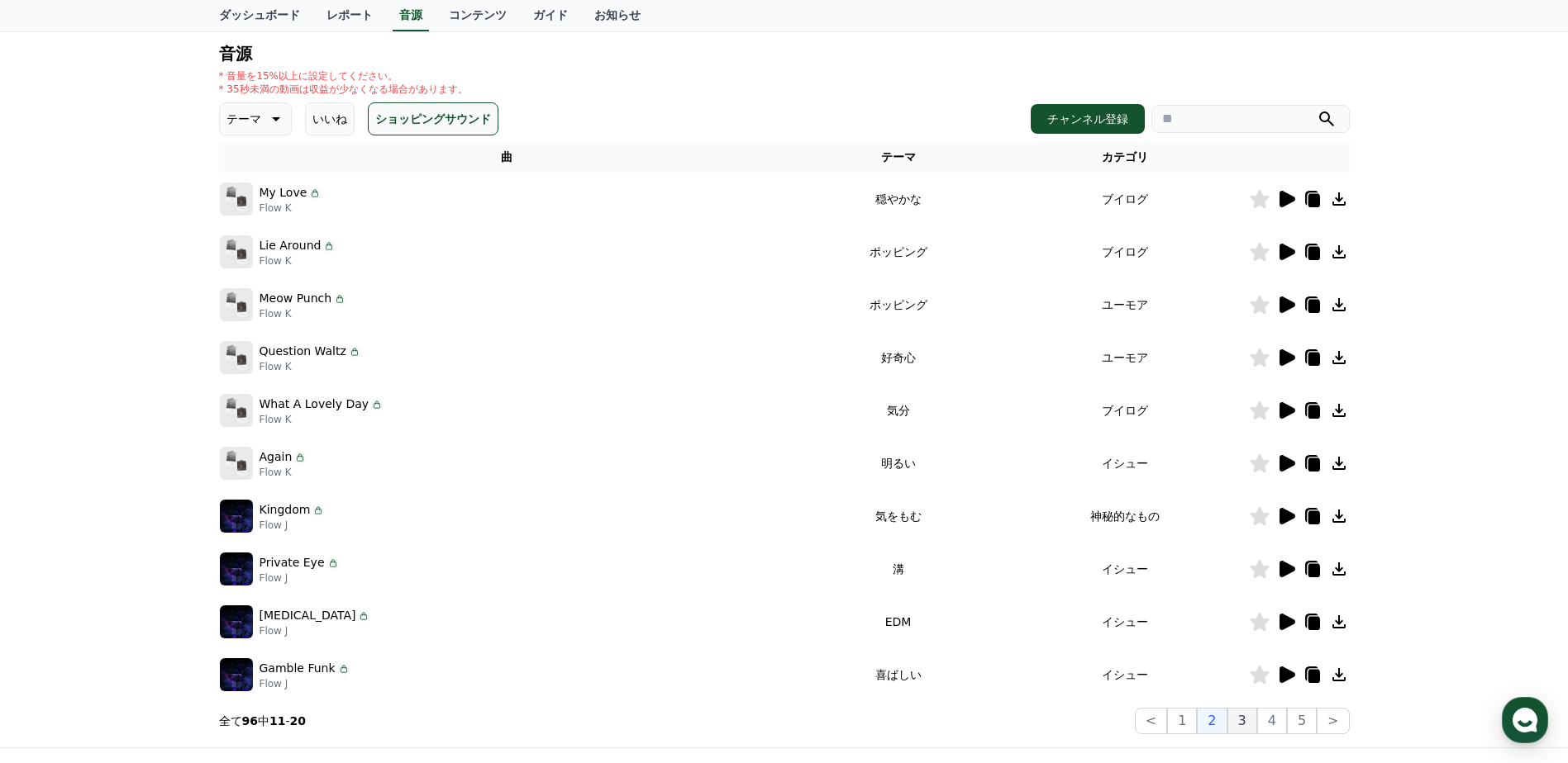
click at [1251, 722] on button "3" at bounding box center [1242, 721] width 30 height 26
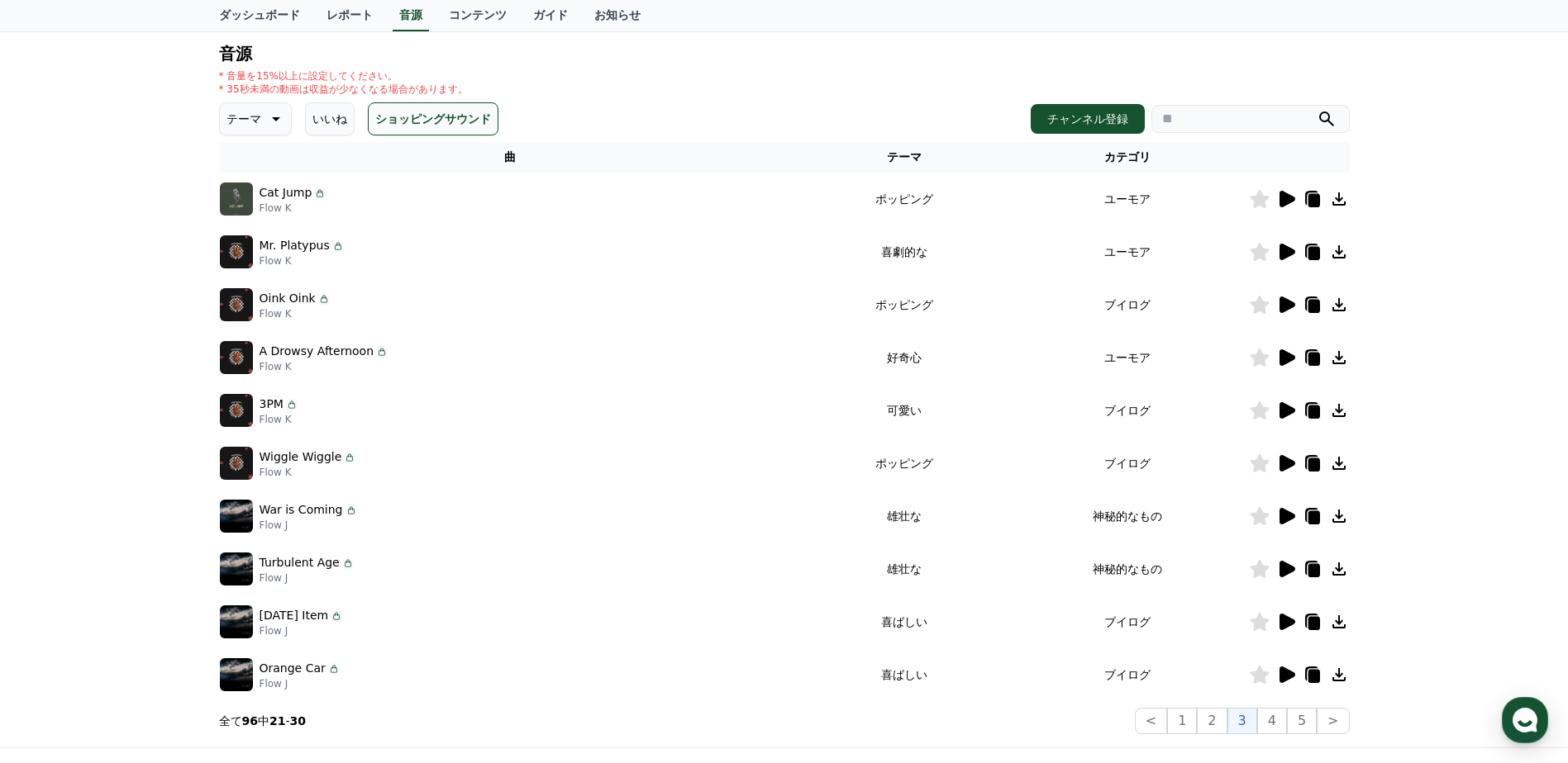
click at [1287, 205] on icon at bounding box center [1286, 198] width 20 height 20
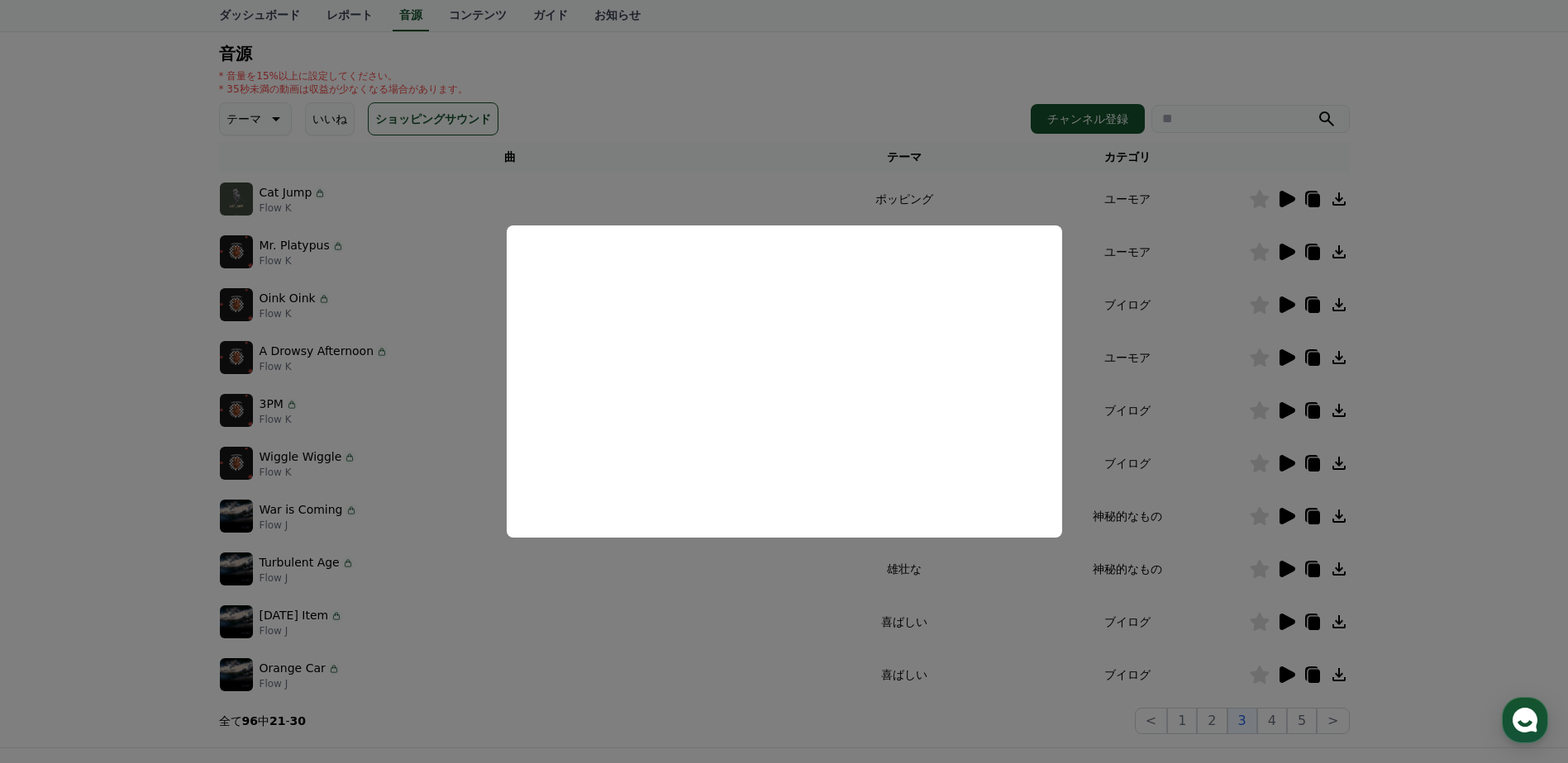
click at [1166, 316] on button "close modal" at bounding box center [784, 382] width 1568 height 763
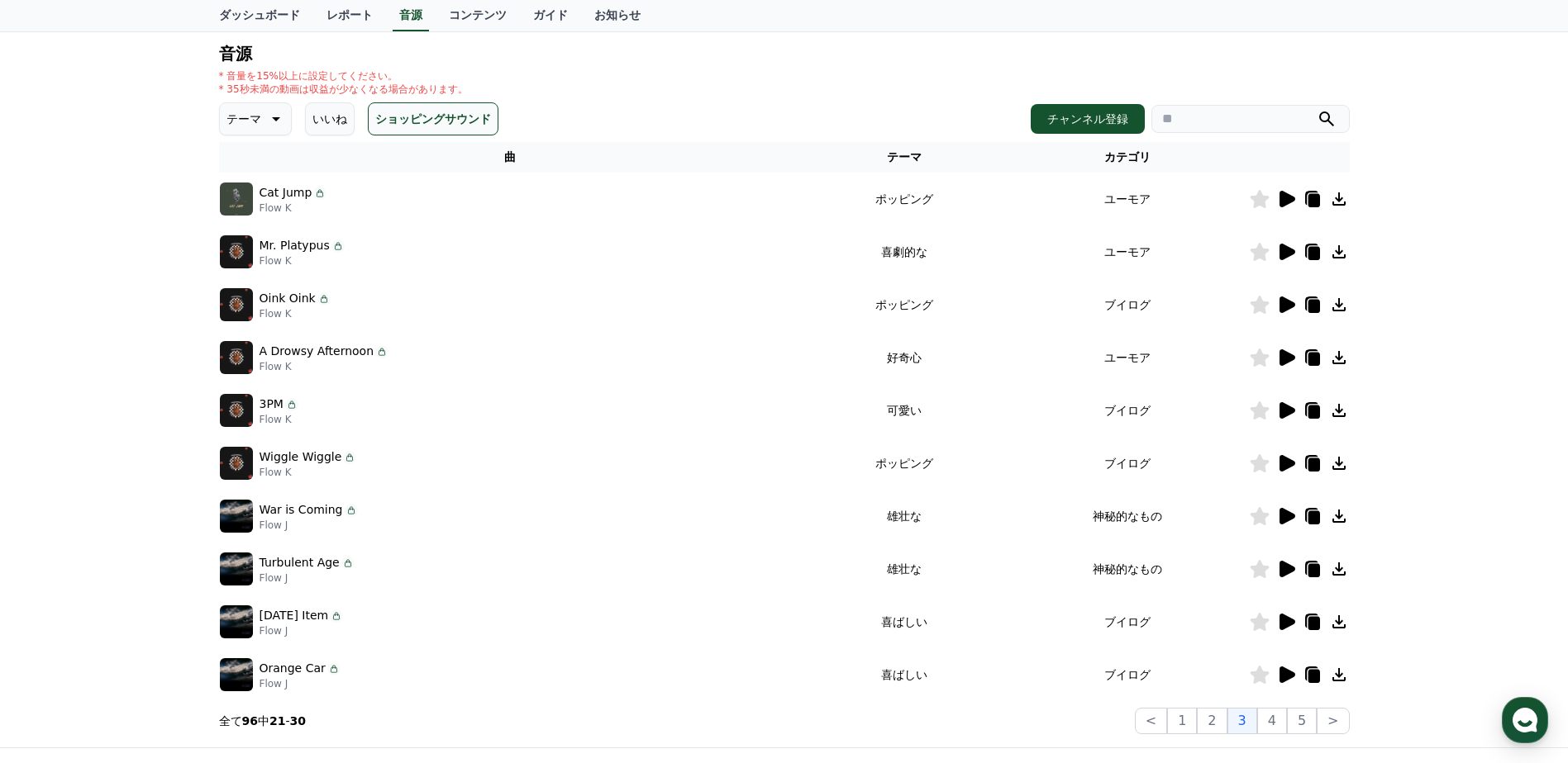
click at [1287, 250] on icon at bounding box center [1288, 251] width 15 height 16
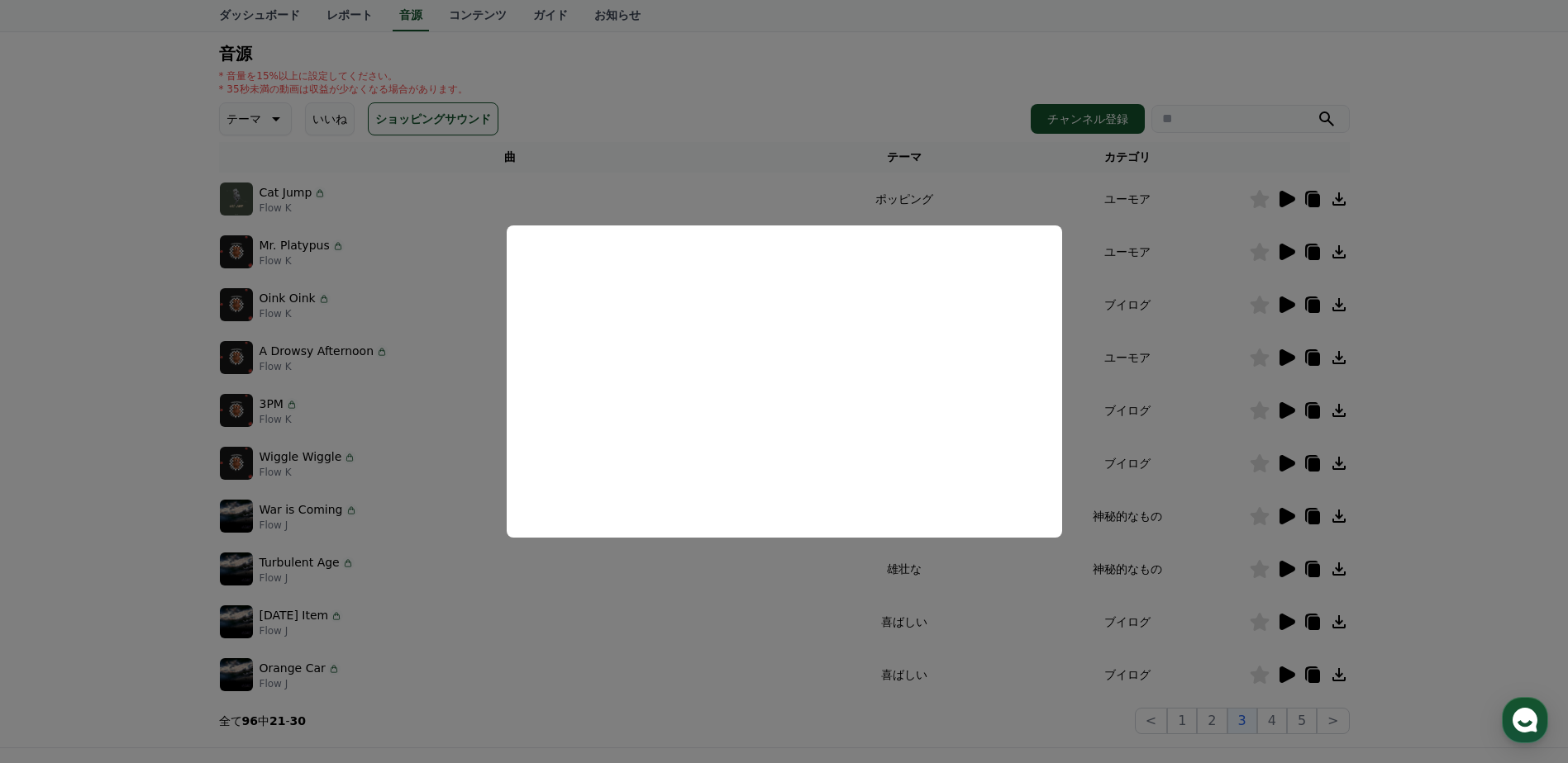
click at [1267, 412] on button "close modal" at bounding box center [784, 382] width 1568 height 763
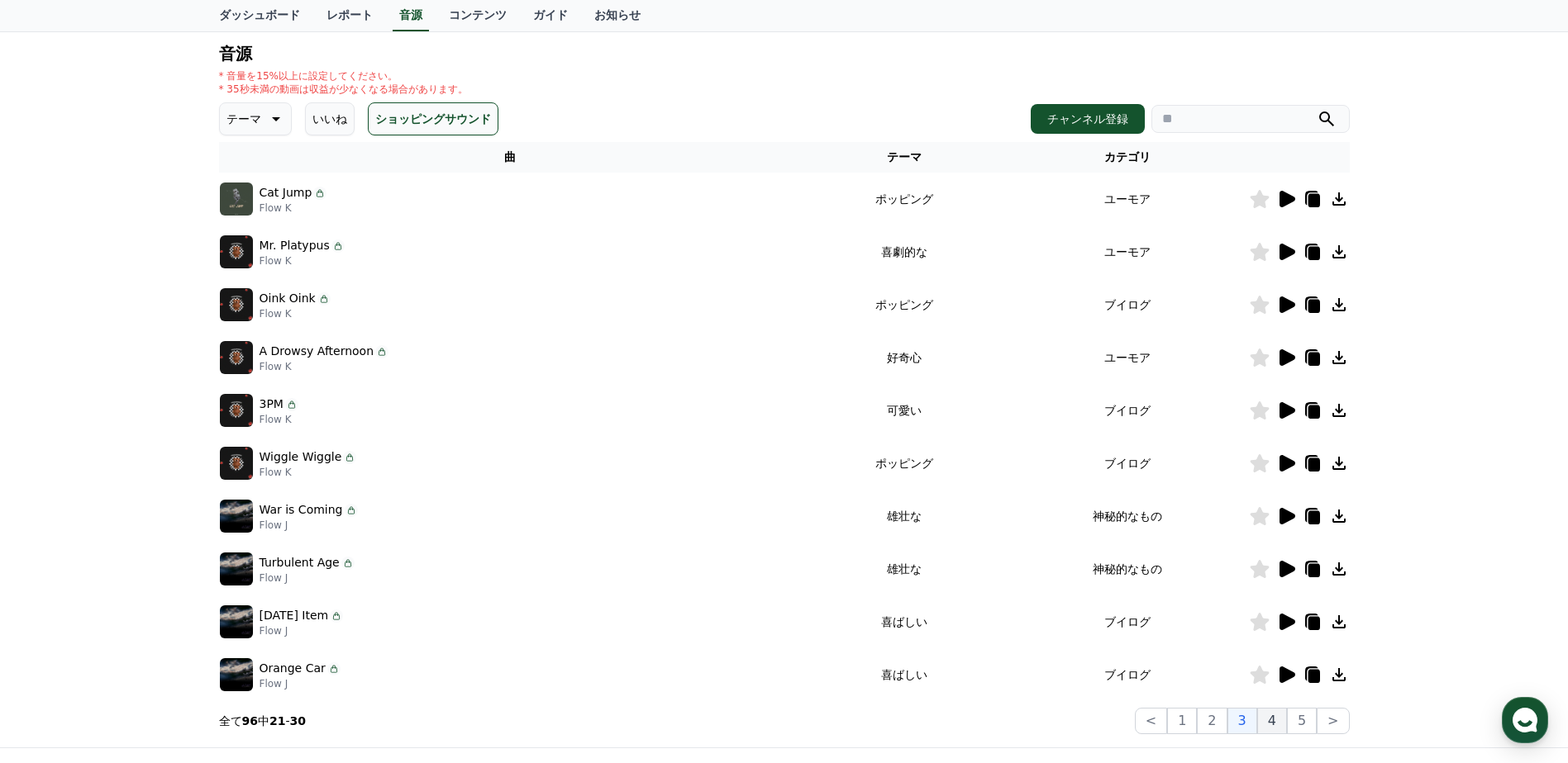
click at [1267, 721] on button "4" at bounding box center [1271, 721] width 30 height 26
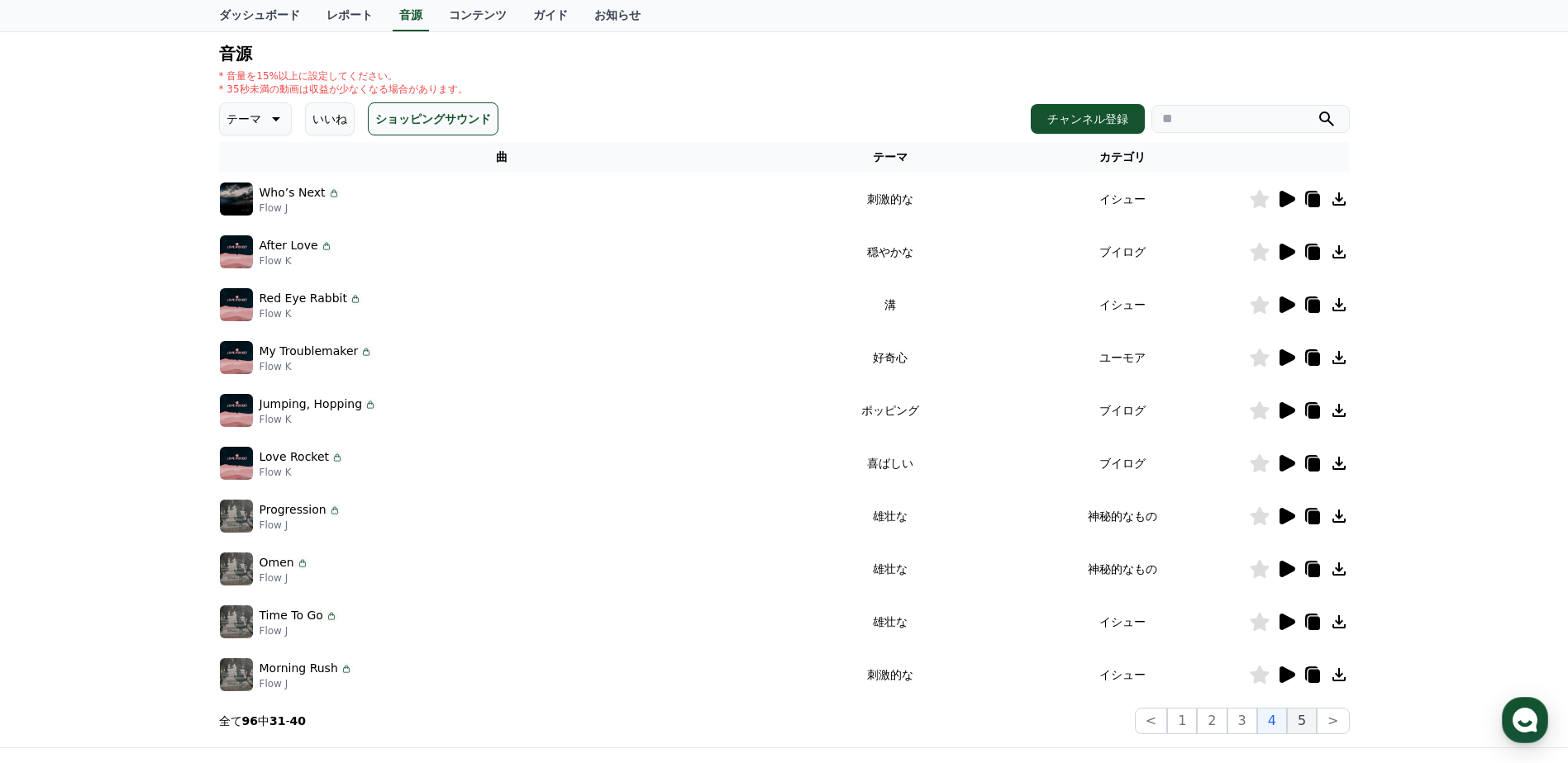
click at [1307, 721] on button "5" at bounding box center [1301, 721] width 30 height 26
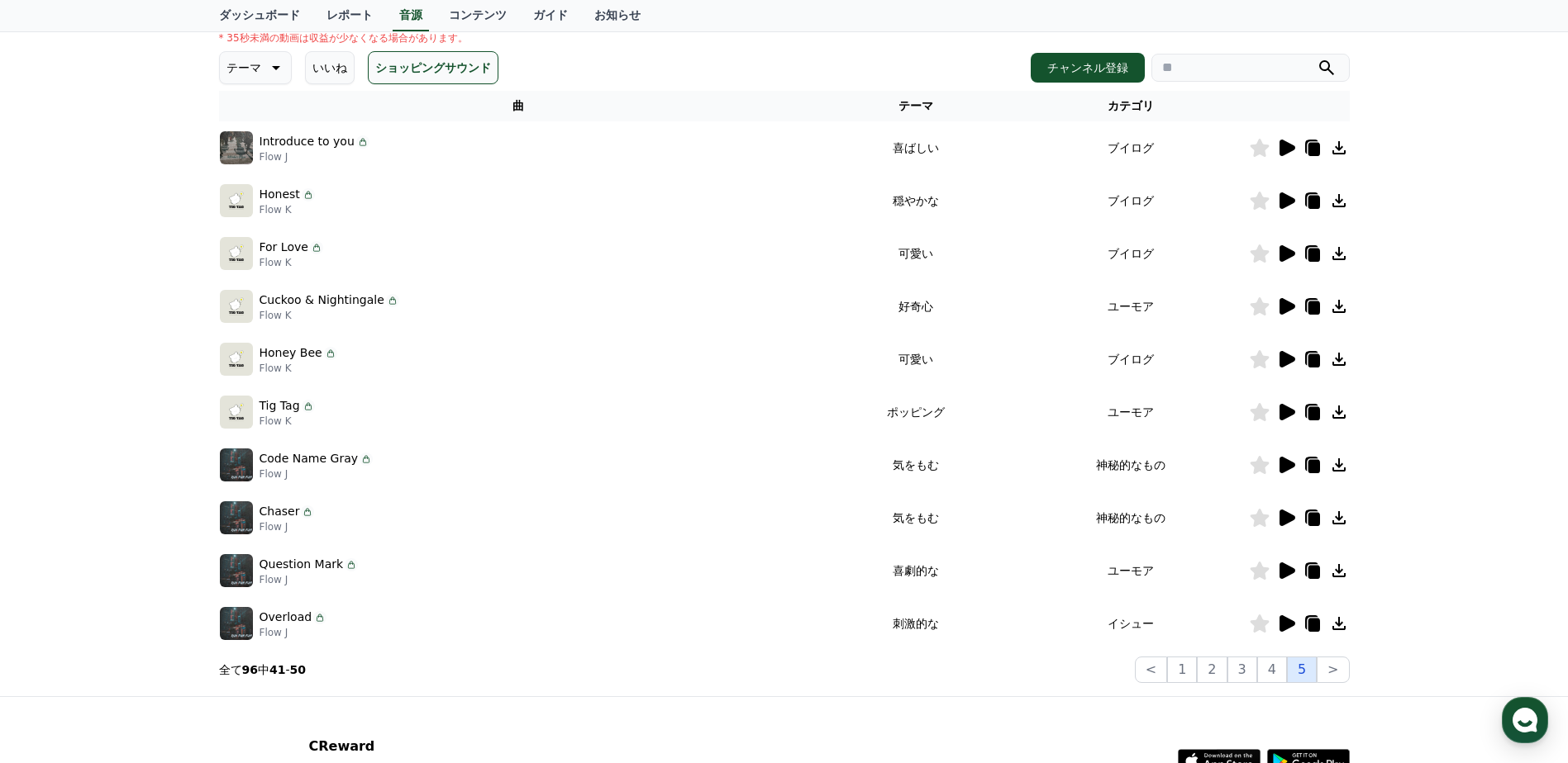
scroll to position [190, 0]
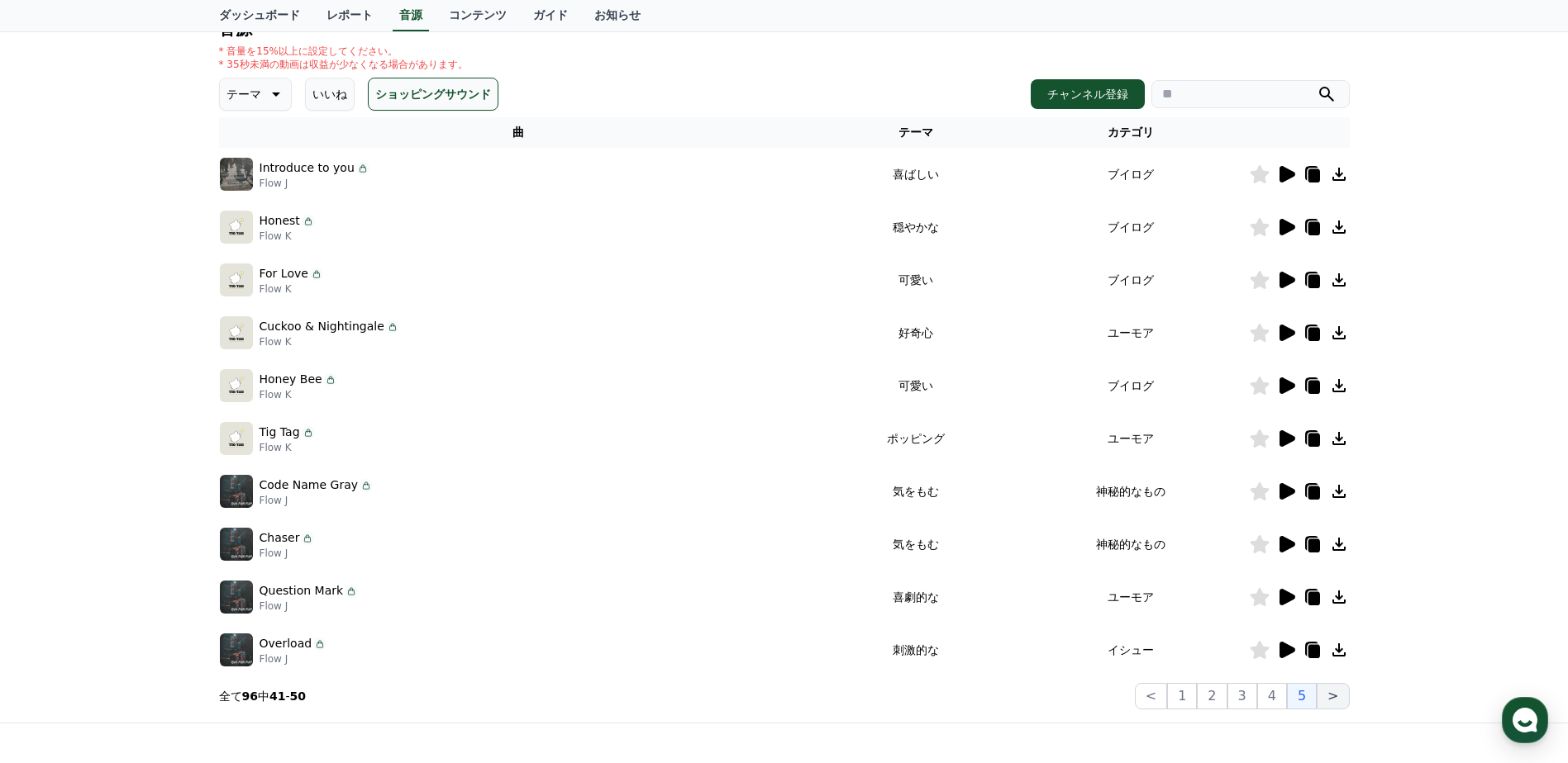
click at [1338, 696] on button ">" at bounding box center [1332, 696] width 32 height 26
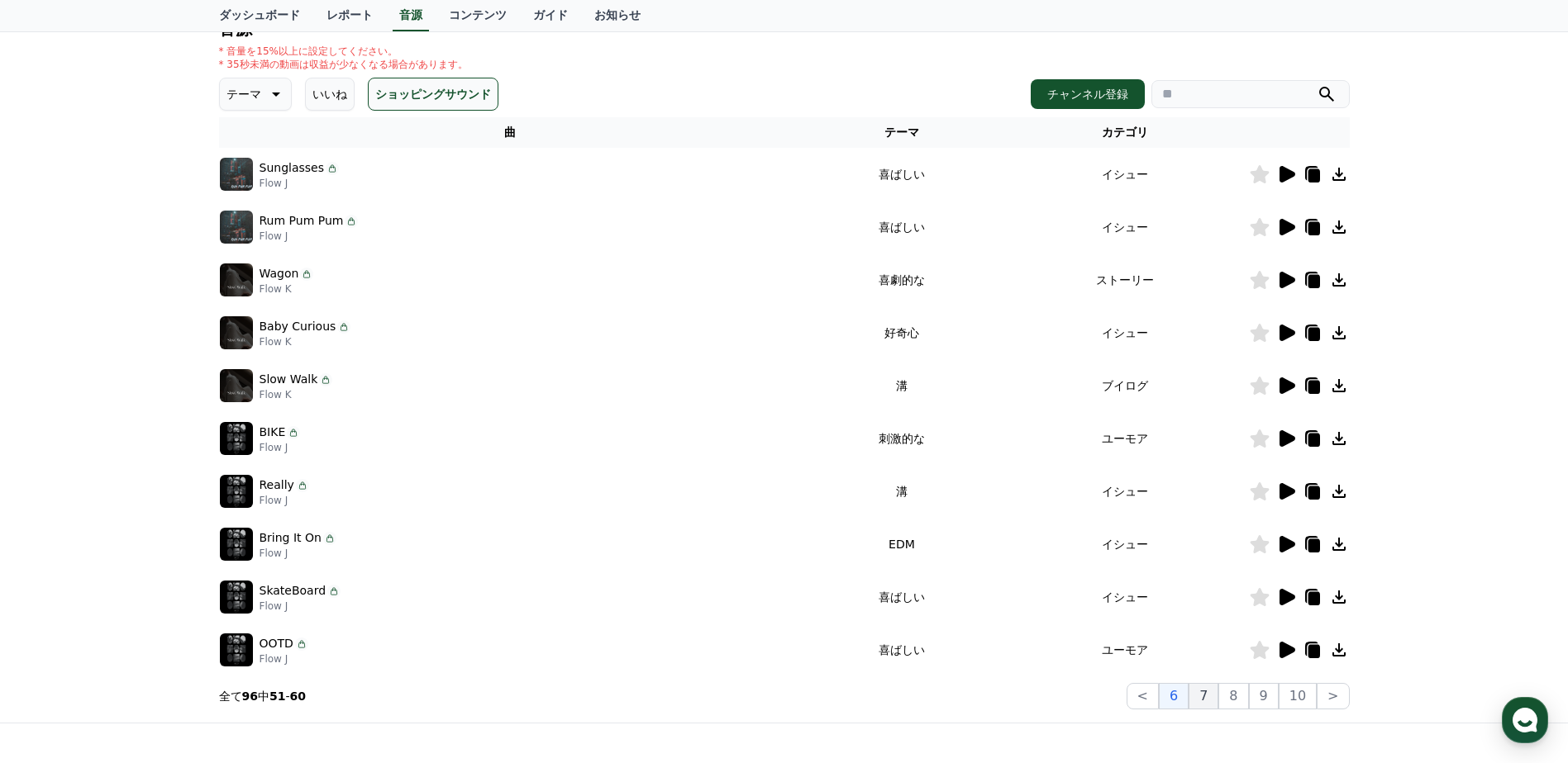
click at [1208, 697] on button "7" at bounding box center [1203, 696] width 30 height 26
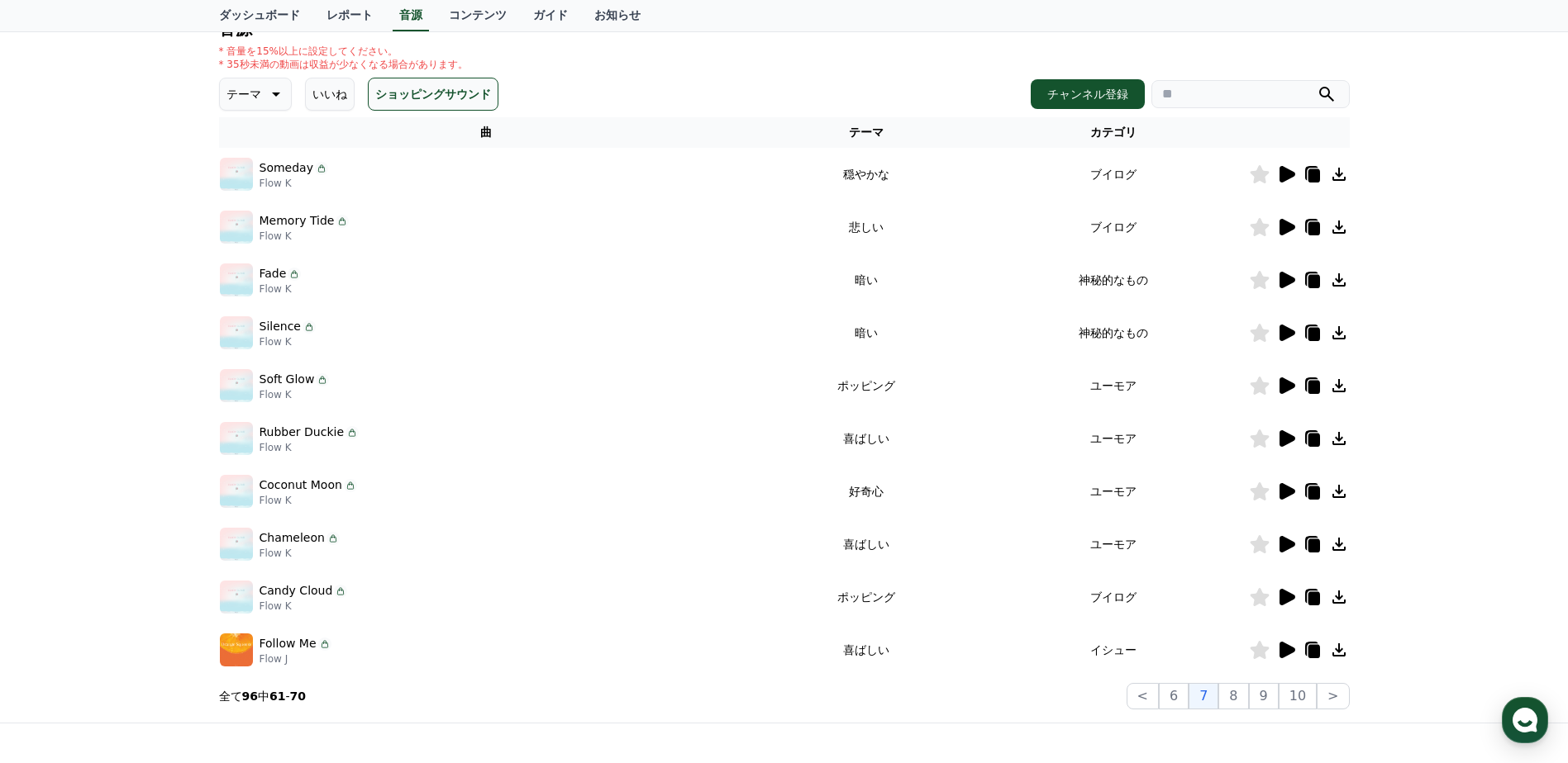
click at [1282, 439] on icon at bounding box center [1288, 438] width 15 height 16
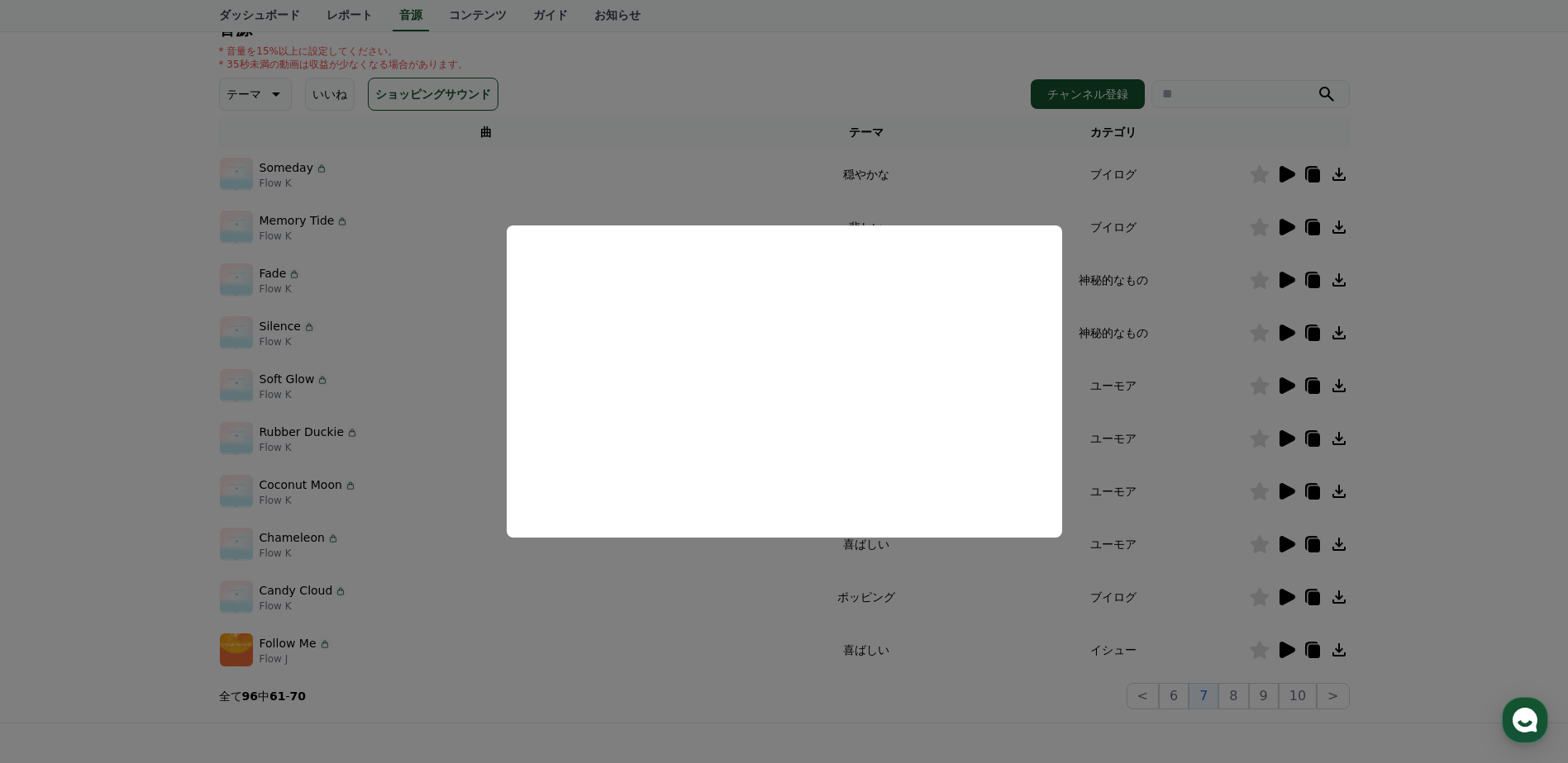
click at [731, 573] on button "close modal" at bounding box center [784, 382] width 1568 height 763
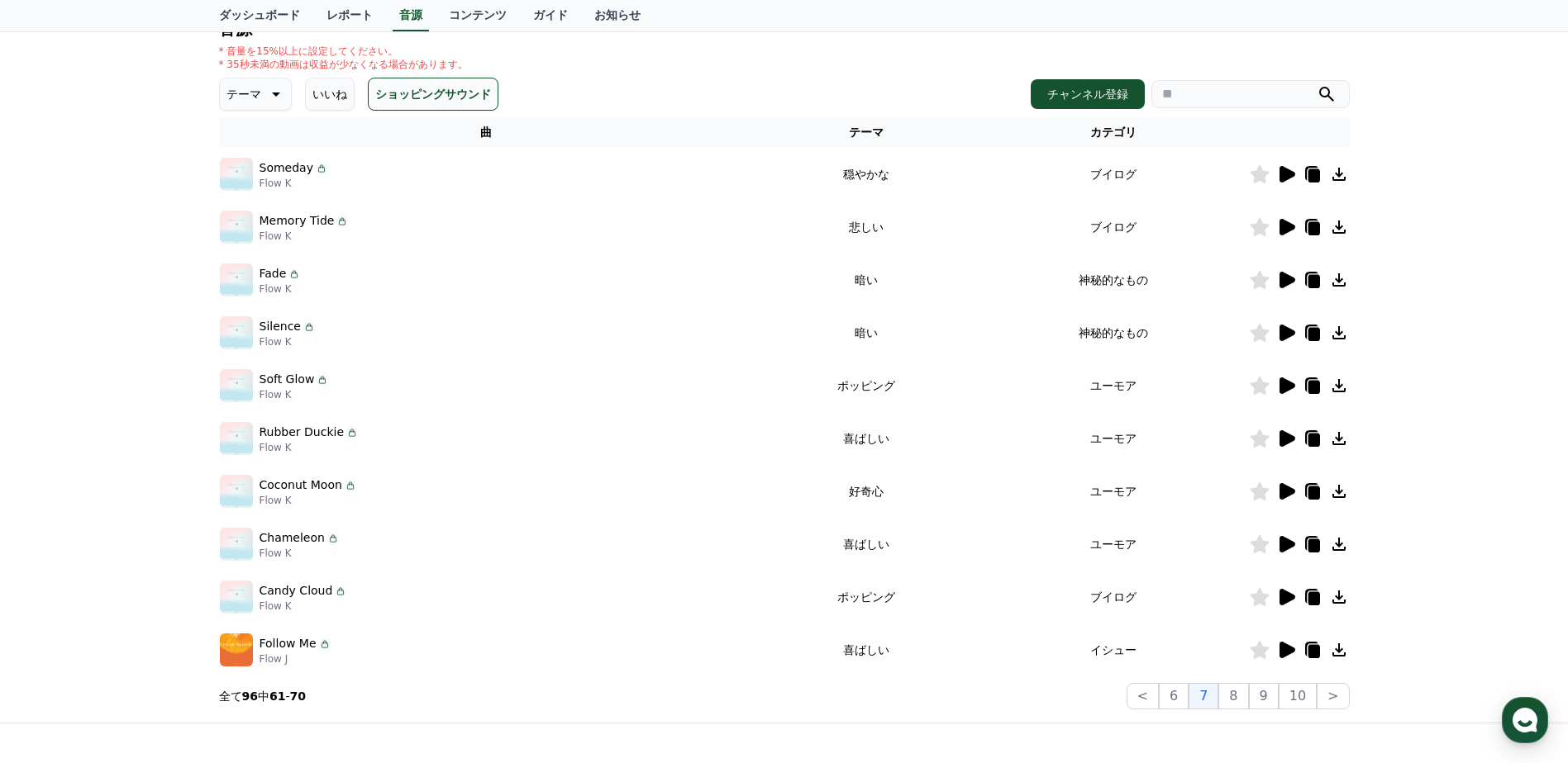
click at [1289, 434] on icon at bounding box center [1286, 438] width 20 height 20
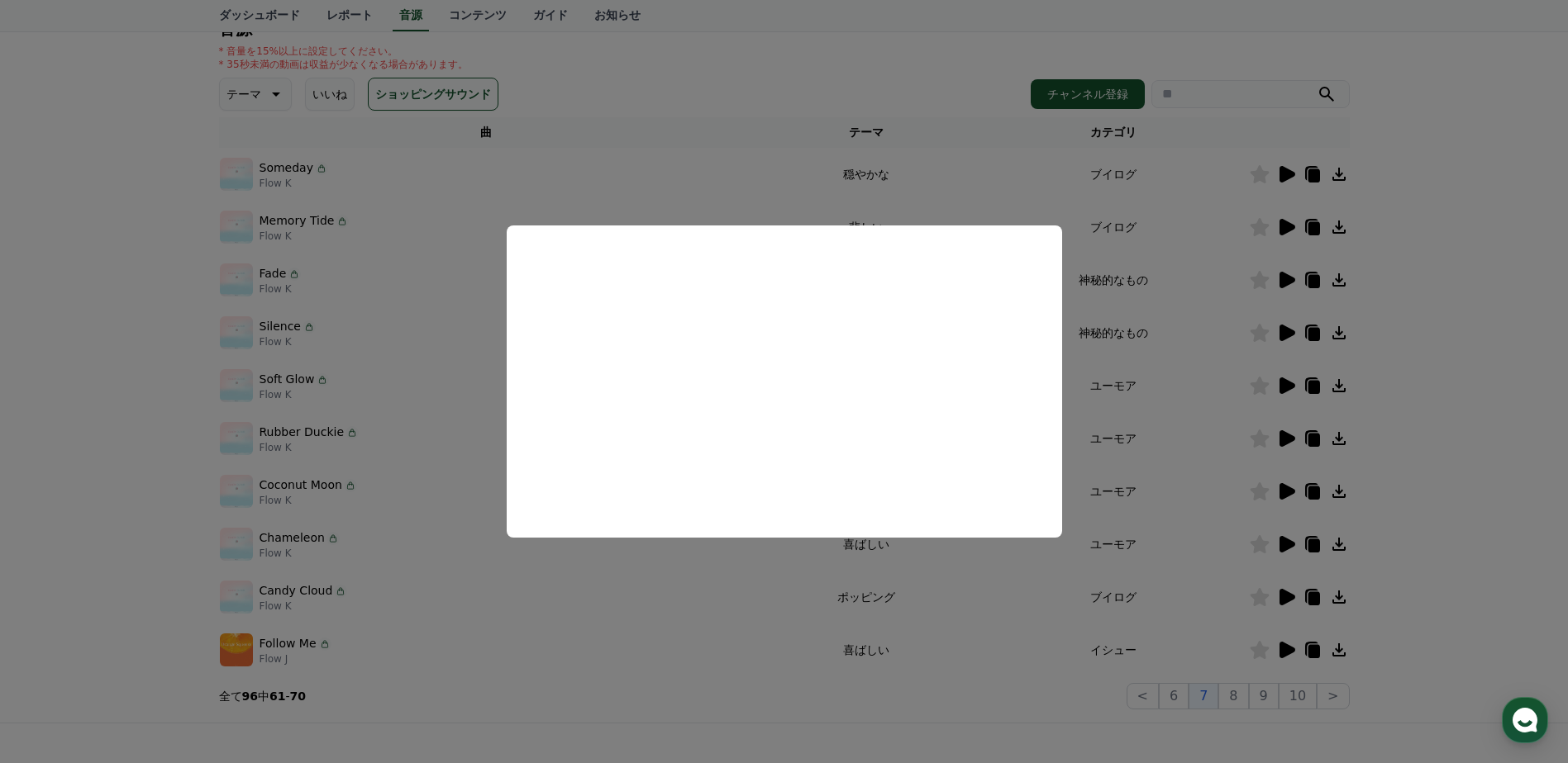
click at [1168, 544] on button "close modal" at bounding box center [784, 382] width 1568 height 763
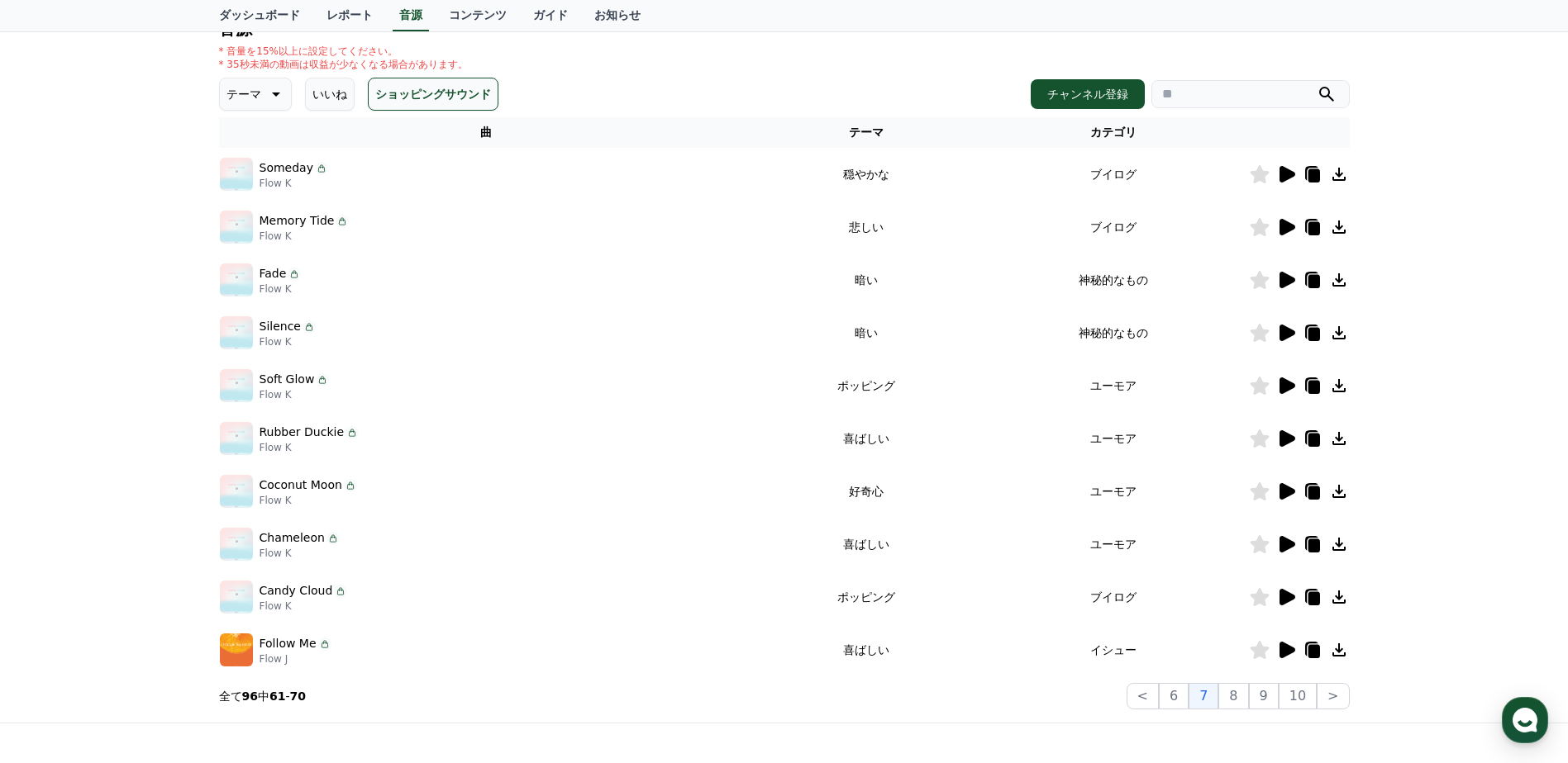
click at [1286, 491] on icon at bounding box center [1288, 491] width 15 height 16
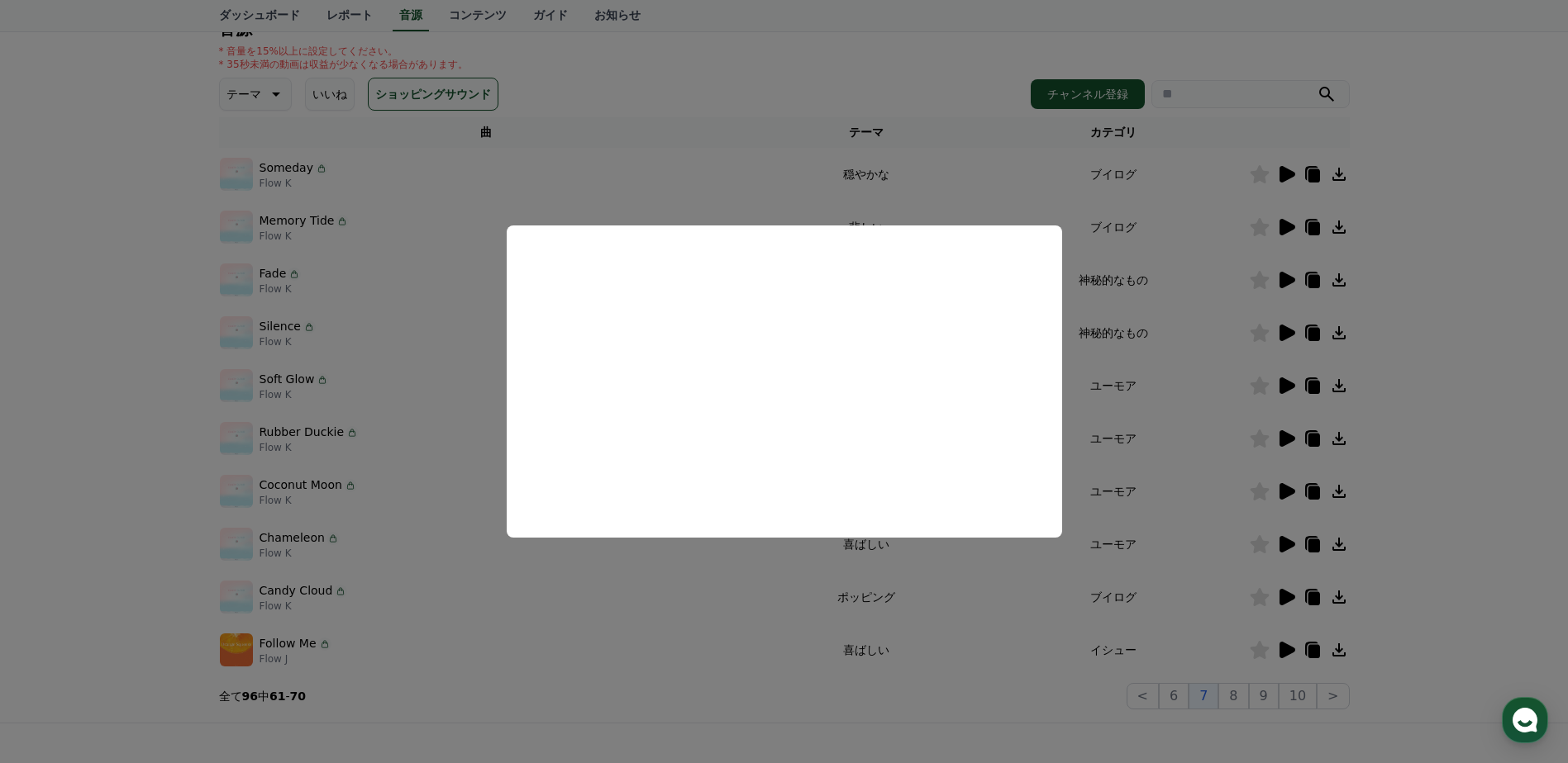
click at [738, 186] on button "close modal" at bounding box center [784, 382] width 1568 height 763
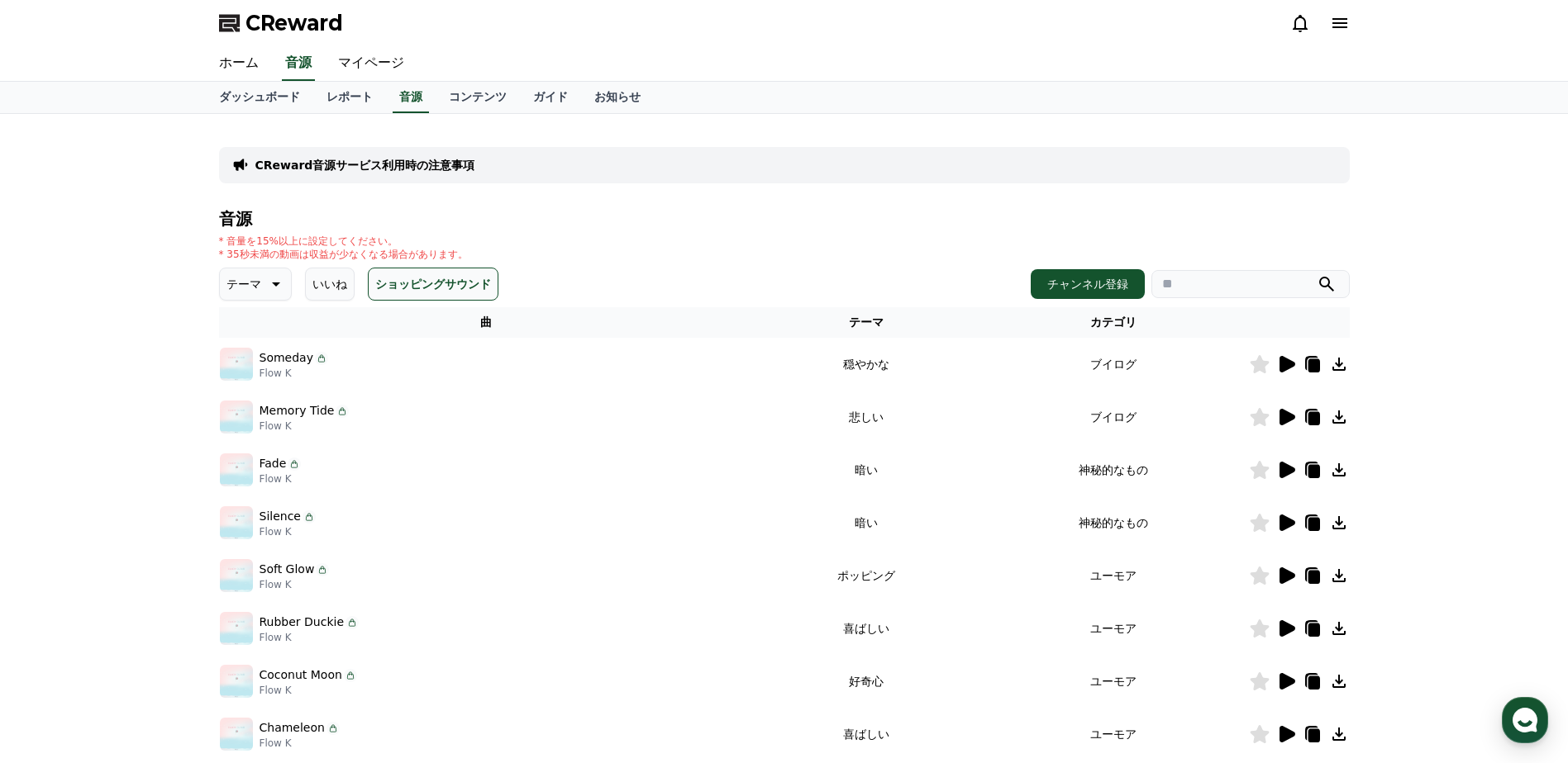
click at [1333, 26] on icon at bounding box center [1339, 23] width 14 height 10
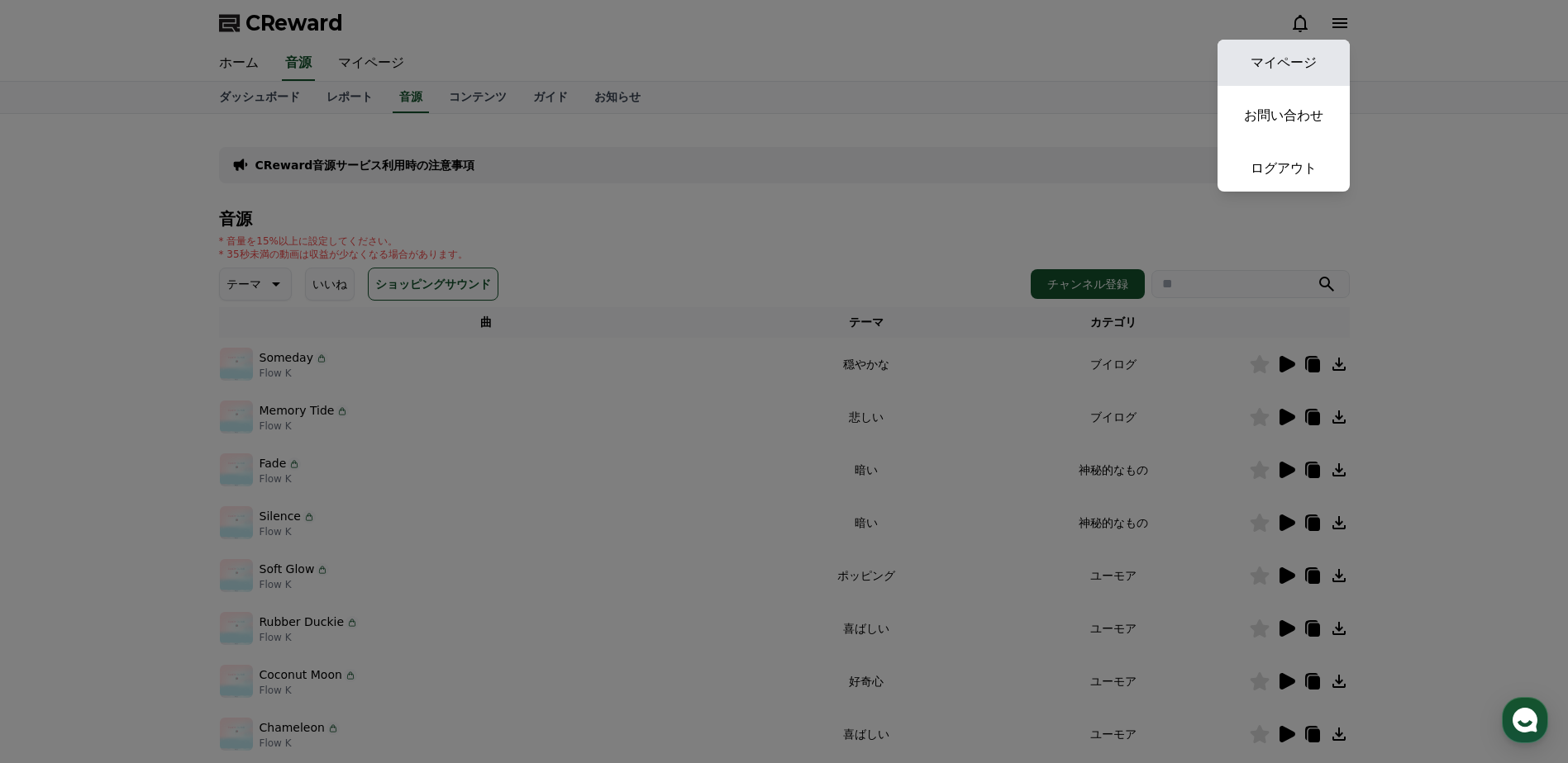
click at [1301, 72] on link "マイページ" at bounding box center [1283, 63] width 132 height 46
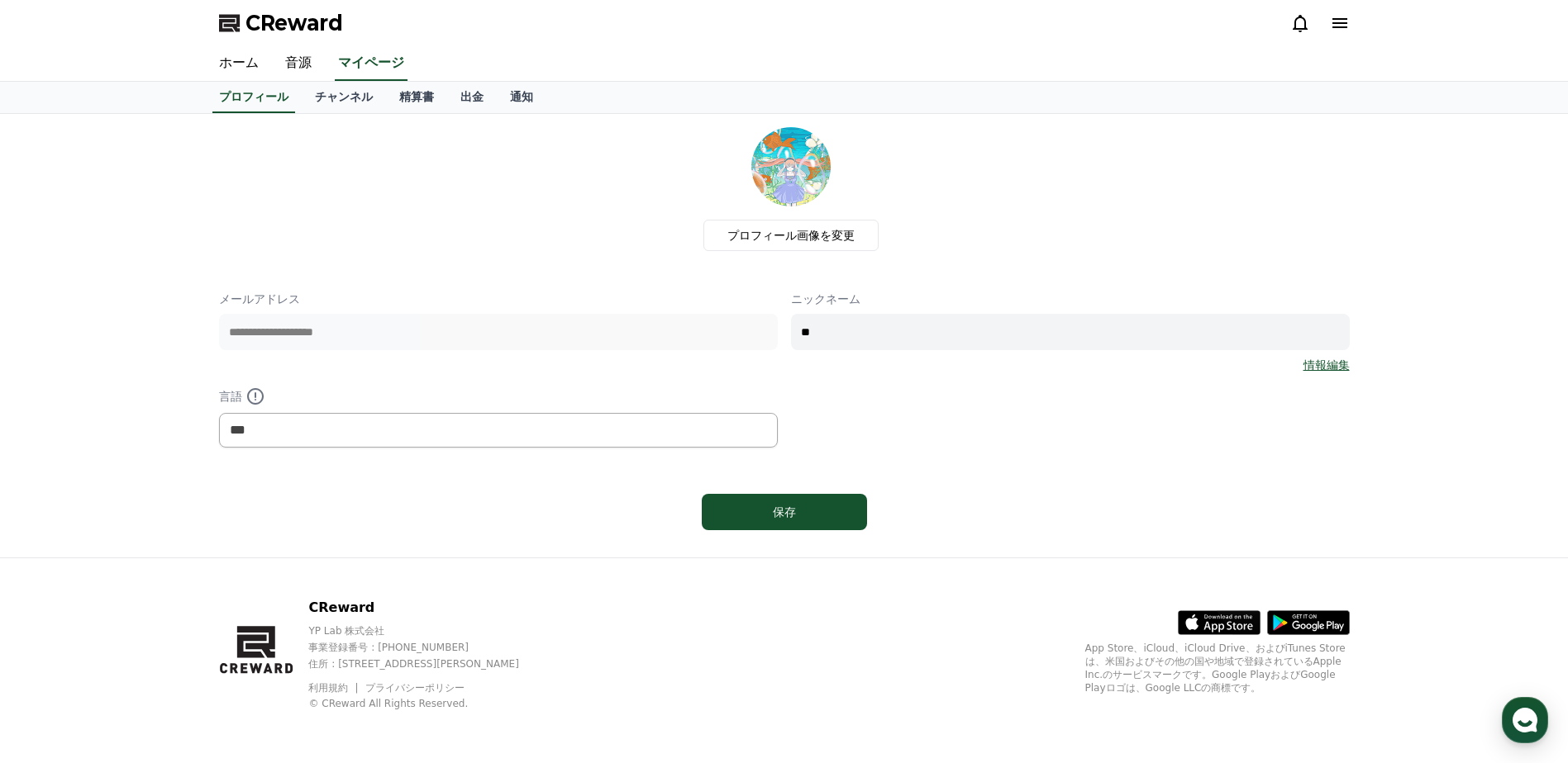
drag, startPoint x: 873, startPoint y: 342, endPoint x: 805, endPoint y: 342, distance: 68.0
click at [805, 342] on input "**" at bounding box center [1071, 332] width 559 height 37
type input "*"
type input "****"
click at [763, 534] on div "保存" at bounding box center [784, 512] width 1130 height 49
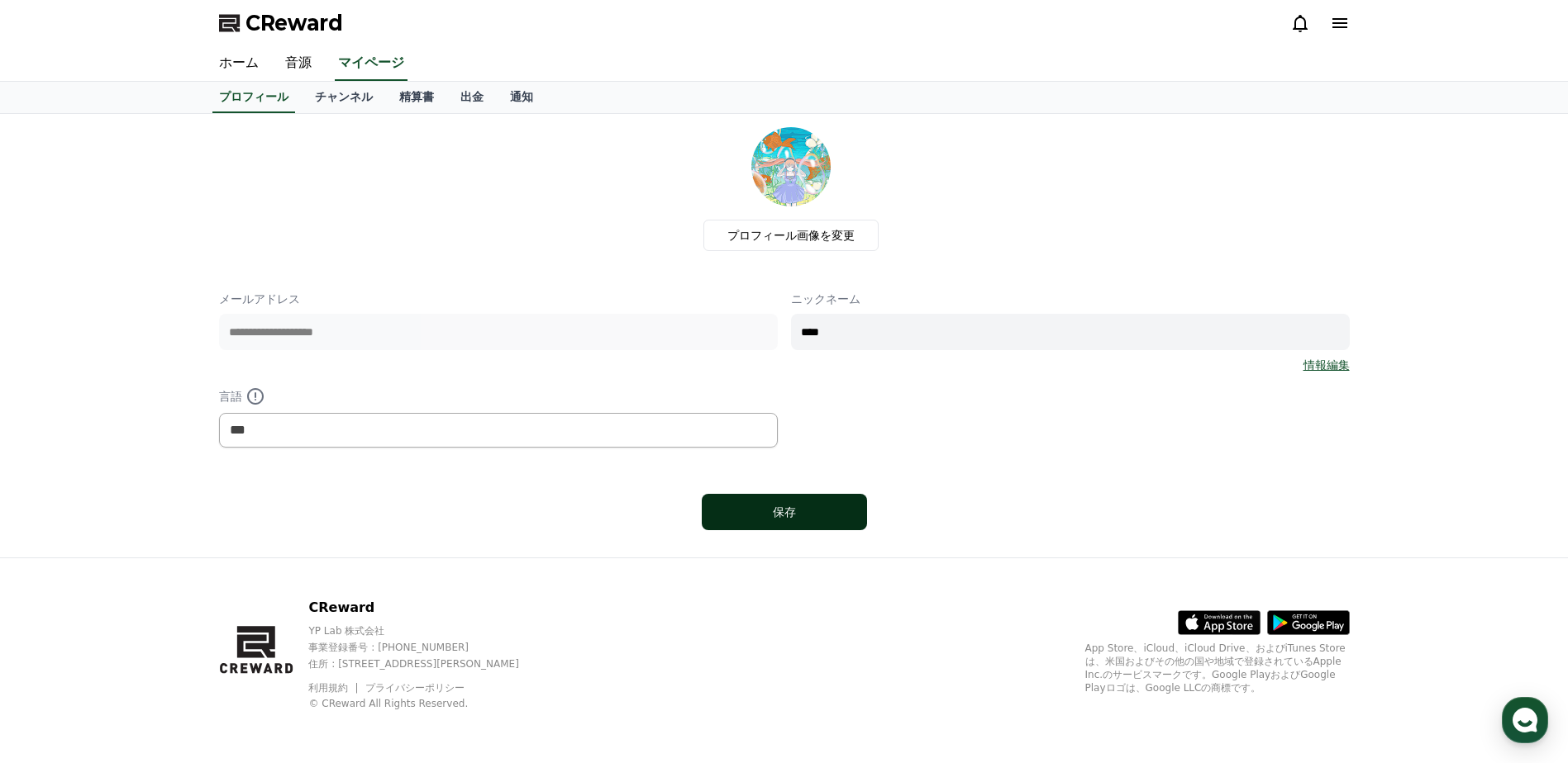
click at [784, 513] on div "保存" at bounding box center [784, 512] width 99 height 16
click at [300, 54] on link "音源" at bounding box center [298, 64] width 53 height 35
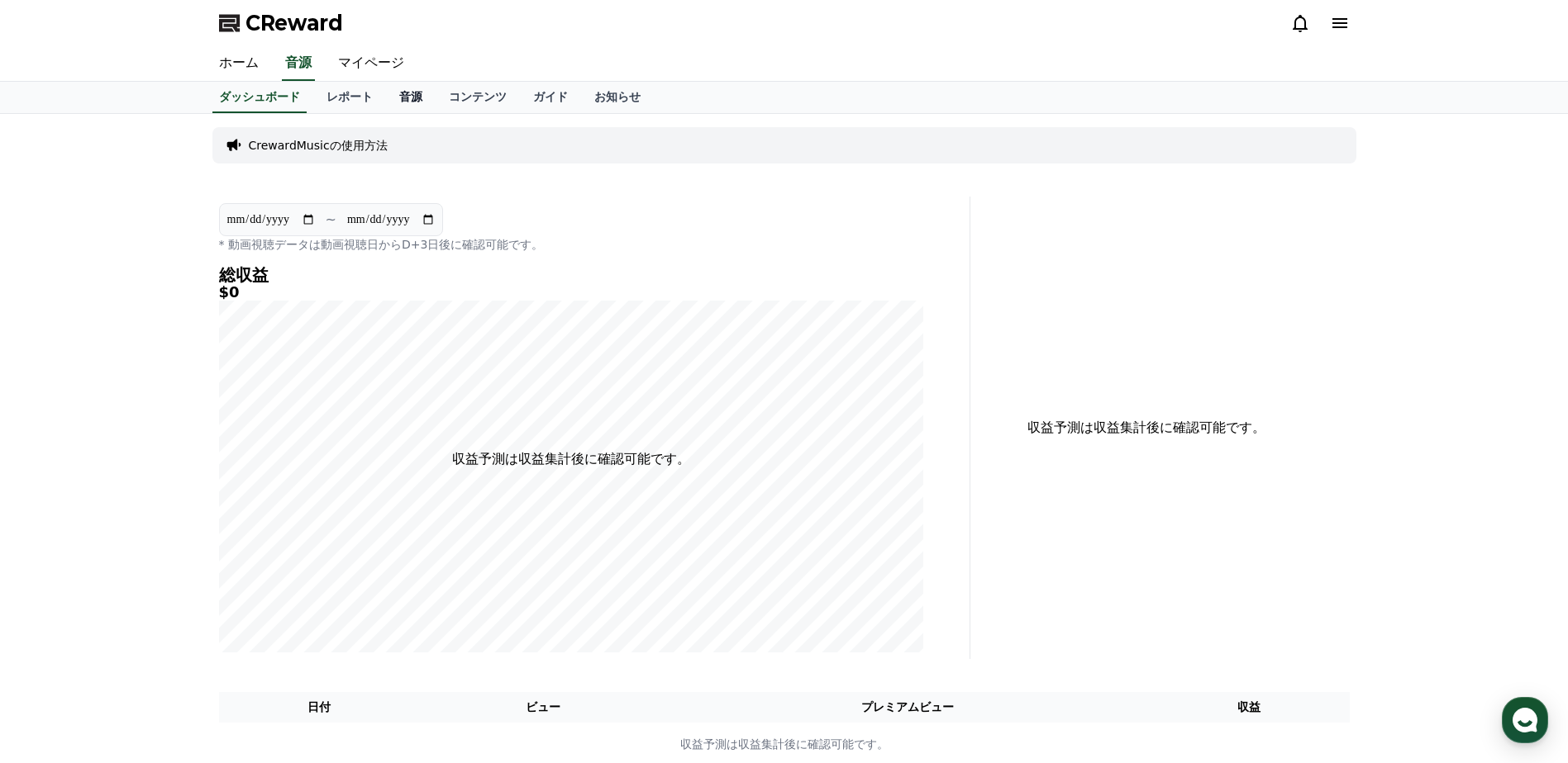
click at [386, 95] on link "音源" at bounding box center [411, 97] width 49 height 32
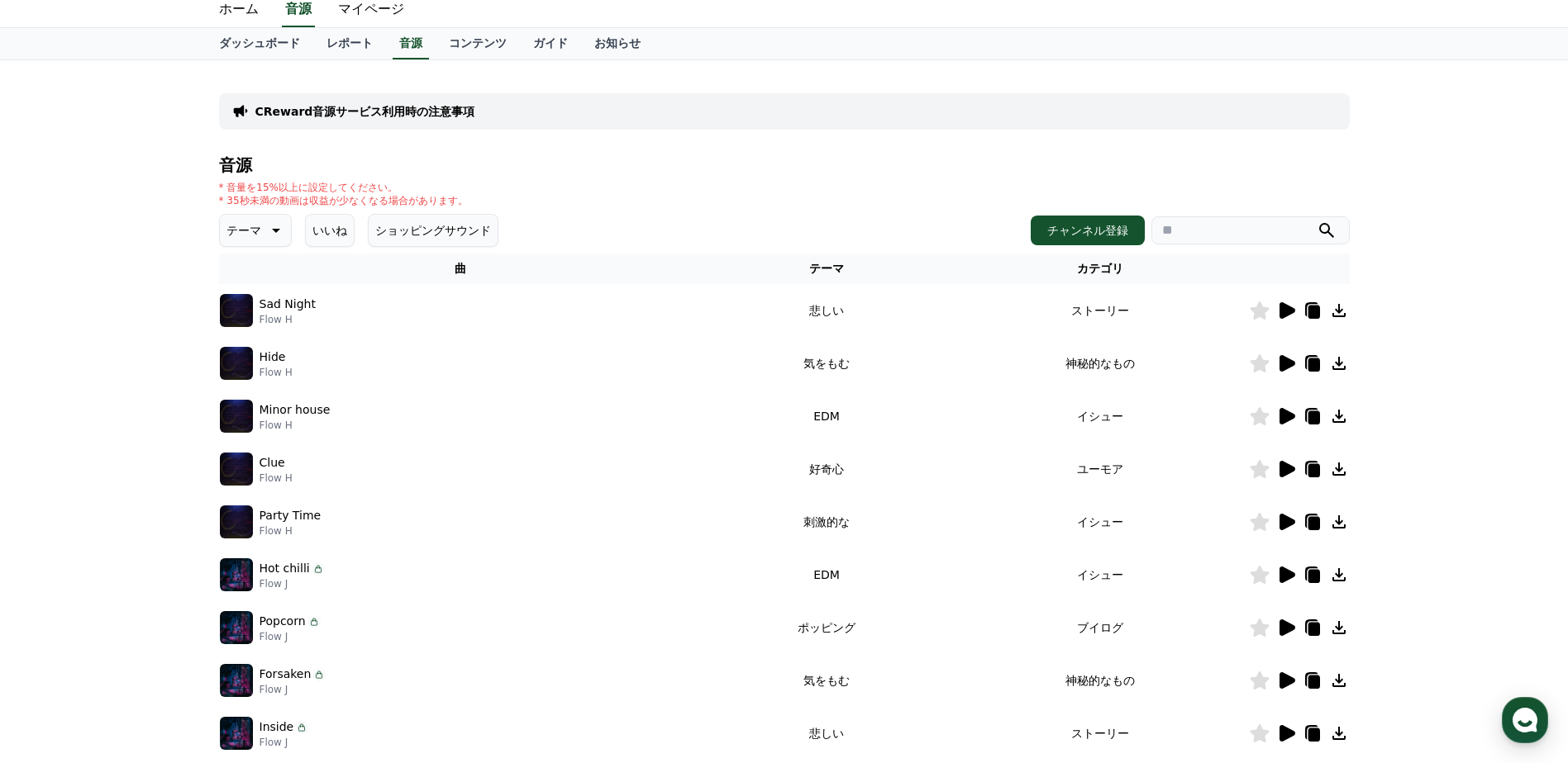
scroll to position [83, 0]
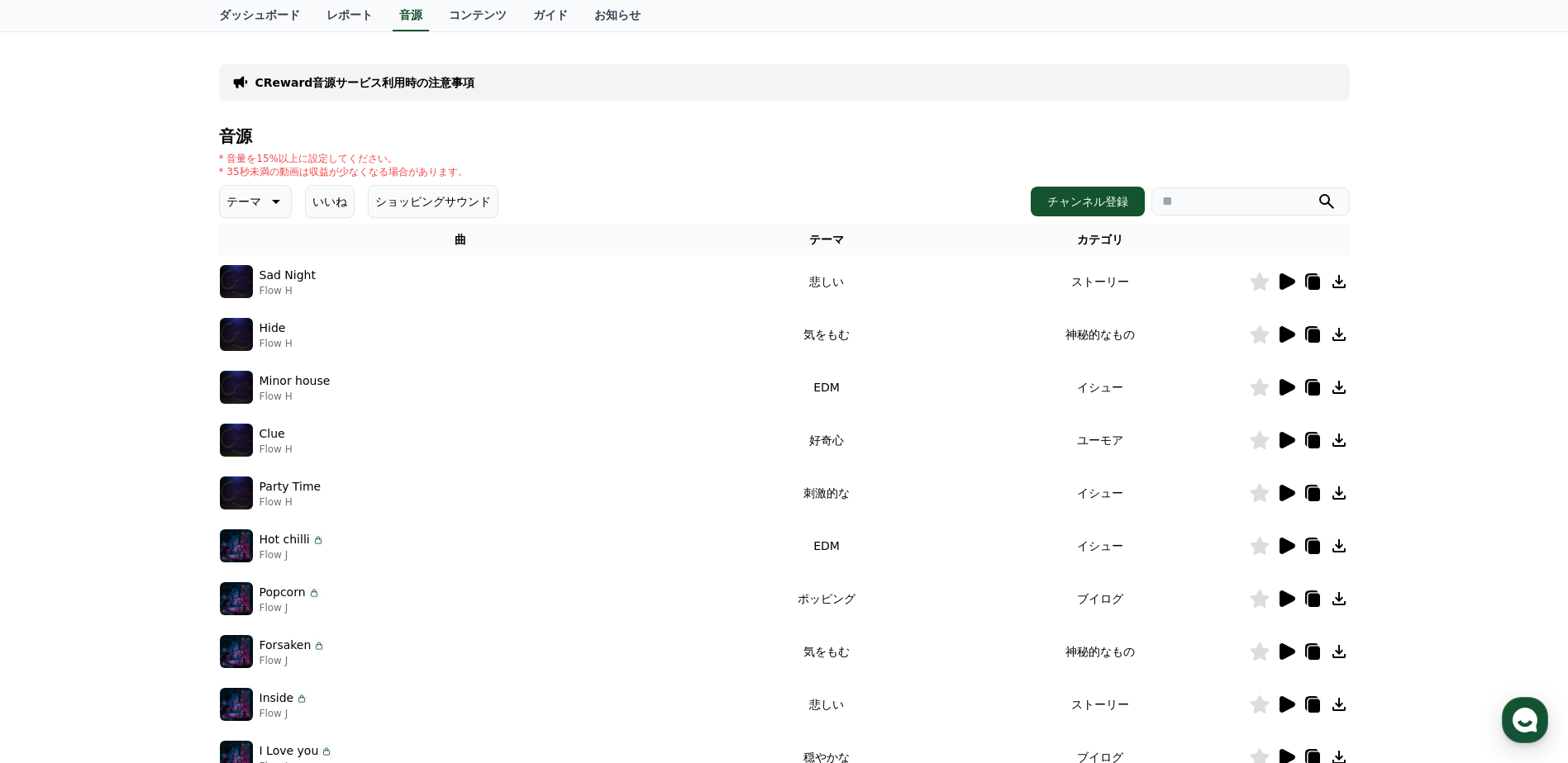
click at [264, 203] on icon at bounding box center [274, 201] width 20 height 20
click at [272, 204] on icon at bounding box center [276, 202] width 9 height 4
click at [306, 208] on button "いいね" at bounding box center [329, 201] width 49 height 33
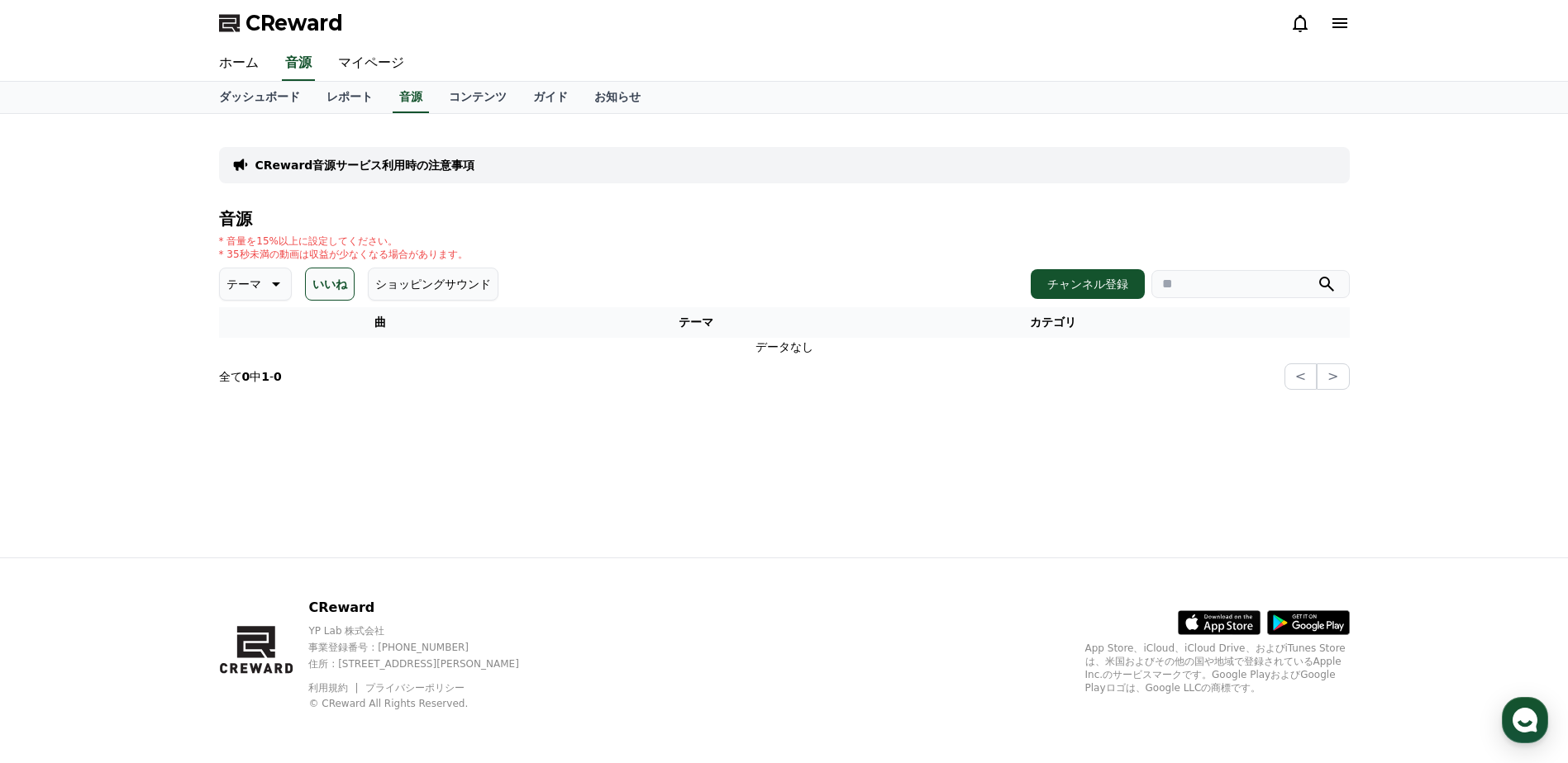
click at [306, 208] on div "CReward音源サービス利用時の注意事項 音源 * 音量を15%以上に設定してください。 * 35秒未満の動画は収益が少なくなる場合があります。 テーマ い…" at bounding box center [784, 258] width 1130 height 263
click at [317, 291] on button "いいね" at bounding box center [329, 284] width 49 height 33
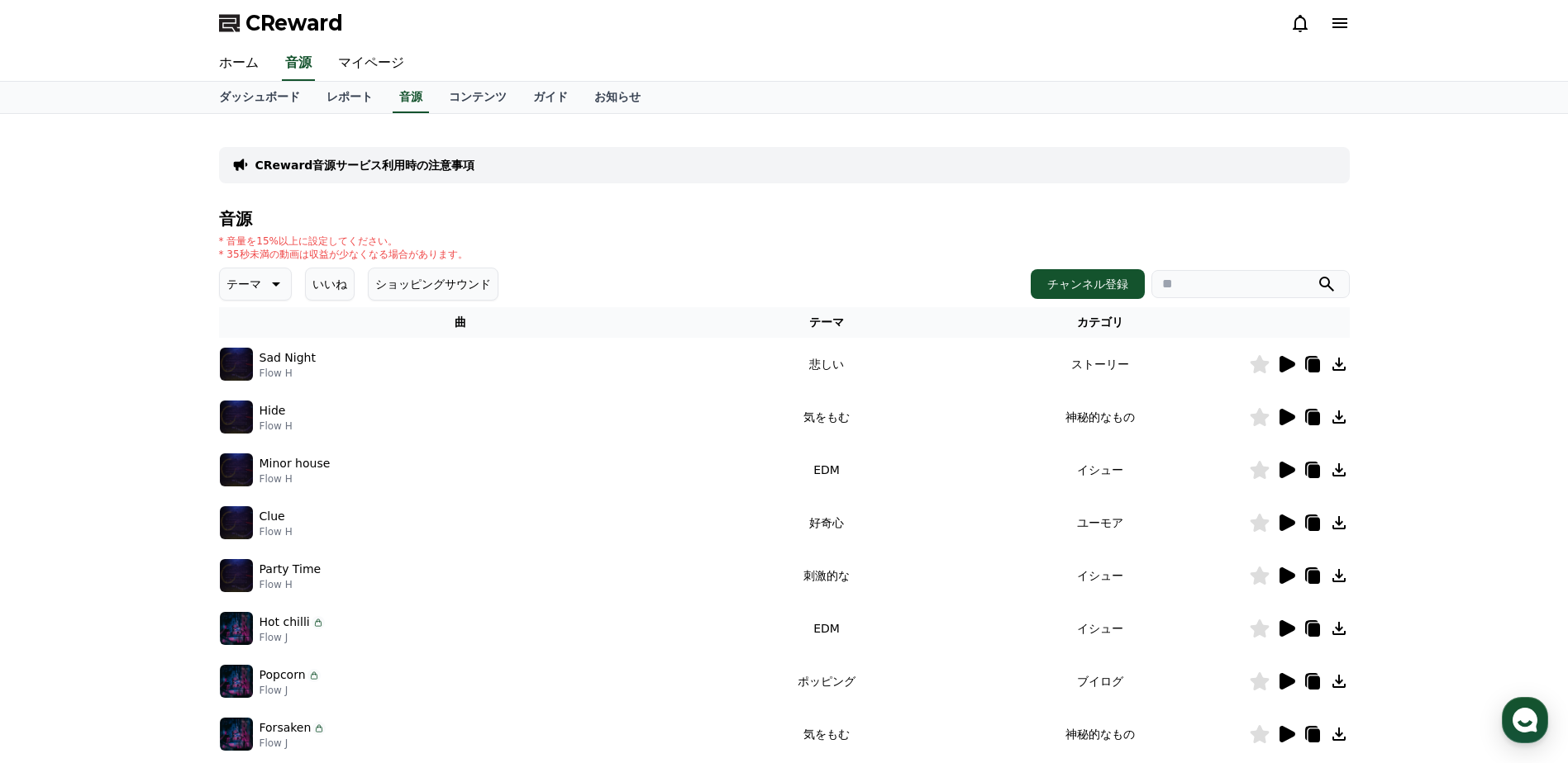
scroll to position [83, 0]
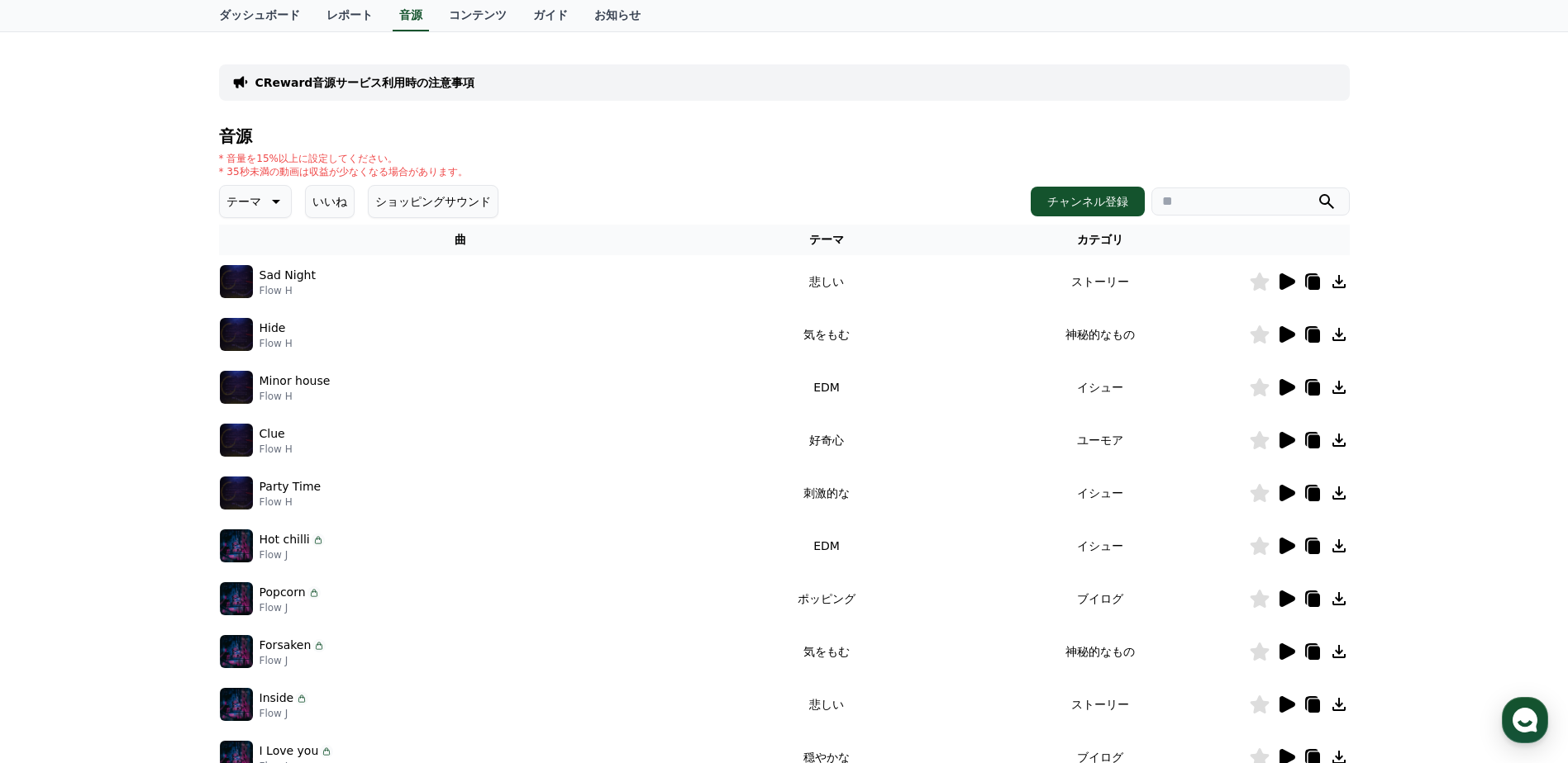
click at [264, 206] on icon at bounding box center [274, 201] width 20 height 20
click at [273, 278] on div "全て 空想 好奇心 暗い 明るい ポッピング 刺激的な 反転 [PERSON_NAME]な 劇的な 喜ばしい 気分 EDM 溝 悲しい 穏やかな 可愛い 感動…" at bounding box center [257, 653] width 71 height 853
click at [519, 179] on div "音源 * 音量を15%以上に設定してください。 * 35秒未満の動画は収益が少なくなる場合があります。 テーマ テーマ 全て 空想 好奇心 暗い 明るい ポッ…" at bounding box center [784, 472] width 1130 height 690
click at [211, 177] on div "CReward音源サービス利用時の注意事項 音源 * 音量を15%以上に設定してください。 * 35秒未満の動画は収益が少なくなる場合があります。 テーマ テ…" at bounding box center [784, 431] width 1157 height 799
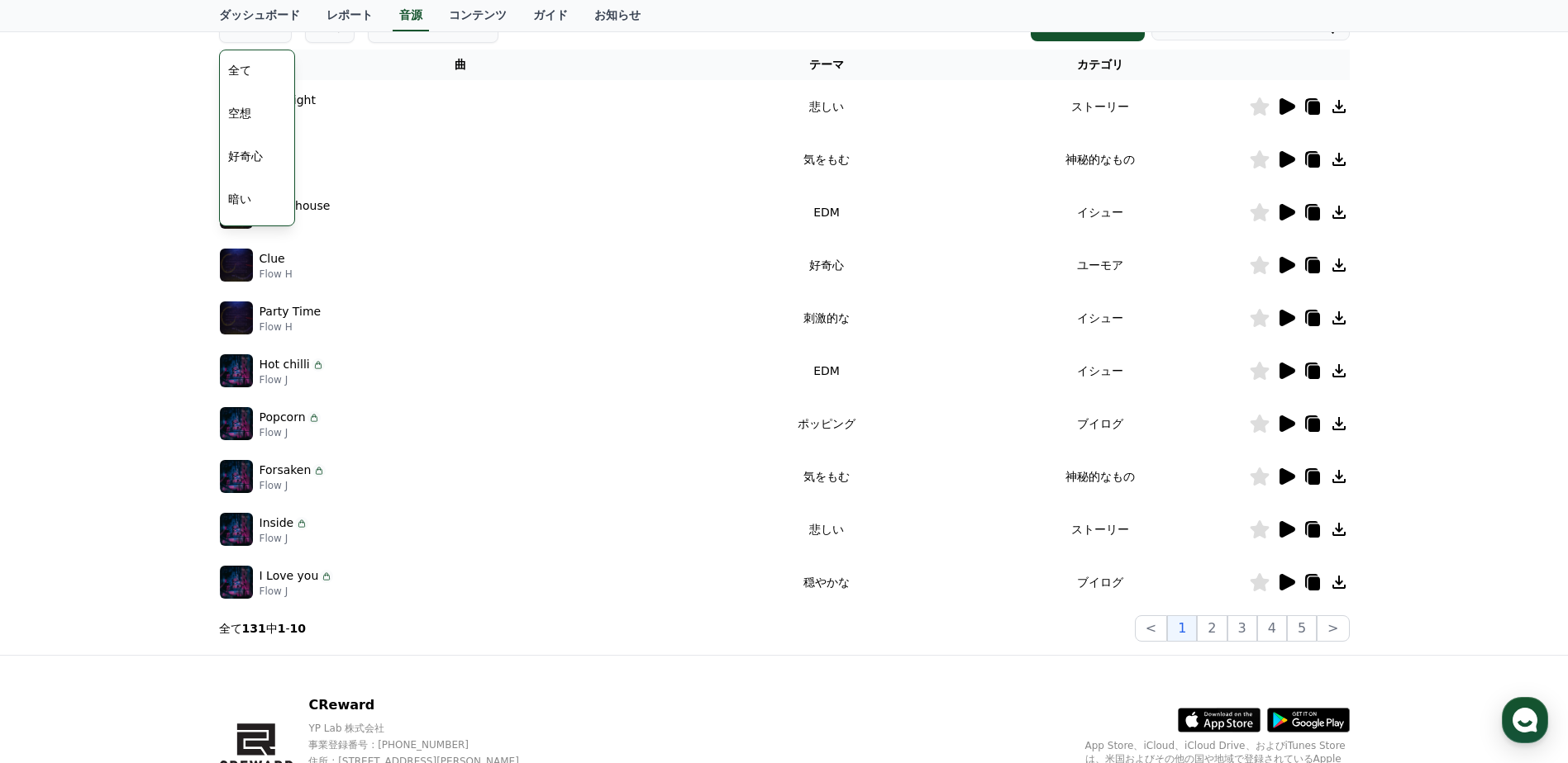
scroll to position [355, 0]
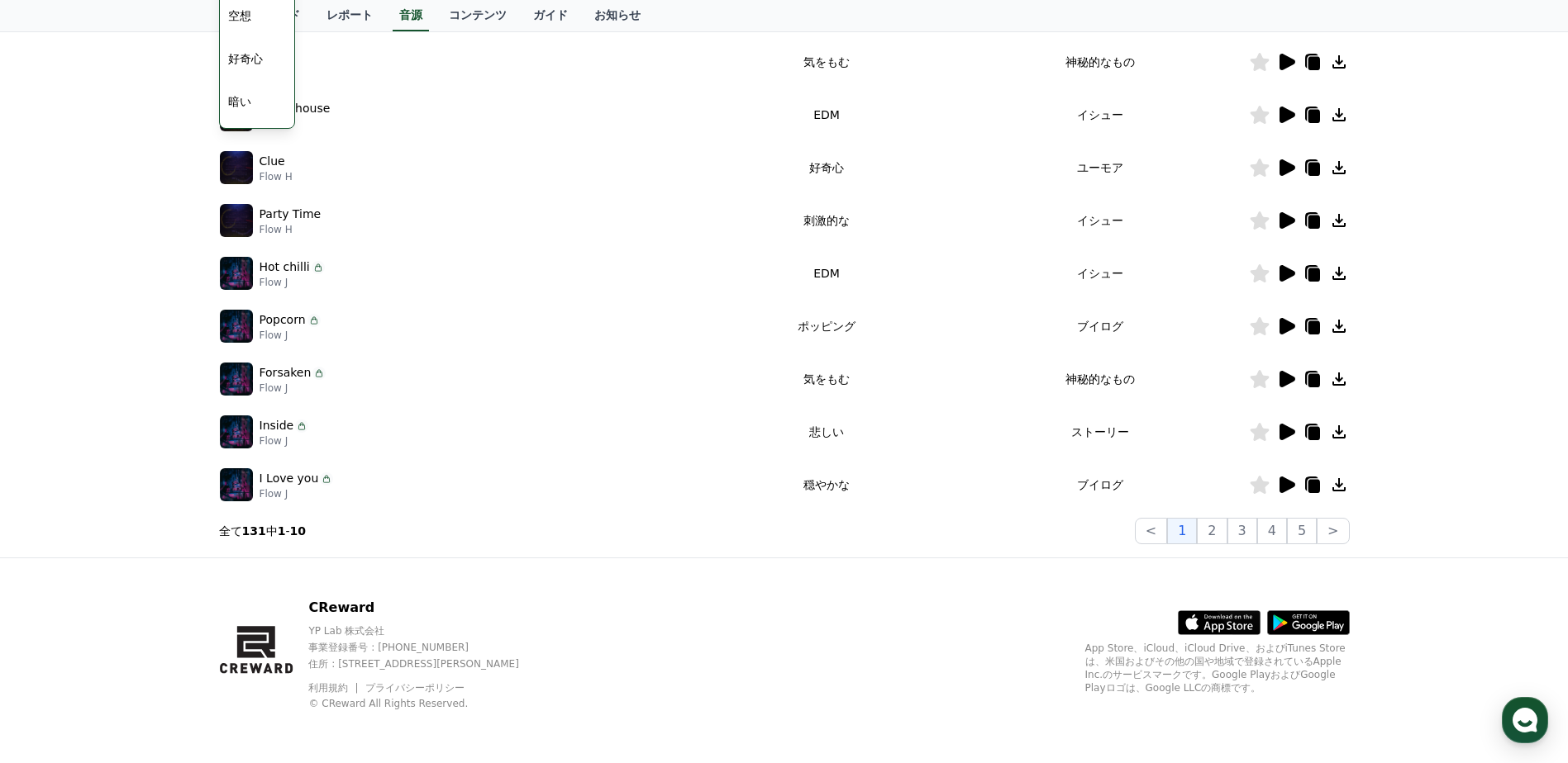
click at [181, 220] on div "CReward音源サービス利用時の注意事項 音源 * 音量を15%以上に設定してください。 * 35秒未満の動画は収益が少なくなる場合があります。 テーマ テ…" at bounding box center [784, 158] width 1568 height 799
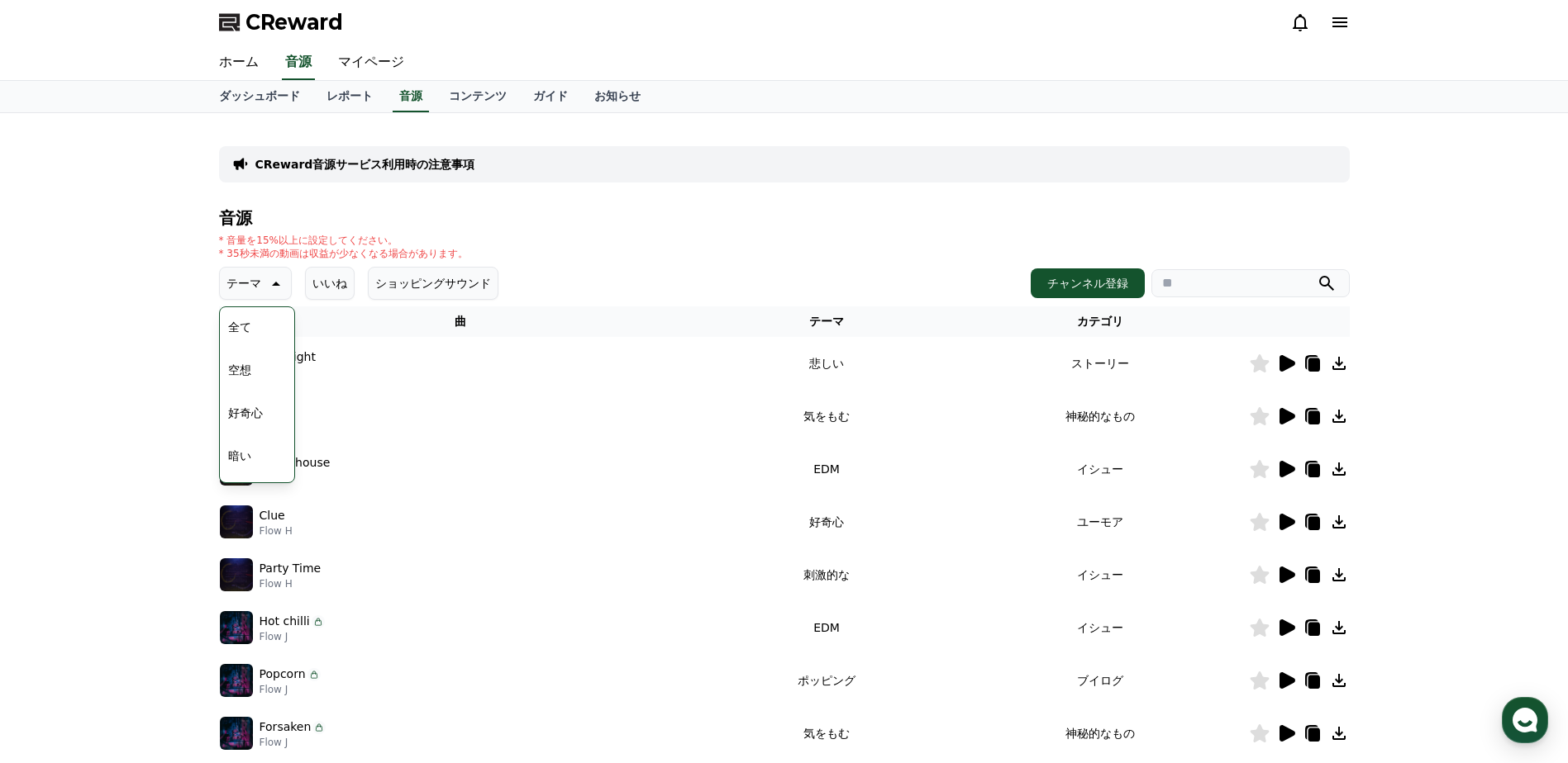
scroll to position [0, 0]
click at [247, 331] on button "全て" at bounding box center [240, 329] width 37 height 37
click at [246, 62] on link "ホーム" at bounding box center [239, 64] width 66 height 35
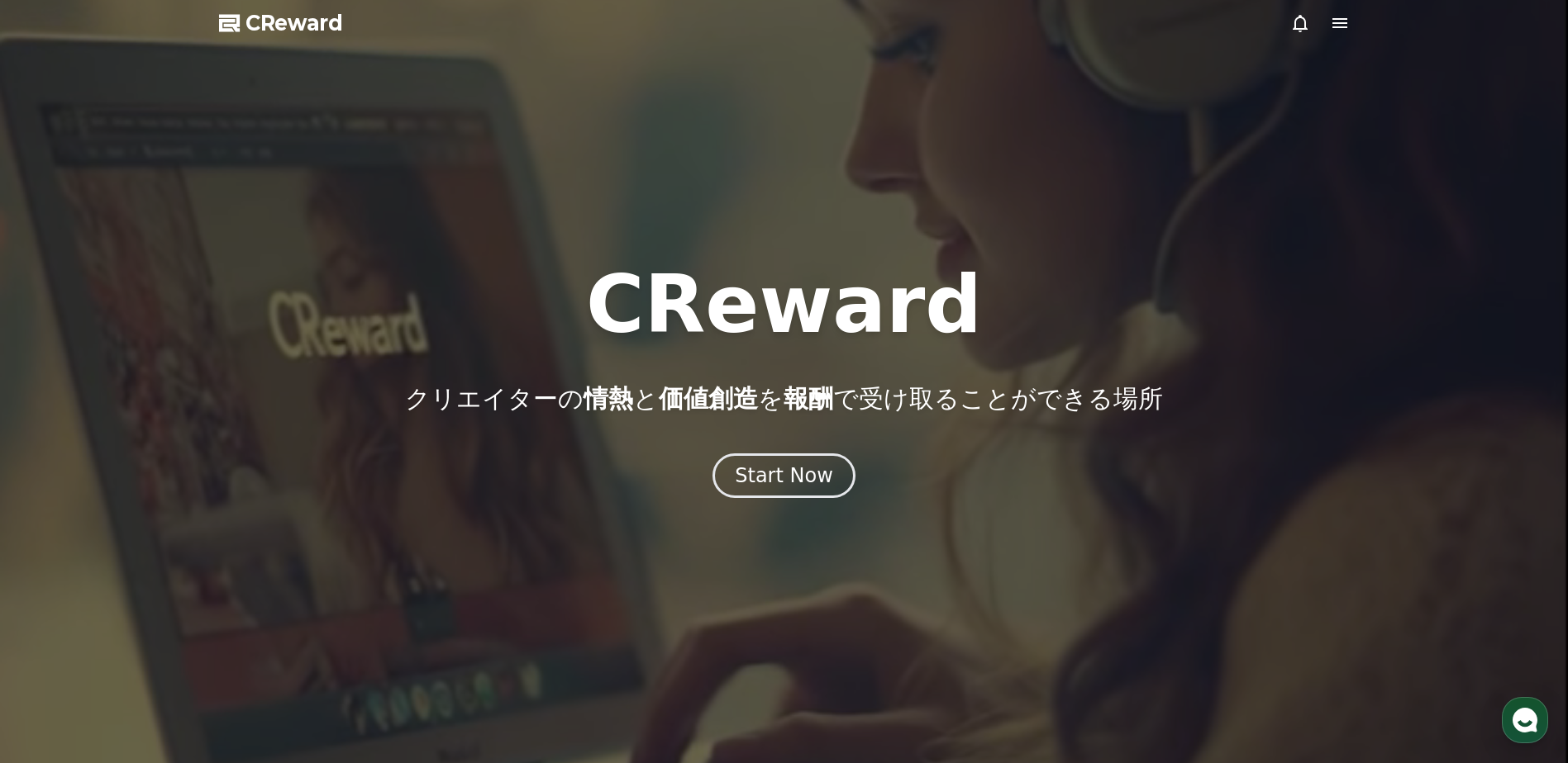
click at [1325, 21] on div at bounding box center [1320, 23] width 60 height 20
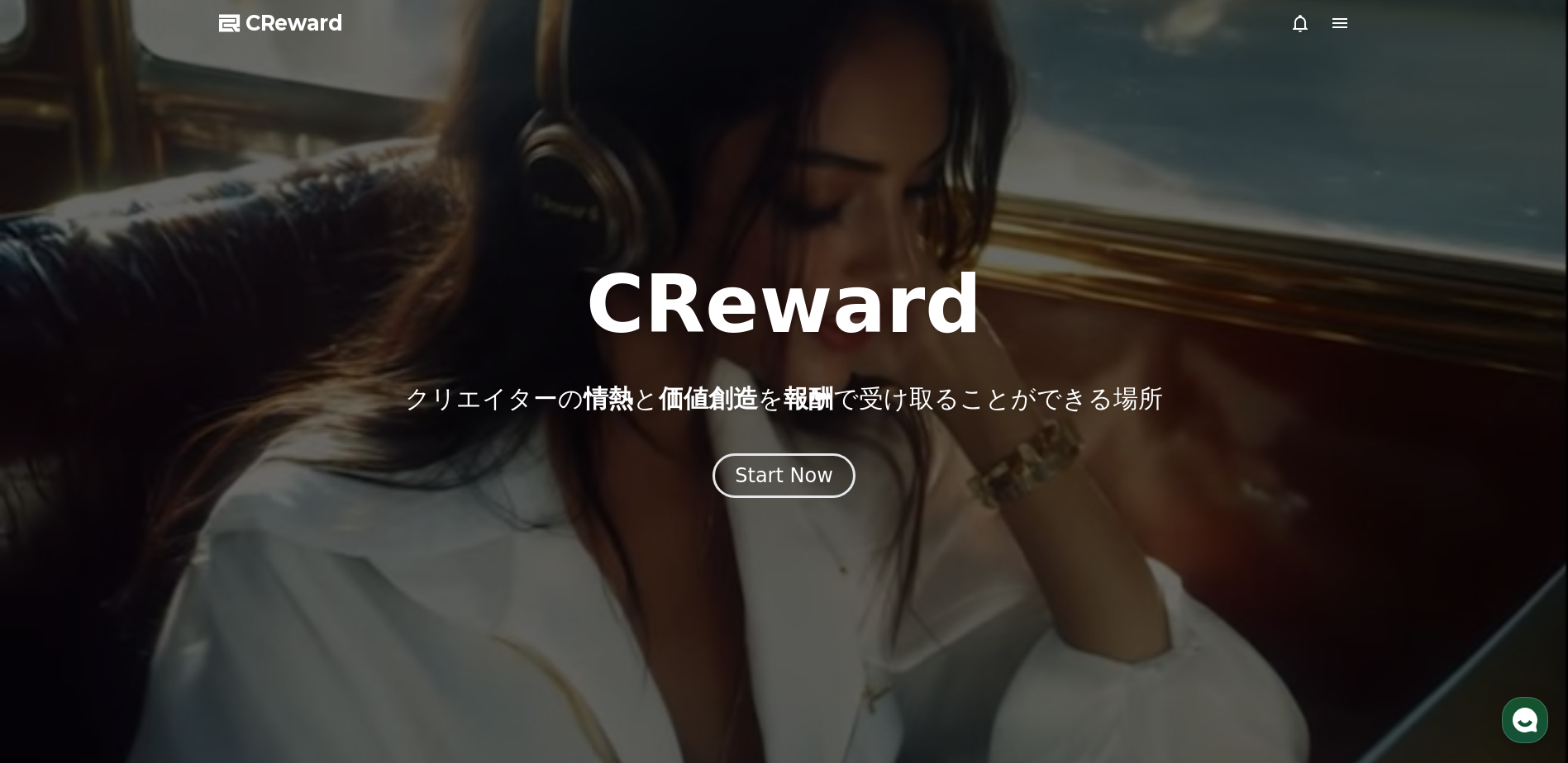
click at [1342, 22] on icon at bounding box center [1339, 23] width 14 height 10
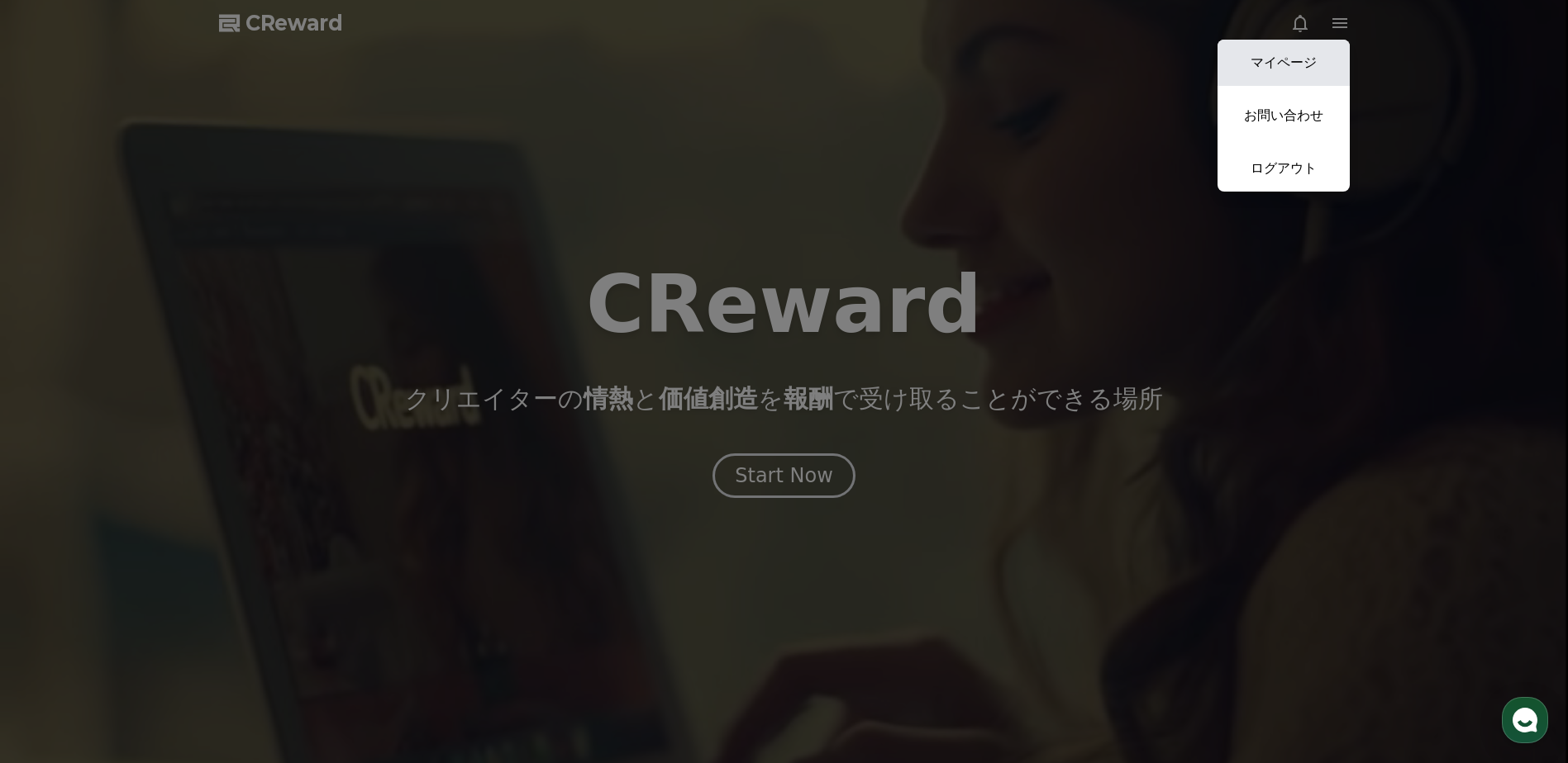
click at [1303, 55] on link "マイページ" at bounding box center [1283, 63] width 132 height 46
